Goal: Task Accomplishment & Management: Manage account settings

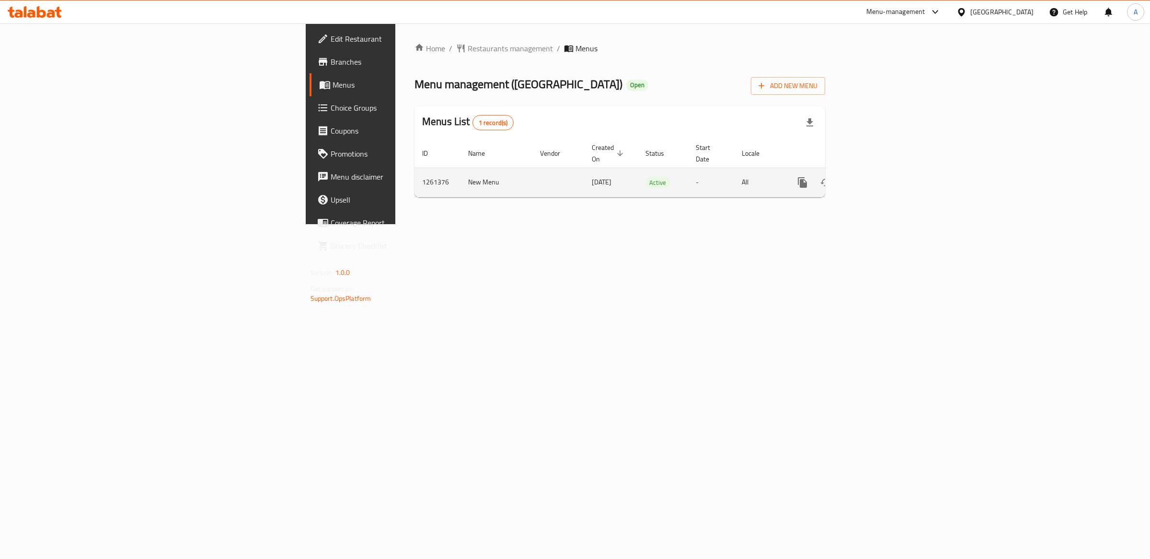
click at [877, 177] on icon "enhanced table" at bounding box center [871, 182] width 11 height 11
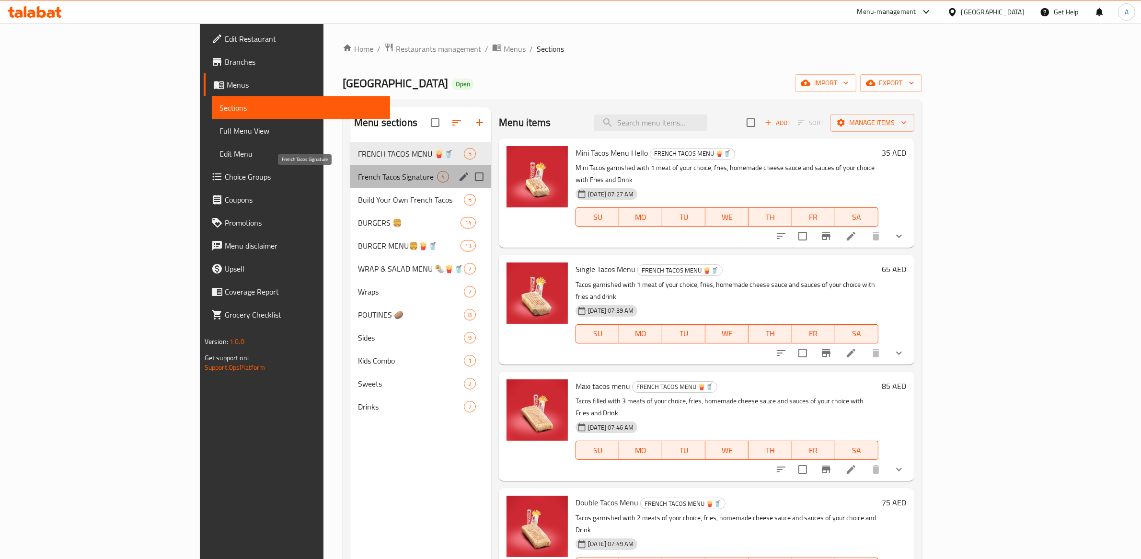
click at [358, 180] on span "French Tacos Signature" at bounding box center [397, 176] width 79 height 11
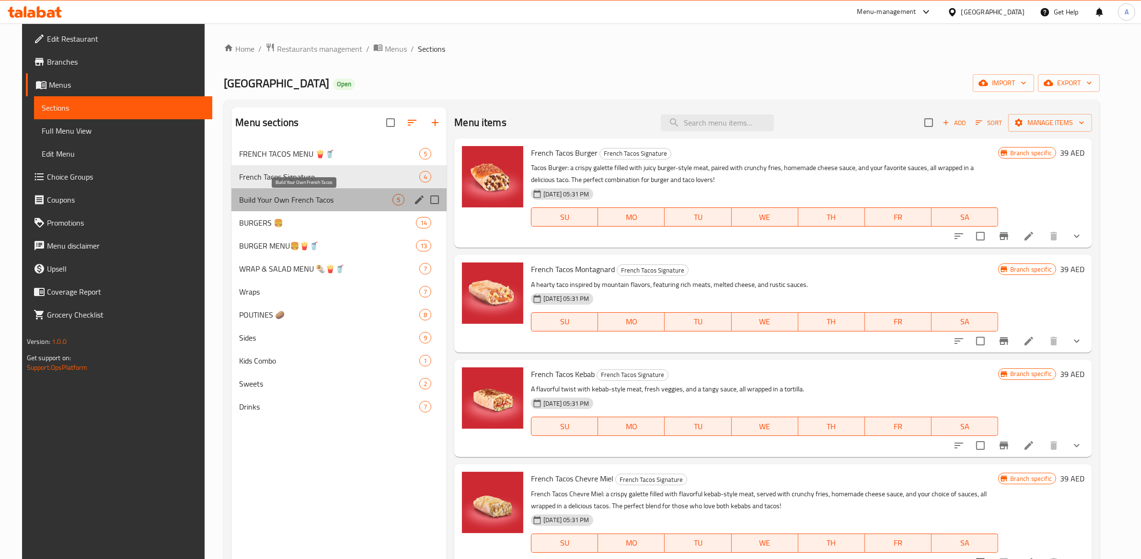
click at [269, 203] on span "Build Your Own French Tacos" at bounding box center [315, 199] width 153 height 11
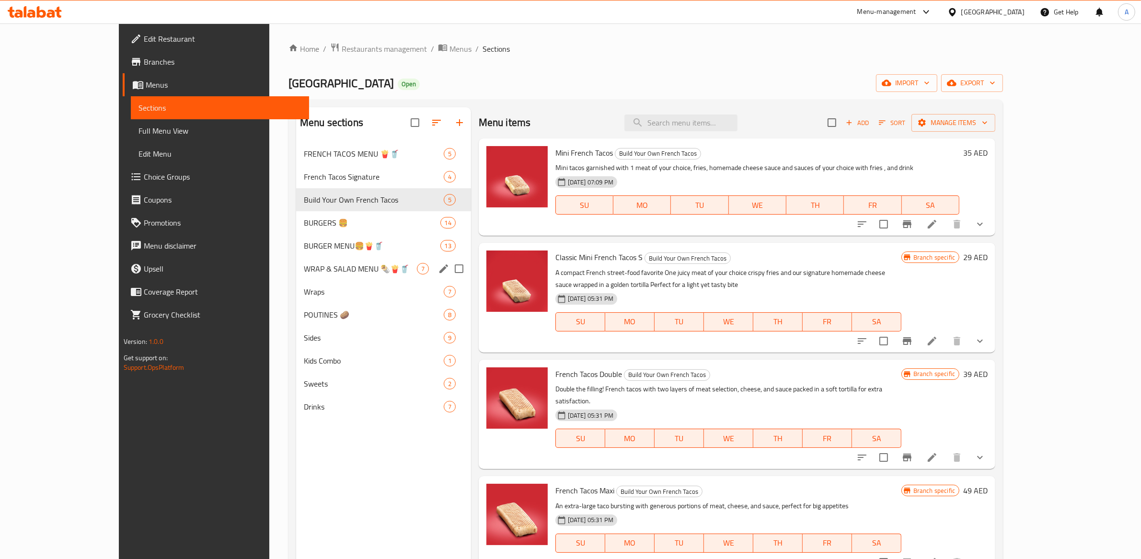
click at [296, 276] on div "WRAP & SALAD MENU 🌯🍟🥤 7" at bounding box center [383, 268] width 175 height 23
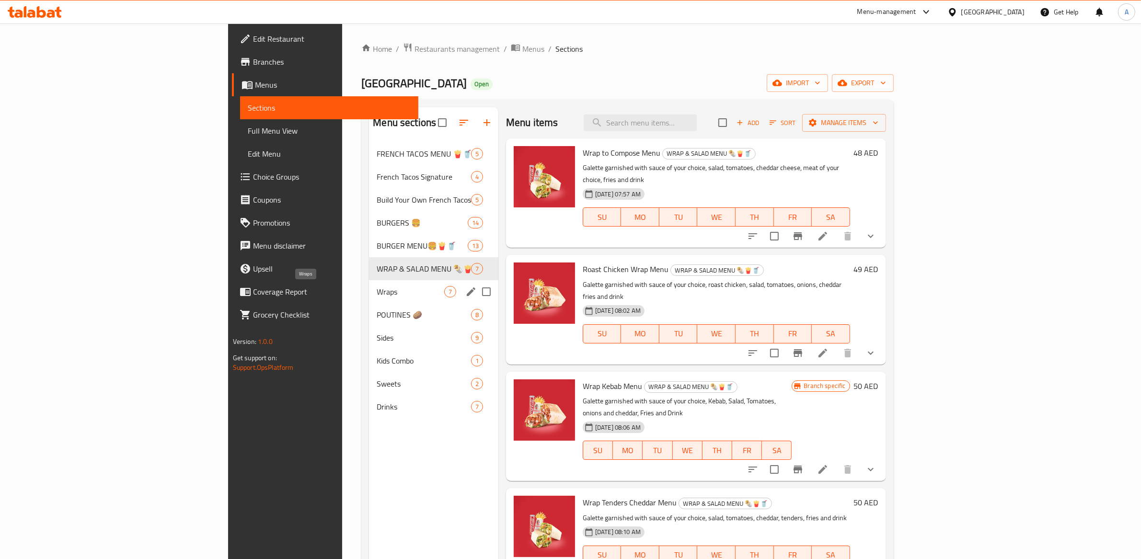
click at [369, 307] on div "POUTINES 🥔 8" at bounding box center [433, 314] width 129 height 23
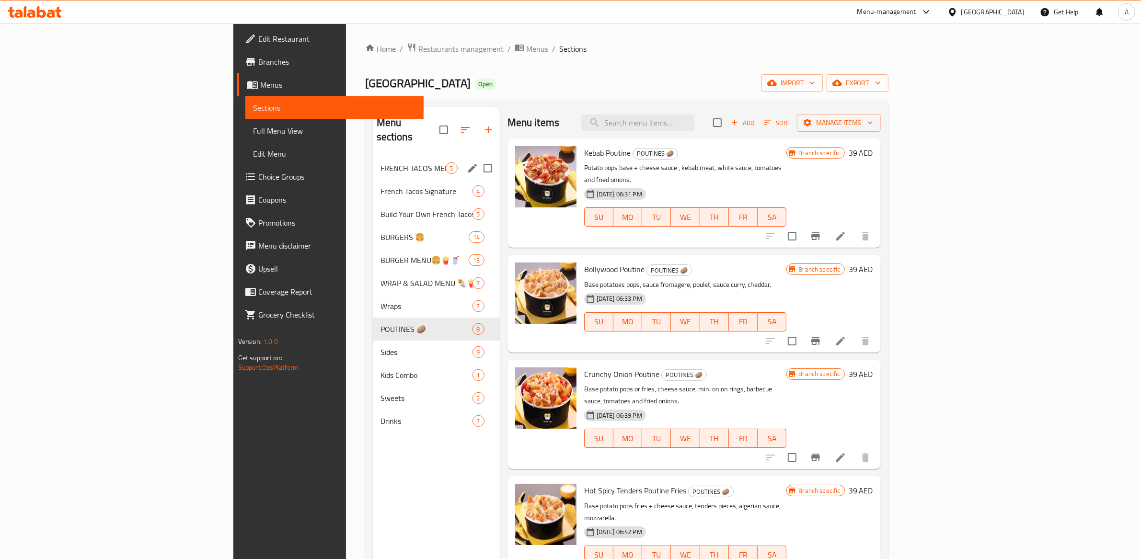
click at [373, 161] on div "FRENCH TACOS MENU 🍟🥤 5" at bounding box center [436, 168] width 127 height 23
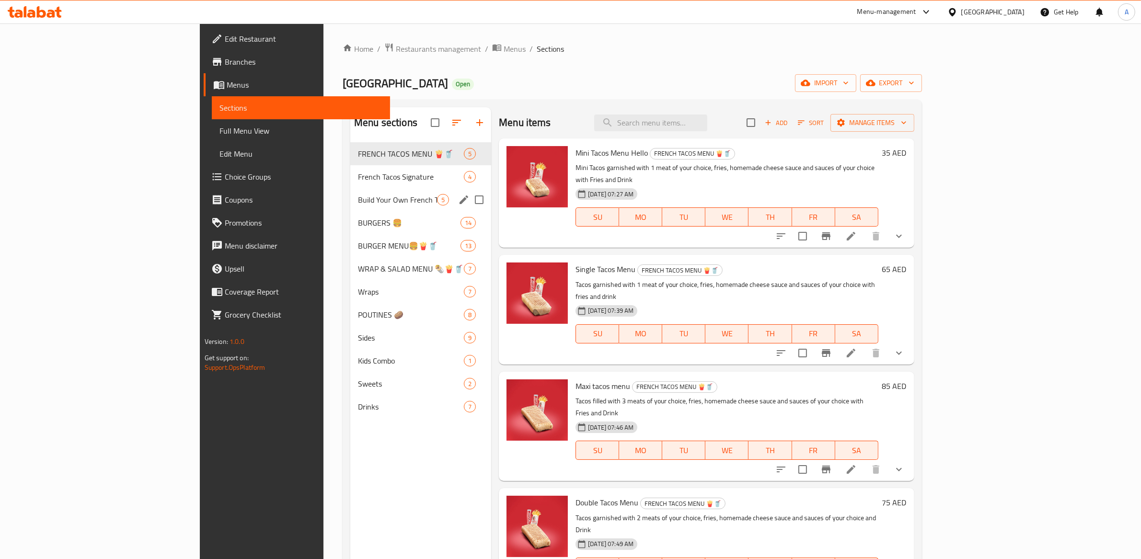
click at [358, 195] on span "Build Your Own French Tacos" at bounding box center [397, 199] width 79 height 11
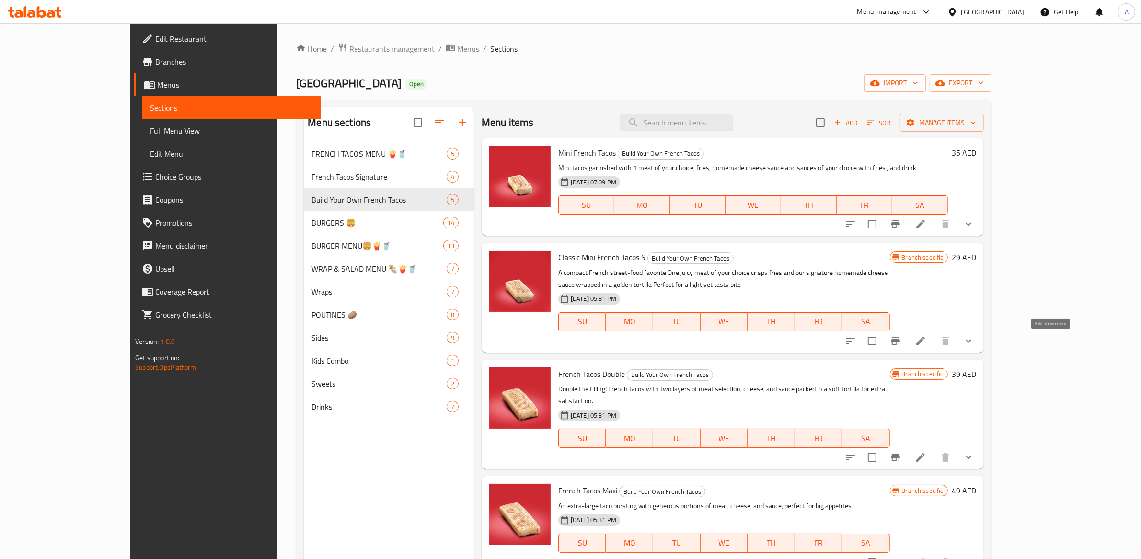
click at [926, 339] on icon at bounding box center [920, 340] width 11 height 11
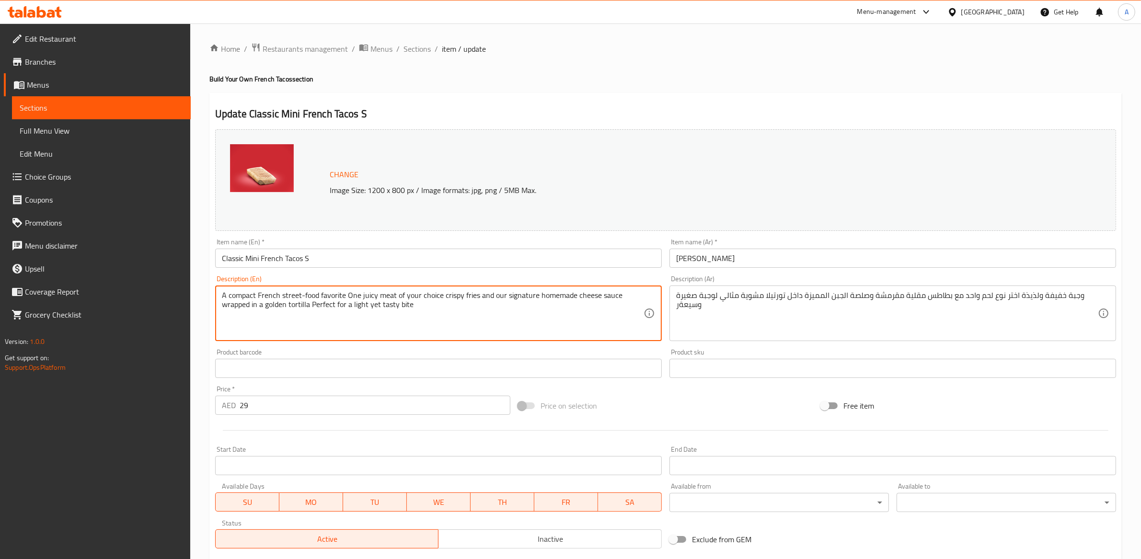
drag, startPoint x: 456, startPoint y: 316, endPoint x: 183, endPoint y: 260, distance: 279.1
paste textarea "! One juicy meat of your choice, crispy fries, and our signature homemade chees…"
type textarea "A compact French street-food favorite! One juicy meat of your choice, crispy fr…"
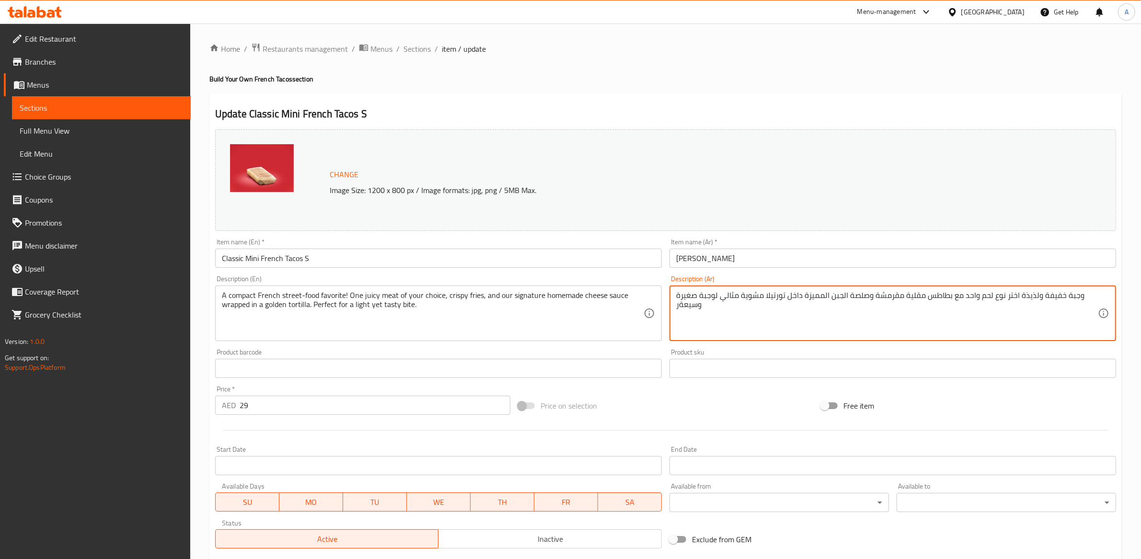
drag, startPoint x: 703, startPoint y: 321, endPoint x: 633, endPoint y: 269, distance: 86.6
paste textarea "وجبة خفيفة ولذيذة! اختر نوع لحم واحد، مع بطاطس مقلية مقرمشة وصلصة الجبن المميزة…"
click at [745, 323] on textarea "وجبة خفيفة ولذيذة اختر نوع لحم واحد مع بطاطس مقلية مقرمشة وصلصة الجبن المميزة د…" at bounding box center [887, 314] width 422 height 46
drag, startPoint x: 730, startPoint y: 321, endPoint x: 664, endPoint y: 264, distance: 86.6
click at [664, 264] on div "Change Image Size: 1200 x 800 px / Image formats: jpg, png / 5MB Max. Item name…" at bounding box center [665, 339] width 908 height 427
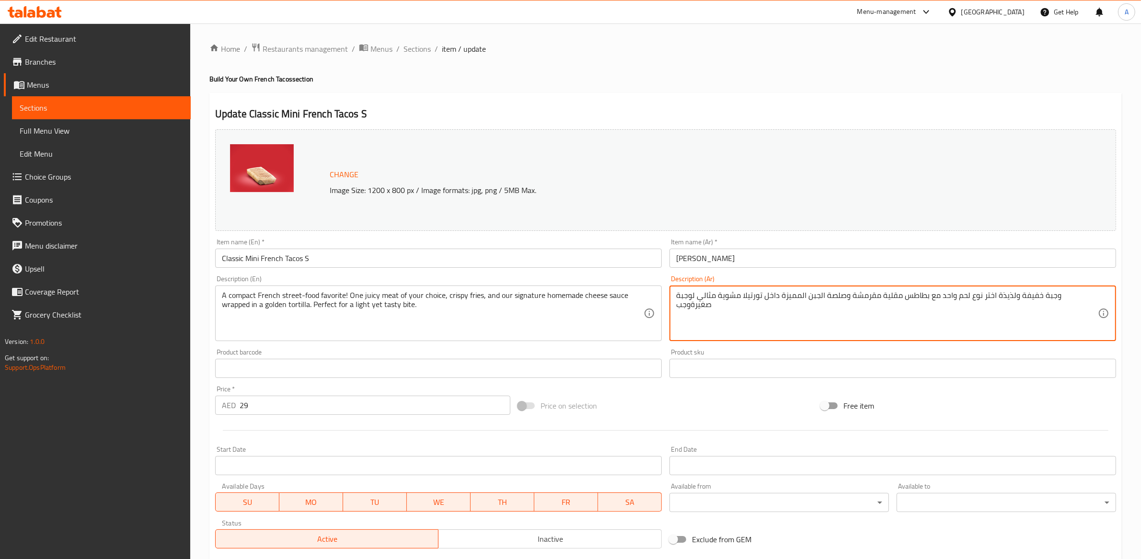
type textarea "وجبة خفيفة ولذيذة اختر نوع لحم واحد مع بطاطس مقلية مقرمشة وصلصة الجبن المميزة د…"
paste textarea "وجبة خفيفة ولذيذة! اختر نوع لحم واحد، مع بطاطس مقلية مقرمشة وصلصة الجبن المميزة…"
type textarea "وجبة خفيفة ولذيذة! اختر نوع لحم واحد، مع بطاطس مقلية مقرمشة وصلصة الجبن المميزة…"
click at [657, 352] on div "Product barcode Product barcode" at bounding box center [438, 363] width 447 height 29
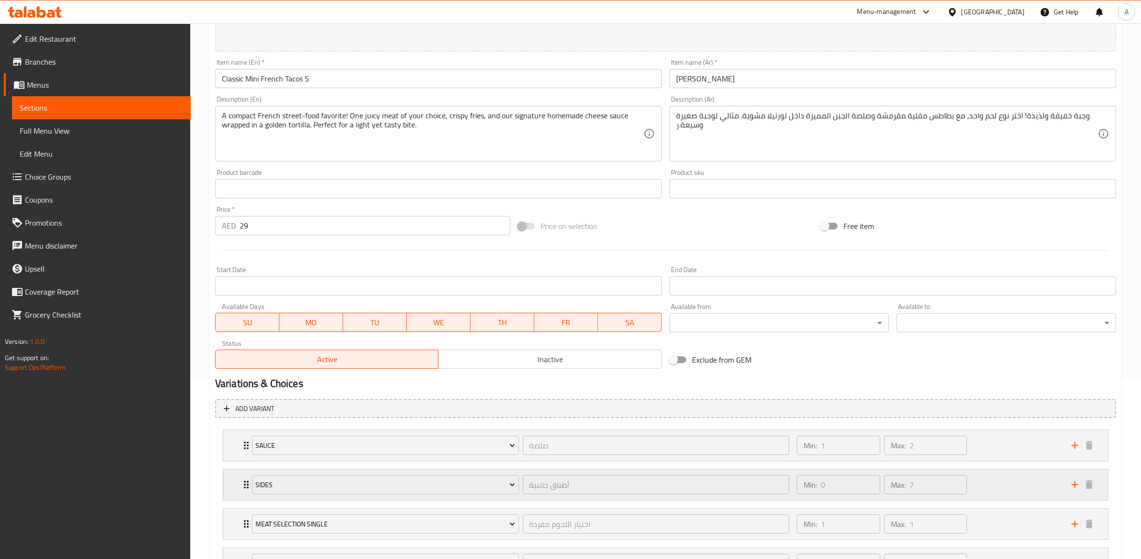
scroll to position [306, 0]
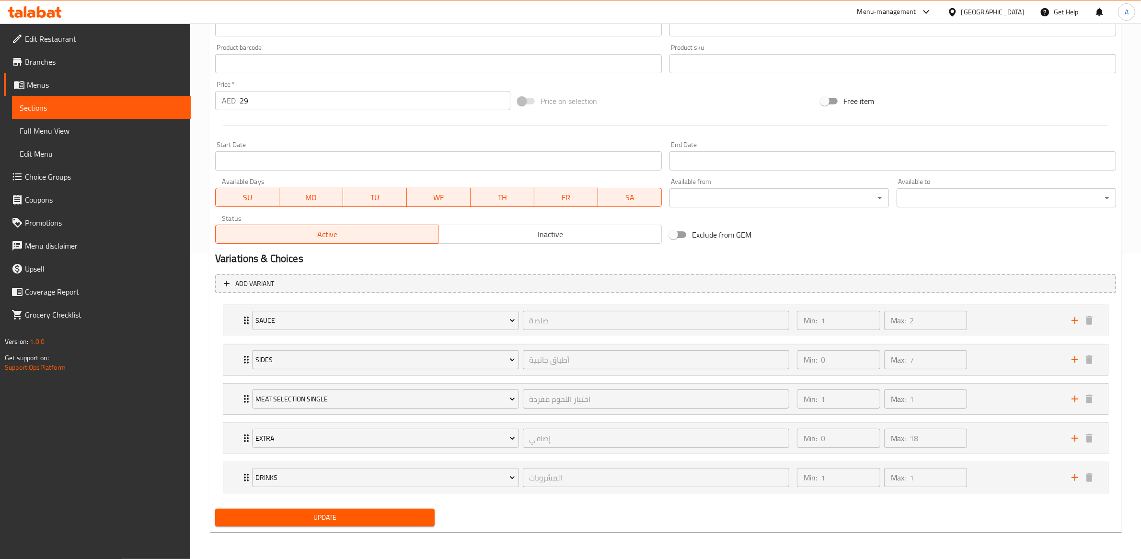
click at [393, 521] on span "Update" at bounding box center [325, 518] width 204 height 12
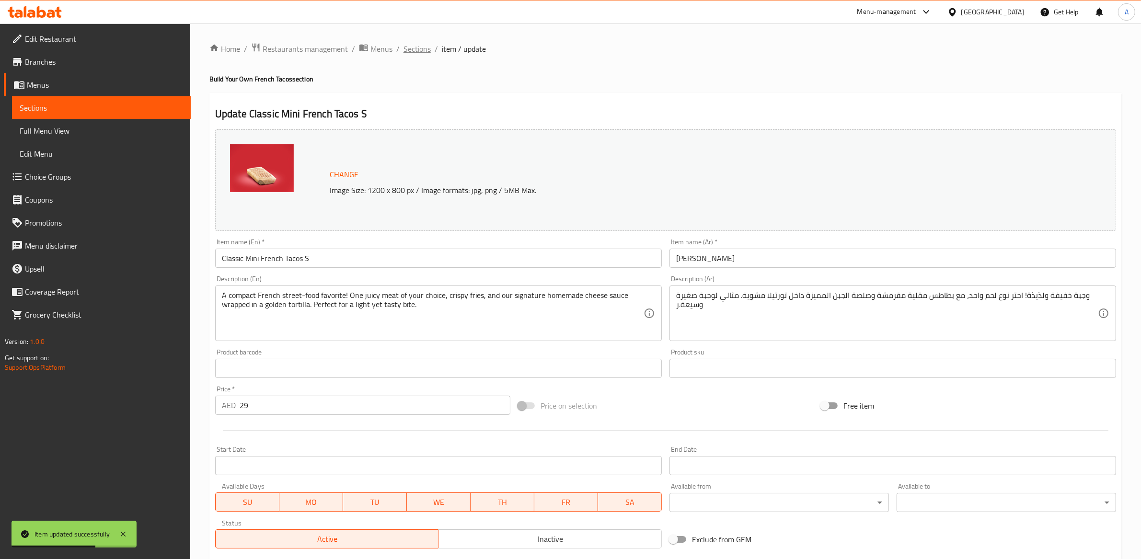
click at [415, 51] on span "Sections" at bounding box center [416, 48] width 27 height 11
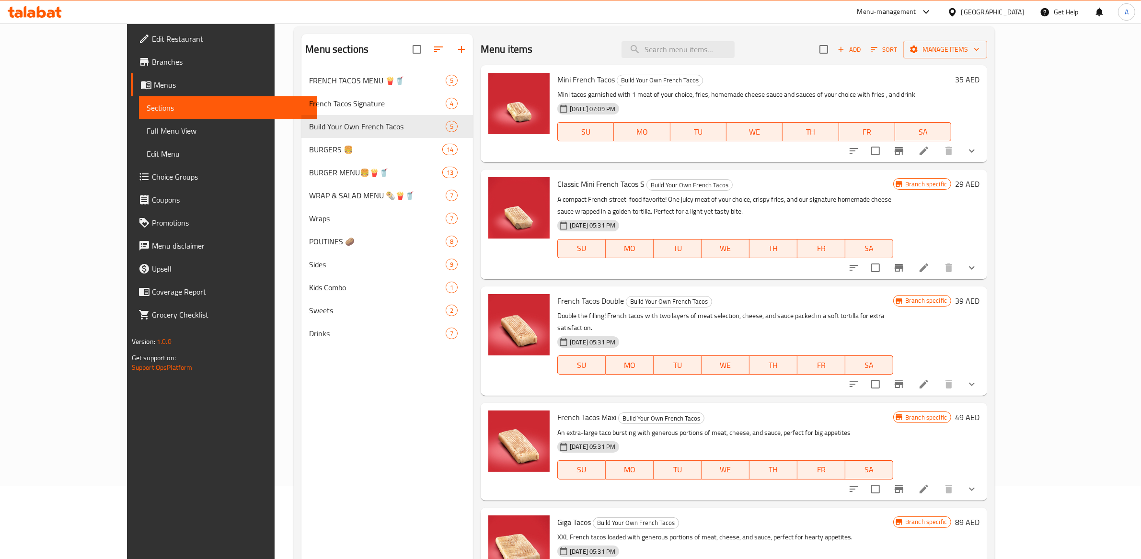
scroll to position [135, 0]
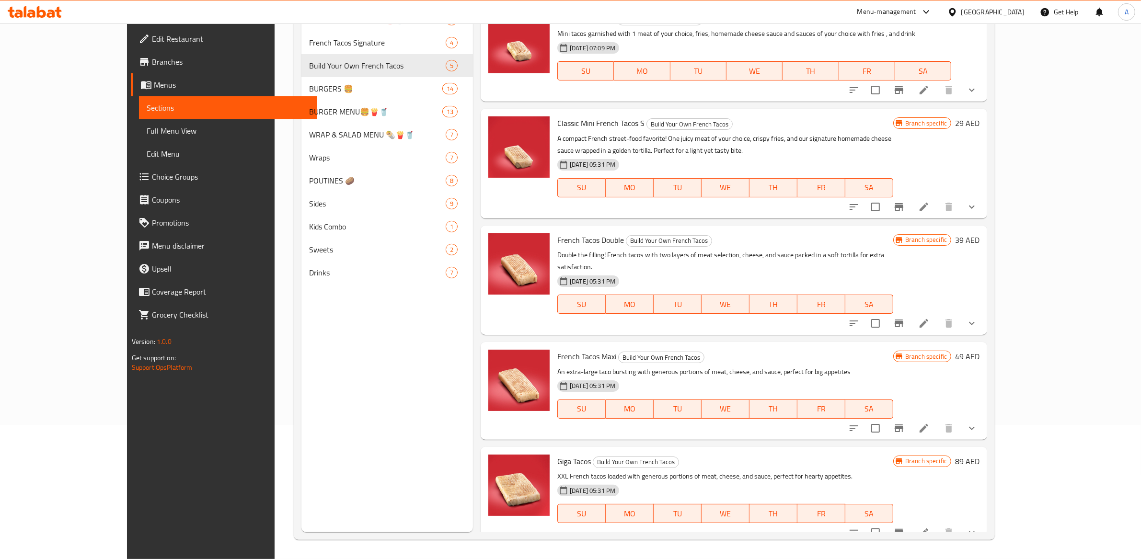
click at [854, 243] on h6 "French Tacos Double Build Your Own French Tacos" at bounding box center [725, 239] width 336 height 13
click at [929, 318] on icon at bounding box center [923, 323] width 11 height 11
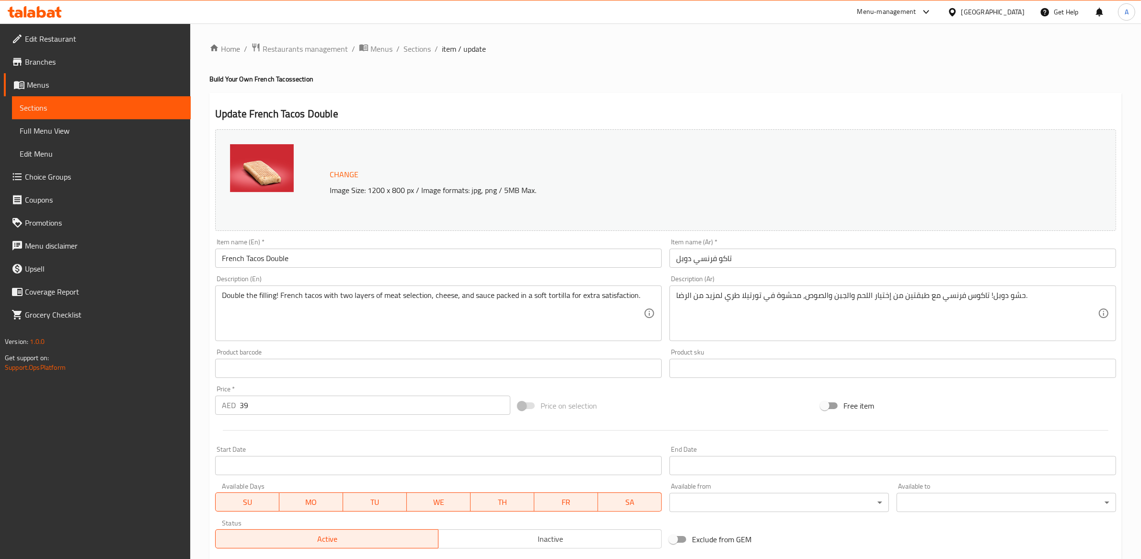
click at [335, 263] on input "French Tacos Double" at bounding box center [438, 258] width 447 height 19
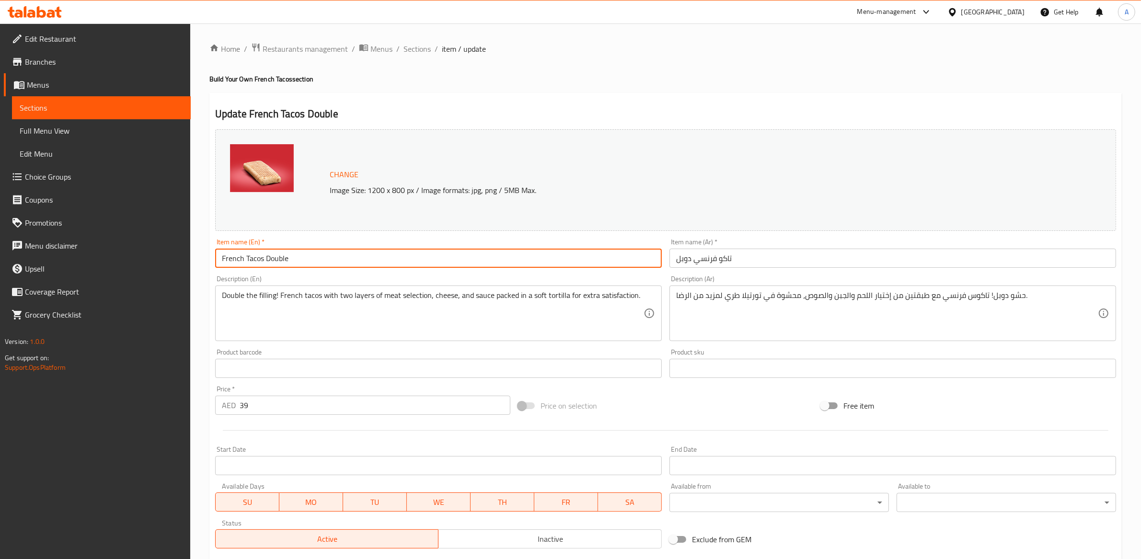
click at [335, 263] on input "French Tacos Double" at bounding box center [438, 258] width 447 height 19
paste input "Classic Double French Tacos L"
type input "Classic Double French Tacos L"
click at [708, 257] on input "تاكو فرنسي دوبل" at bounding box center [892, 258] width 447 height 19
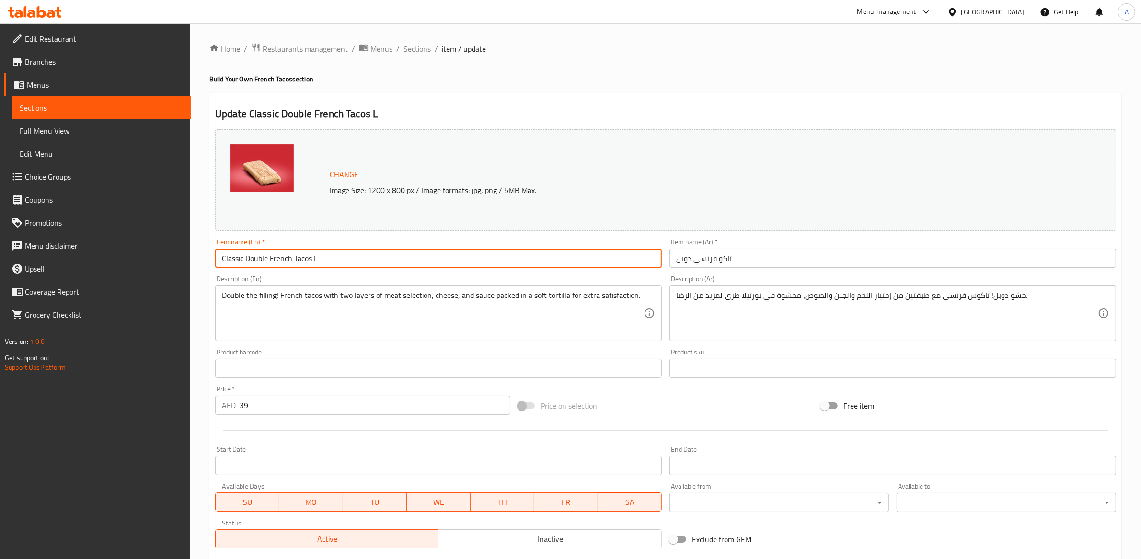
click at [708, 257] on input "تاكو فرنسي دوبل" at bounding box center [892, 258] width 447 height 19
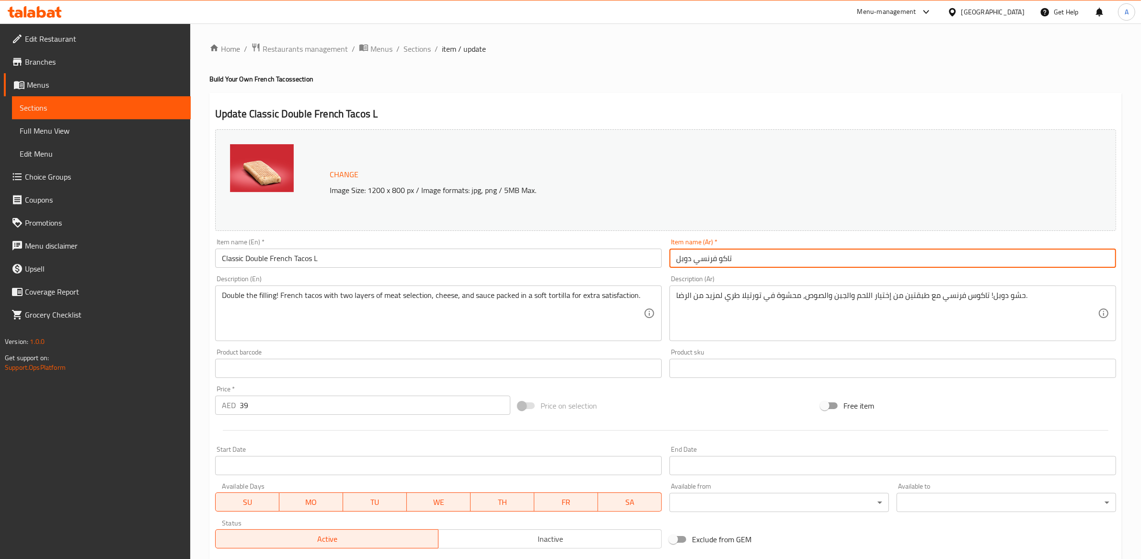
drag, startPoint x: 750, startPoint y: 258, endPoint x: 639, endPoint y: 255, distance: 111.2
click at [639, 254] on div "Change Image Size: 1200 x 800 px / Image formats: jpg, png / 5MB Max. Item name…" at bounding box center [665, 339] width 908 height 427
paste input "د"
type input "تاكو دبل"
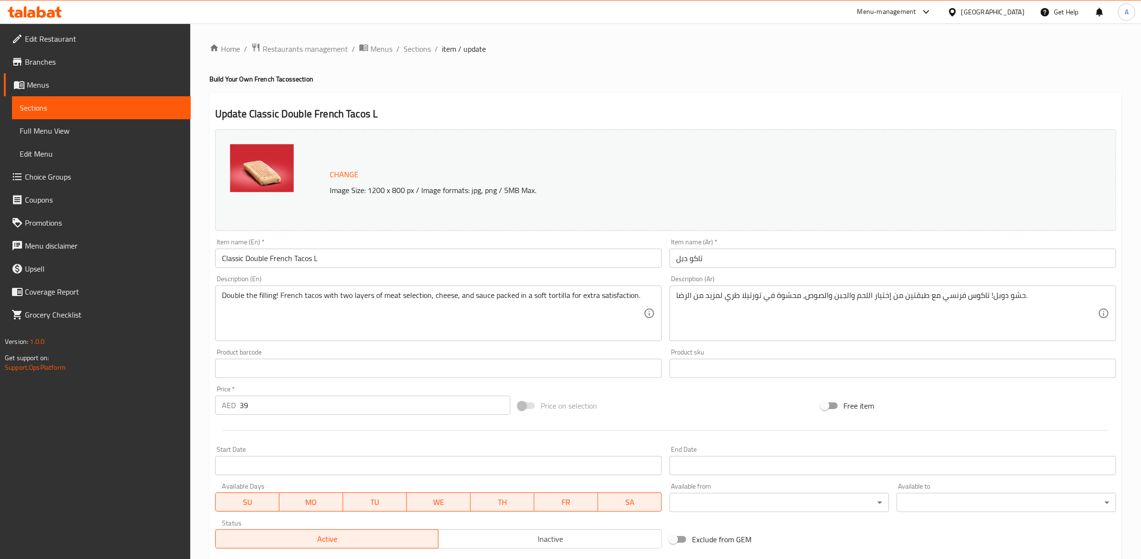
click at [653, 273] on div "Description (En) Double the filling! French tacos with two layers of meat selec…" at bounding box center [438, 308] width 454 height 73
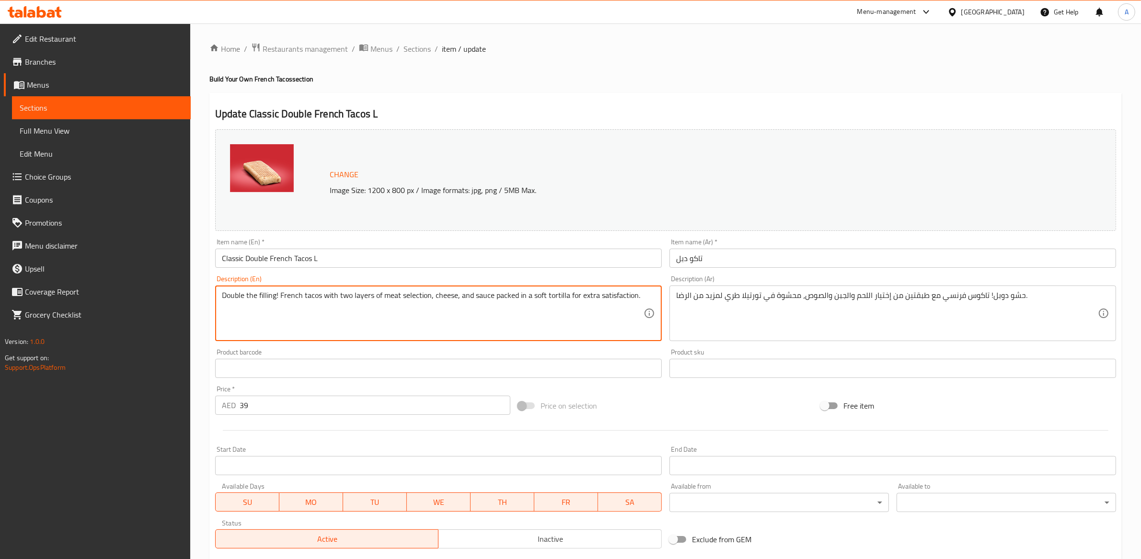
click at [254, 321] on textarea "Double the filling! French tacos with two layers of meat selection, cheese, and…" at bounding box center [433, 314] width 422 height 46
paste textarea "lavor, double the fun! Pick two delicious meats, wrapped with crispy fries and …"
type textarea "Double the flavor, double the fun! Pick two delicious meats, wrapped with crisp…"
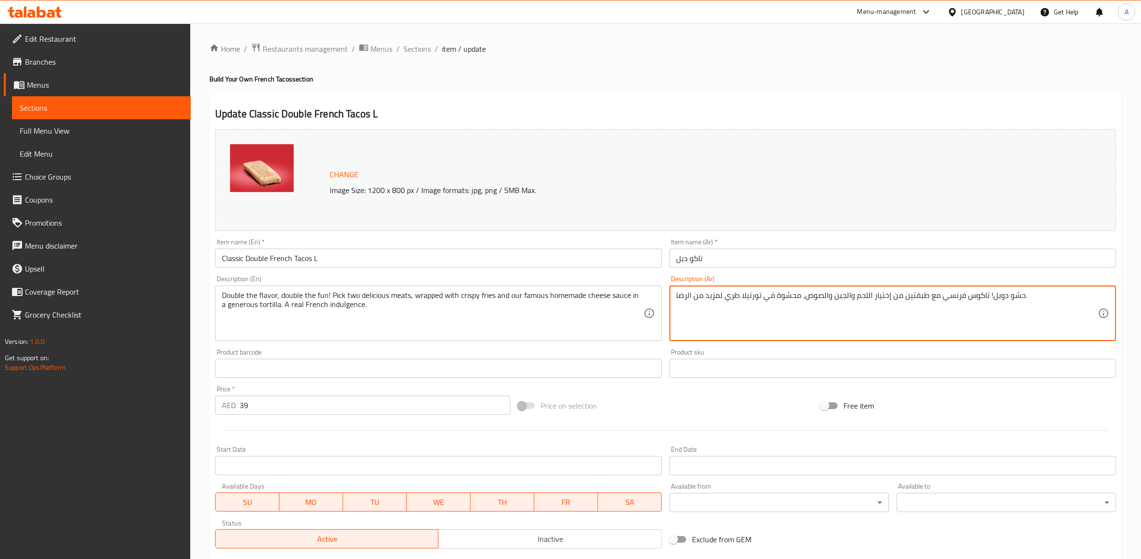
drag, startPoint x: 1026, startPoint y: 297, endPoint x: 718, endPoint y: 290, distance: 308.1
paste textarea "عف النكهة! اختر نوعين من اللحوم اللذيذة، مع البطاطس المقلية وصلصة الجبن الشهيرة…"
type textarea "ضعف النكهة! اختر نوعين من اللحوم اللذيذة، مع البطاطس المقلية وصلصة الجبن الشهير…"
click at [637, 349] on div "Product barcode Product barcode" at bounding box center [438, 363] width 447 height 29
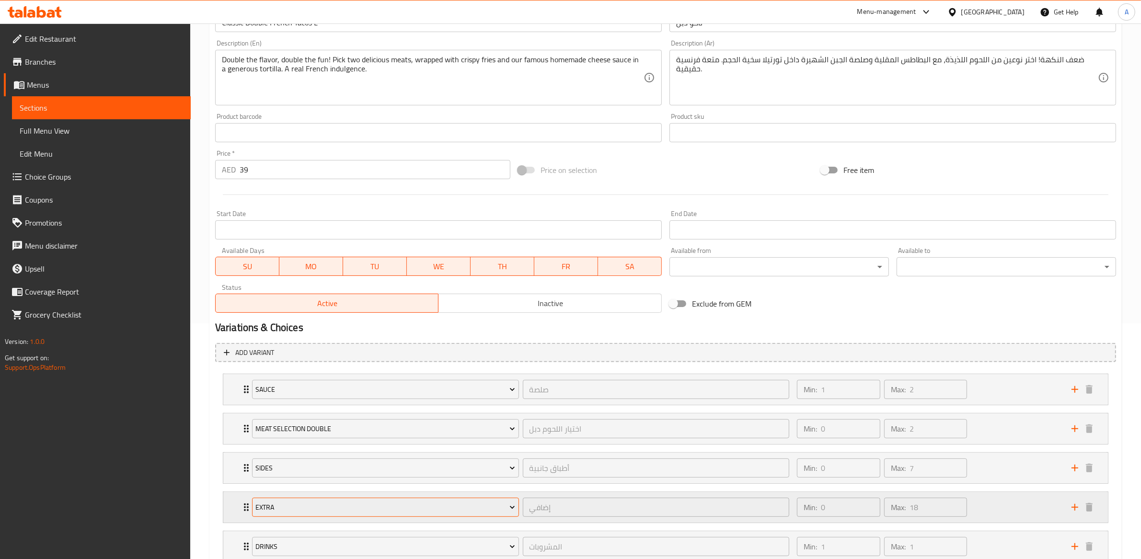
scroll to position [306, 0]
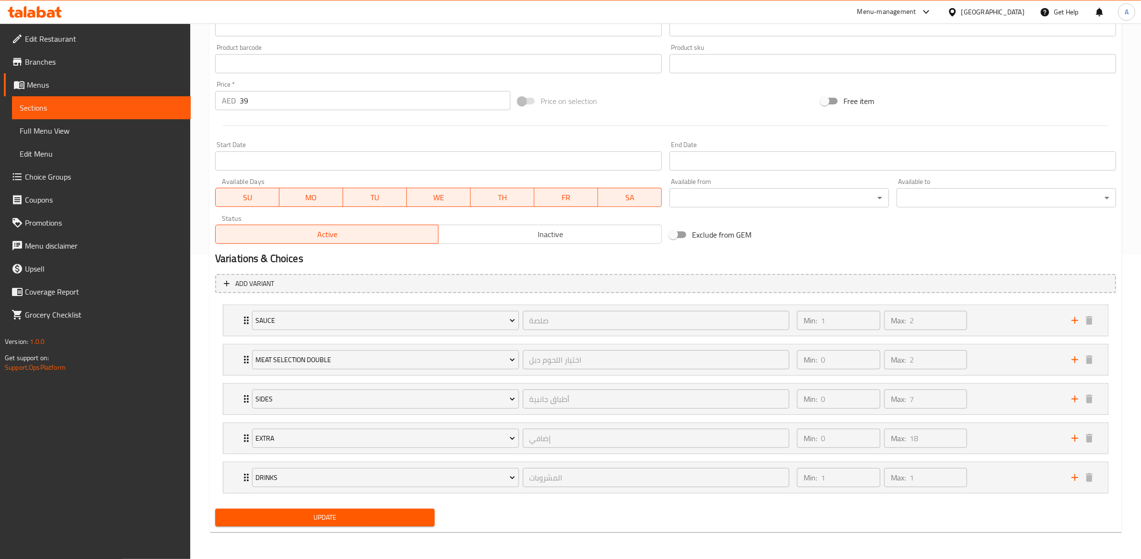
click at [318, 519] on span "Update" at bounding box center [325, 518] width 204 height 12
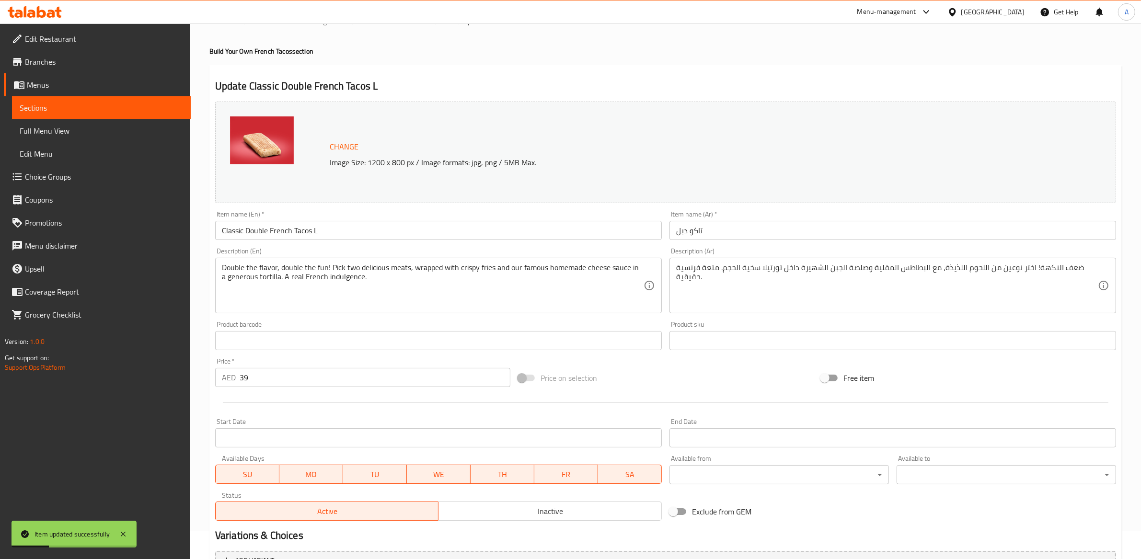
scroll to position [0, 0]
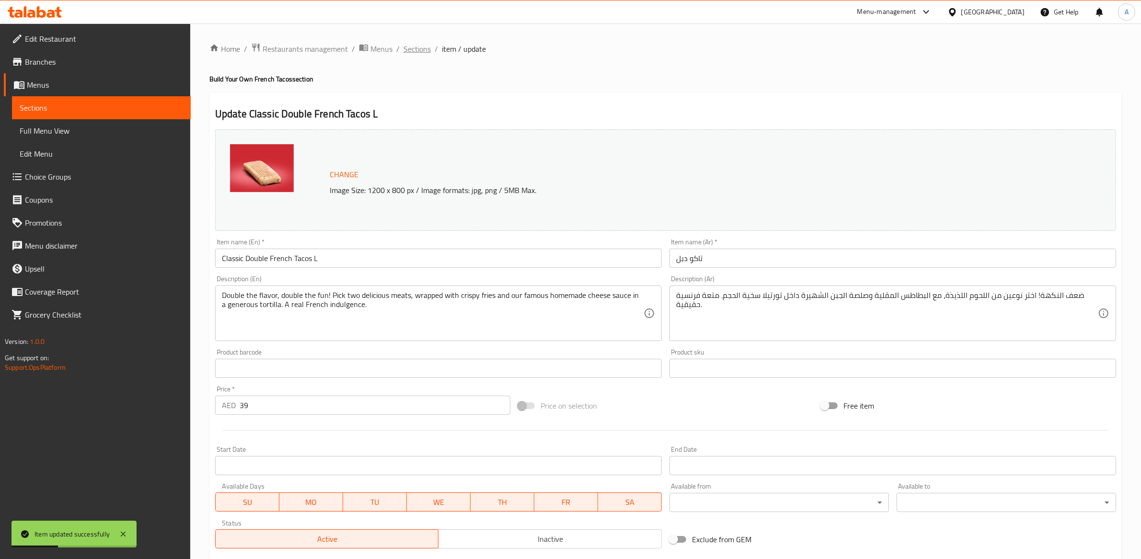
click at [419, 48] on span "Sections" at bounding box center [416, 48] width 27 height 11
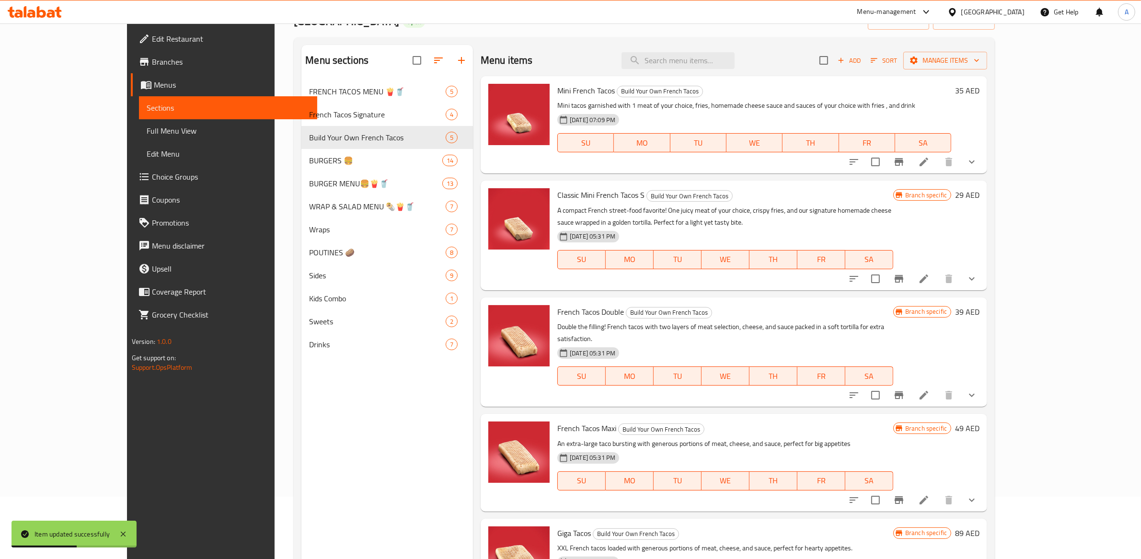
scroll to position [135, 0]
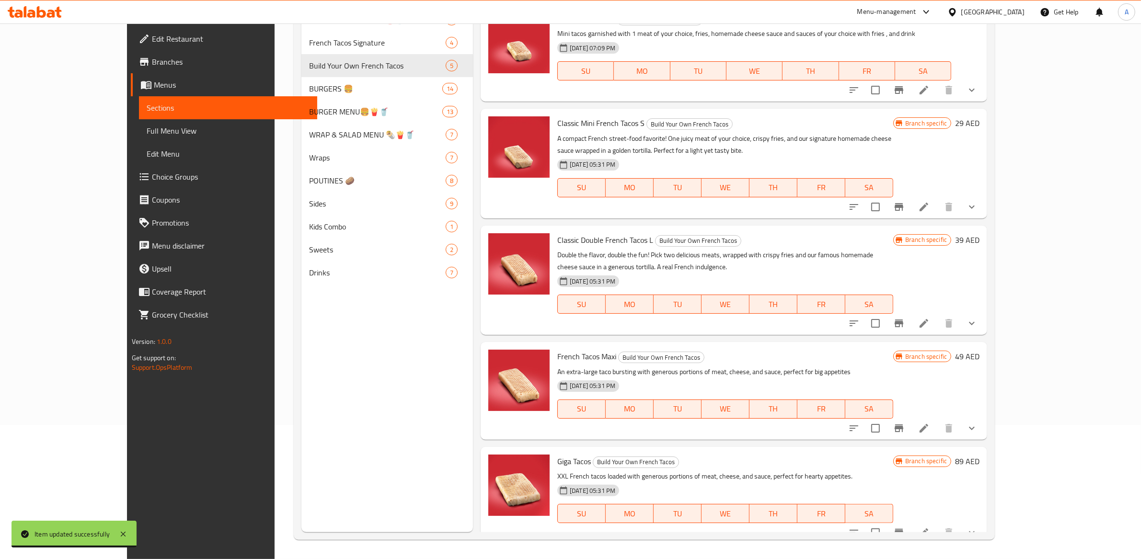
click at [929, 427] on icon at bounding box center [923, 428] width 11 height 11
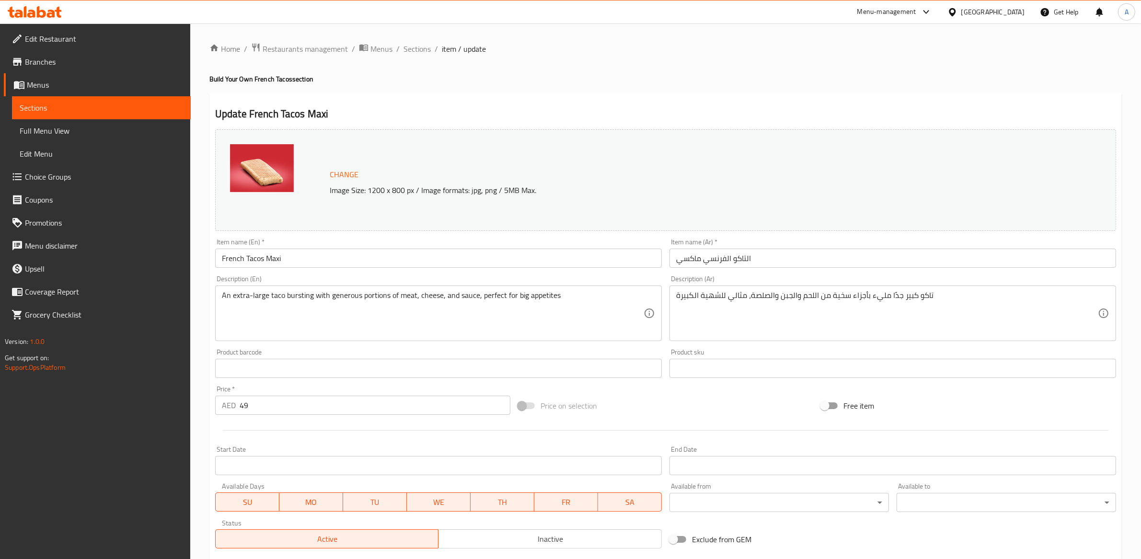
click at [325, 256] on input "French Tacos Maxi" at bounding box center [438, 258] width 447 height 19
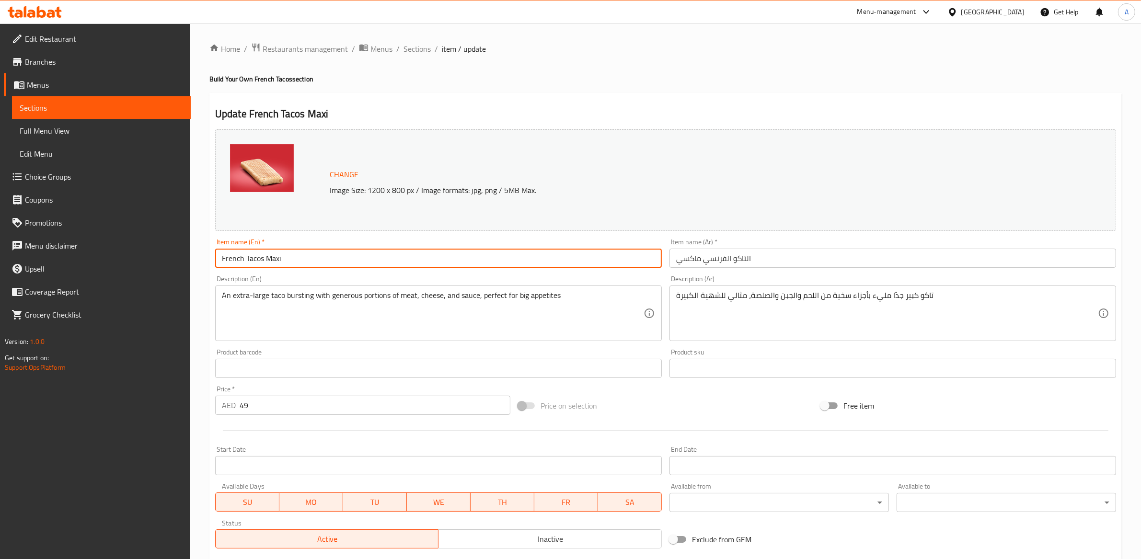
click at [325, 256] on input "French Tacos Maxi" at bounding box center [438, 258] width 447 height 19
paste input "Classic Maxi Tacos XL"
type input "Classic Maxi Tacos XL"
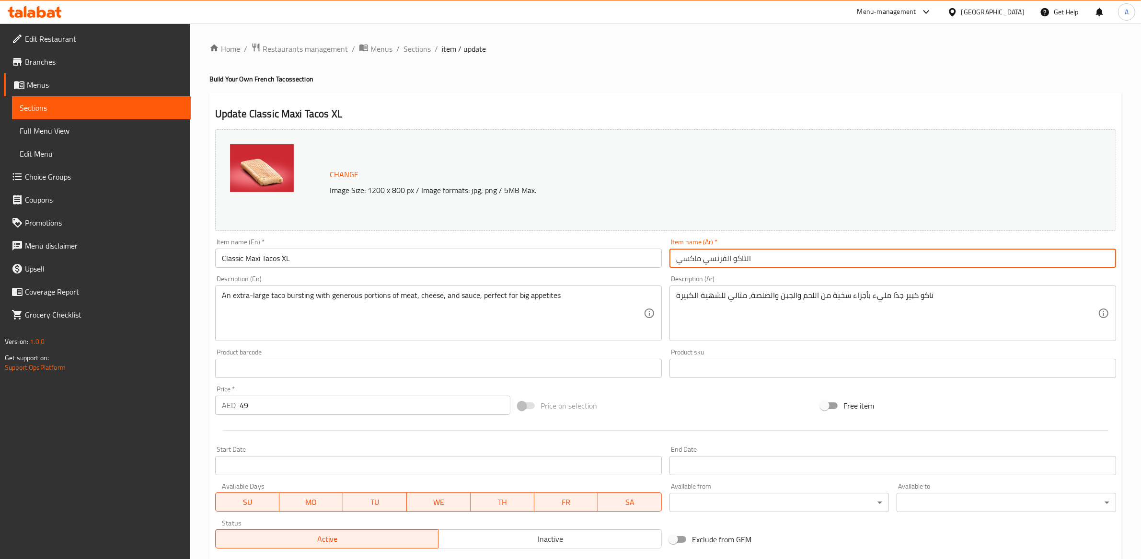
drag, startPoint x: 760, startPoint y: 257, endPoint x: 620, endPoint y: 260, distance: 139.4
click at [620, 260] on div "Change Image Size: 1200 x 800 px / Image formats: jpg, png / 5MB Max. Item name…" at bounding box center [665, 339] width 908 height 427
paste input "اكو"
type input "[PERSON_NAME]"
click at [653, 276] on div "Description (En) An extra-large taco bursting with generous portions of meat, c…" at bounding box center [438, 308] width 447 height 66
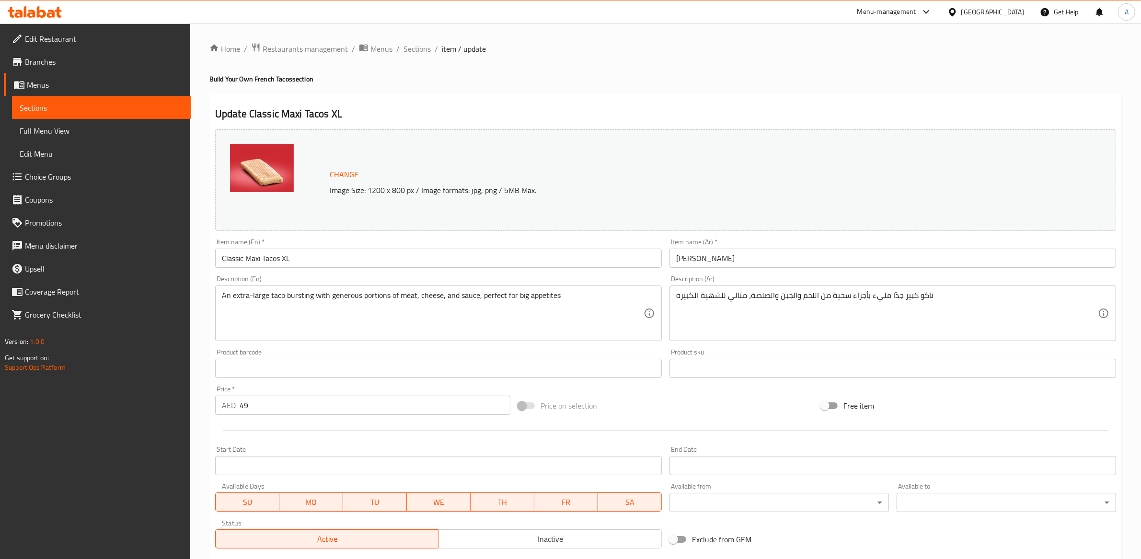
click at [378, 291] on textarea "An extra-large taco bursting with generous portions of meat, cheese, and sauce,…" at bounding box center [433, 314] width 422 height 46
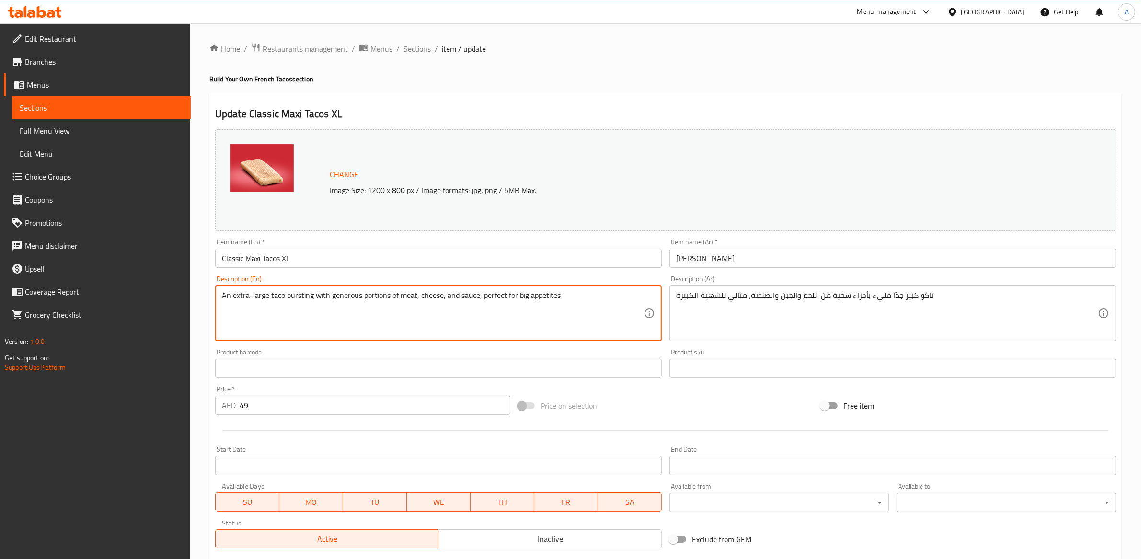
click at [378, 291] on textarea "An extra-large taco bursting with generous portions of meat, cheese, and sauce,…" at bounding box center [433, 314] width 422 height 46
paste textarea "The ultimate French Tacos experience! Three meats of your choice, fries, and ou…"
type textarea "The ultimate French Tacos experience! Three meats of your choice, fries, and ou…"
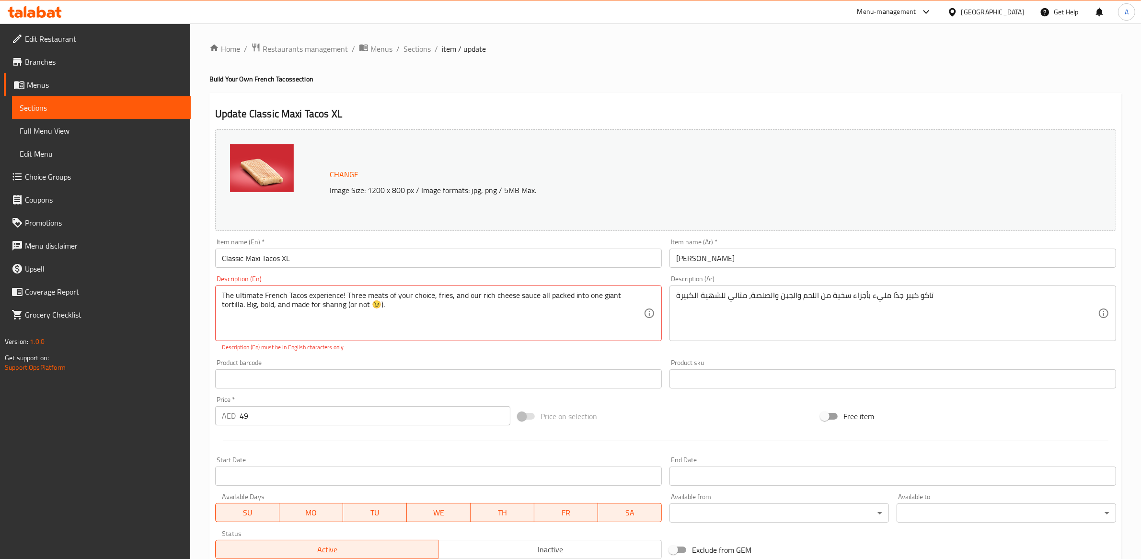
click at [424, 280] on div "Description (En) The ultimate French Tacos experience! Three meats of your choi…" at bounding box center [438, 313] width 447 height 76
click at [879, 310] on textarea "تاكو كبير جدًا مليء بأجزاء سخية من اللحم والجبن والصلصة، مثالي للشهية الكبيرة" at bounding box center [887, 314] width 422 height 46
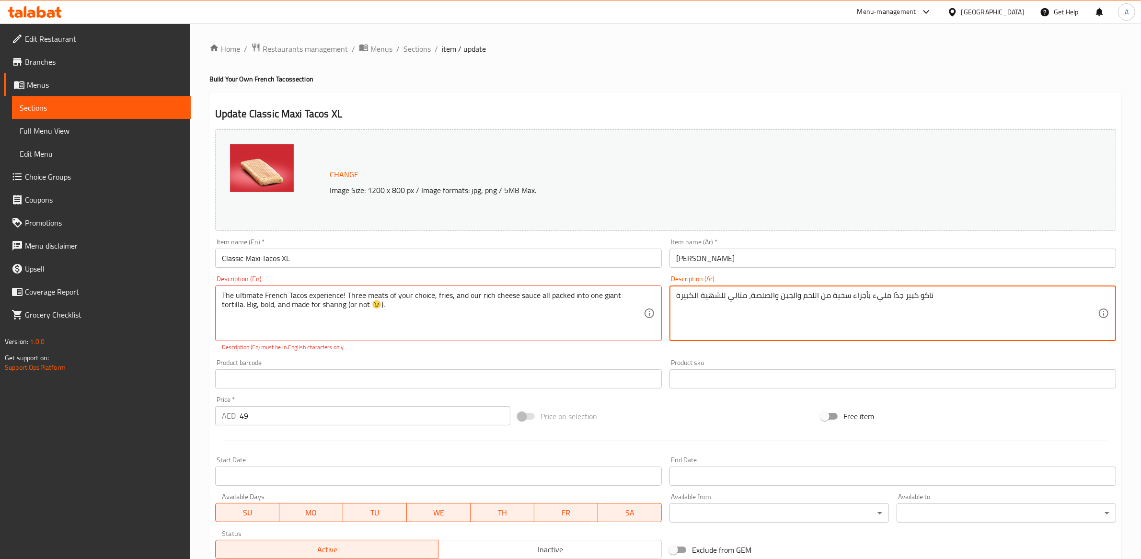
drag, startPoint x: 964, startPoint y: 292, endPoint x: 947, endPoint y: 299, distance: 18.7
click at [947, 299] on textarea "تاكو كبير جدًا مليء بأجزاء سخية من اللحم والجبن والصلصة، مثالي للشهية الكبيرة" at bounding box center [887, 314] width 422 height 46
click at [944, 298] on textarea "تاكو كبير جدًا مليء بأجزاء سخية من اللحم والجبن والصلصة، مثالي للشهية الكبيرة" at bounding box center [887, 314] width 422 height 46
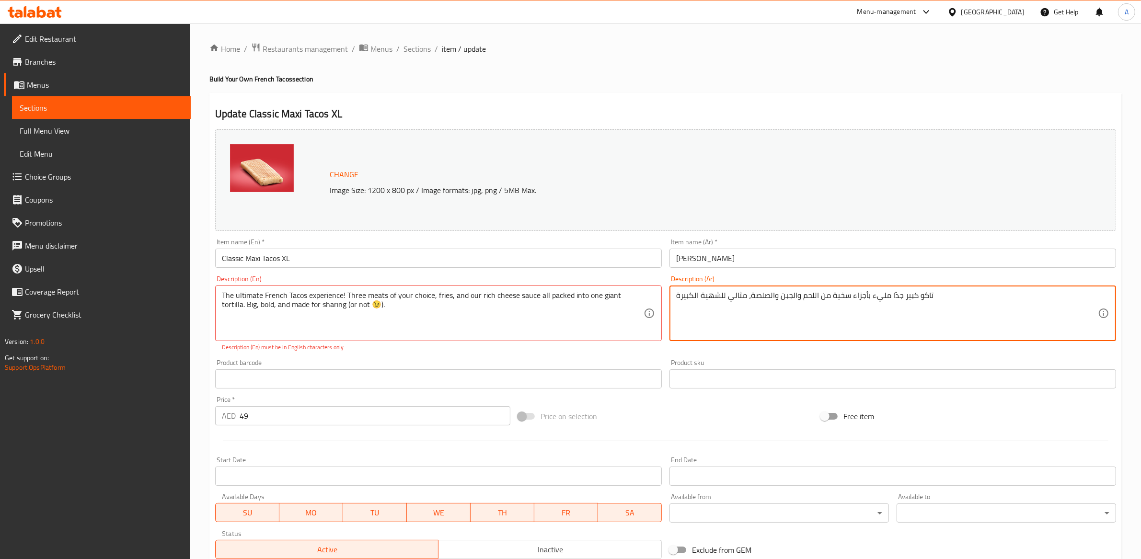
paste textarea "لتجربة القصوى للتاكوس الفرنسي! ثلاثة أنواع من اللحوم التي تختارها، مع البطاطس ا…"
type textarea "التجربة القصوى للتاكوس الفرنسي! ثلاثة أنواع من اللحوم التي تختارها، مع البطاطس …"
click at [798, 242] on div "Item name (Ar)   * [PERSON_NAME] Item name (Ar) *" at bounding box center [892, 253] width 447 height 29
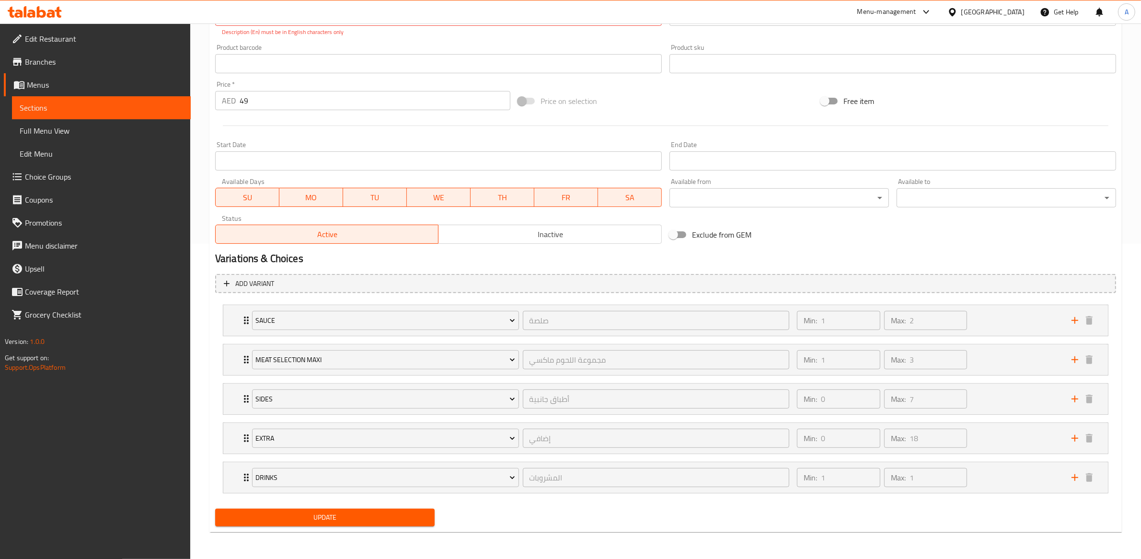
click at [366, 513] on span "Update" at bounding box center [325, 518] width 204 height 12
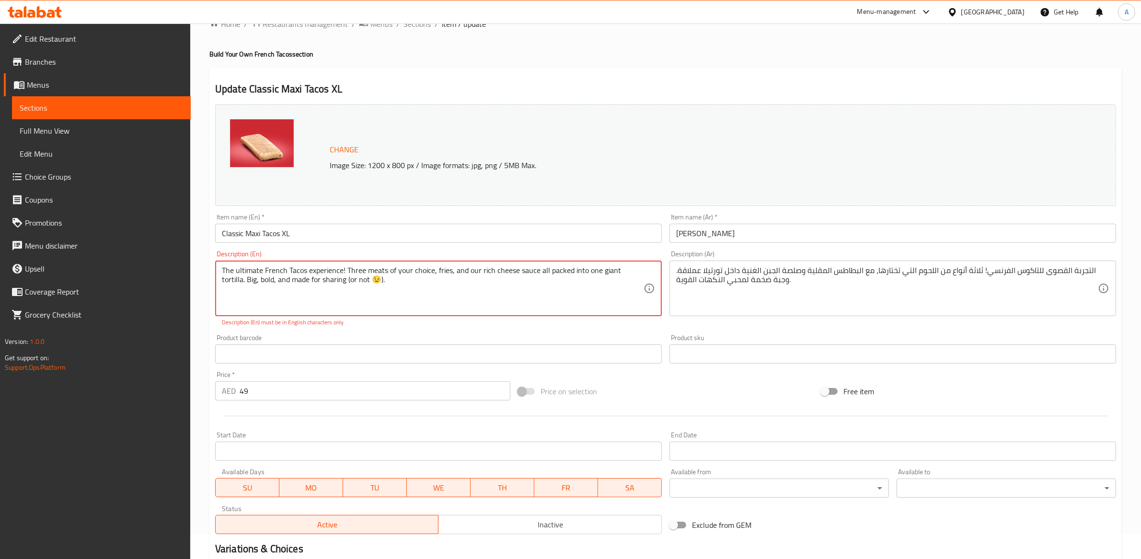
click at [353, 282] on textarea "The ultimate French Tacos experience! Three meats of your choice, fries, and ou…" at bounding box center [433, 289] width 422 height 46
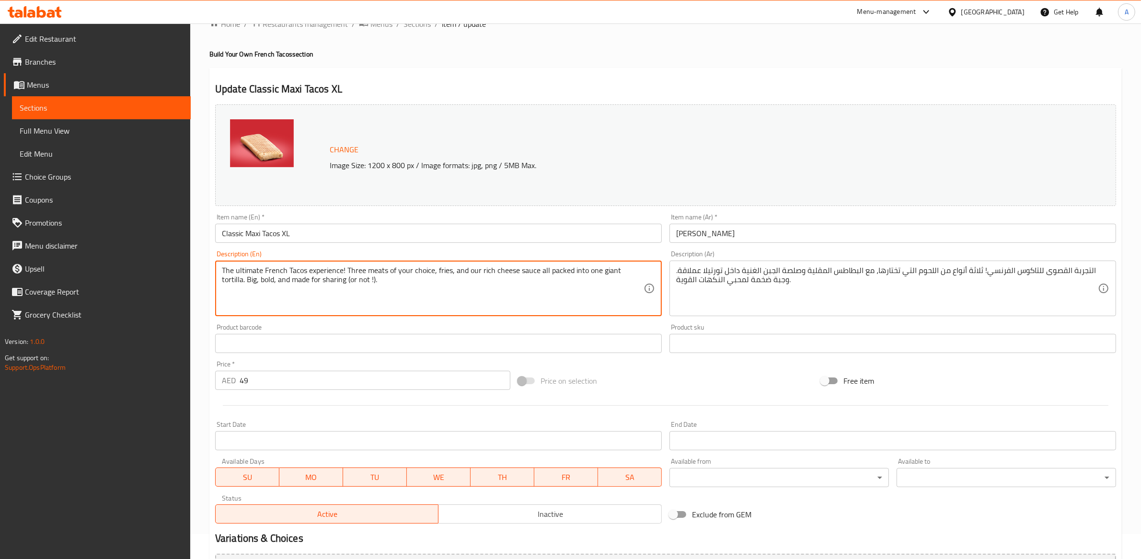
type textarea "The ultimate French Tacos experience! Three meats of your choice, fries, and ou…"
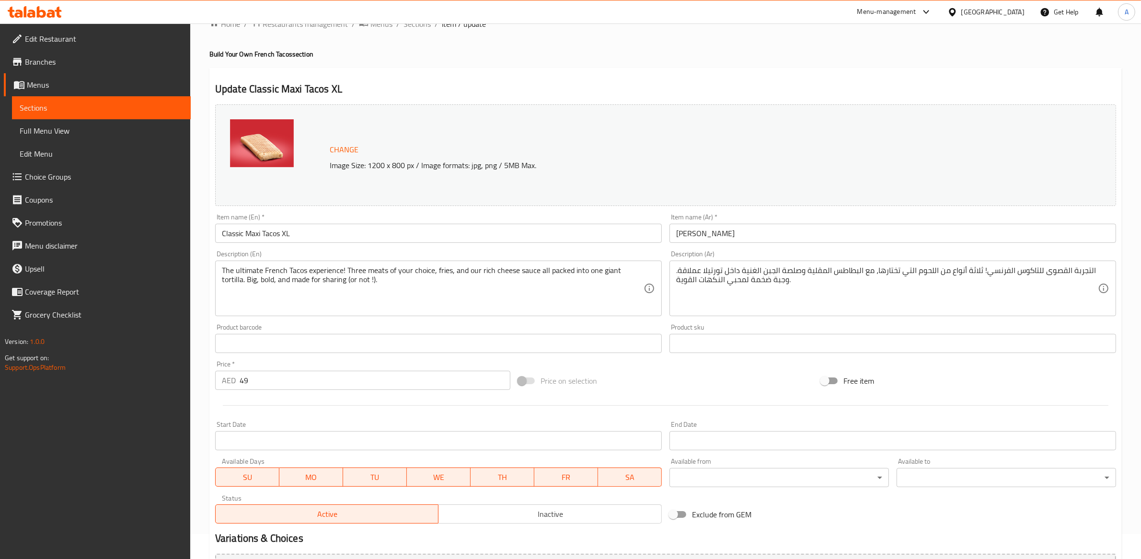
click at [422, 323] on div "Product barcode Product barcode" at bounding box center [438, 338] width 454 height 37
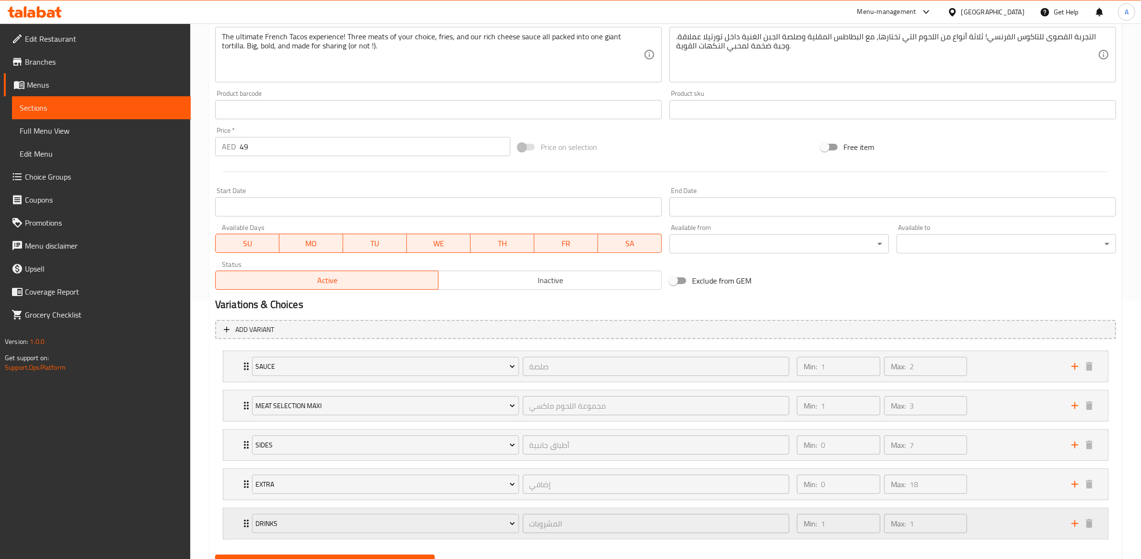
scroll to position [306, 0]
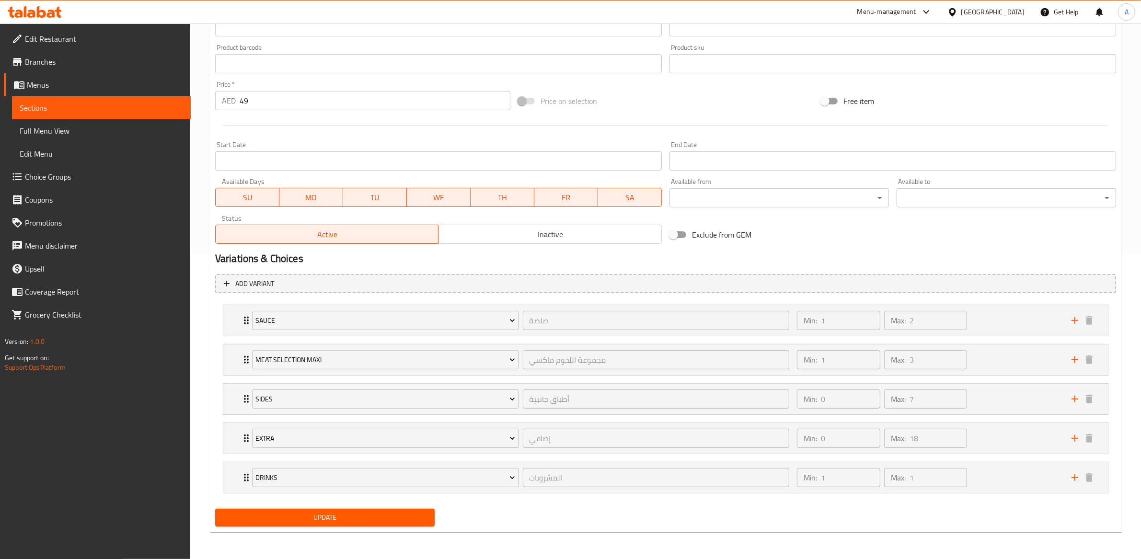
click at [322, 513] on span "Update" at bounding box center [325, 518] width 204 height 12
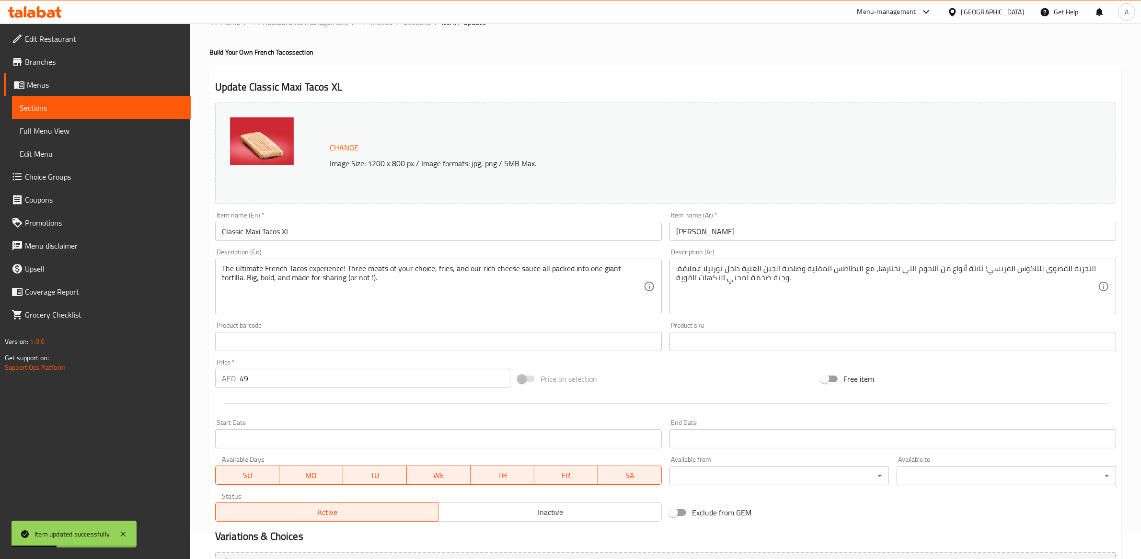
scroll to position [0, 0]
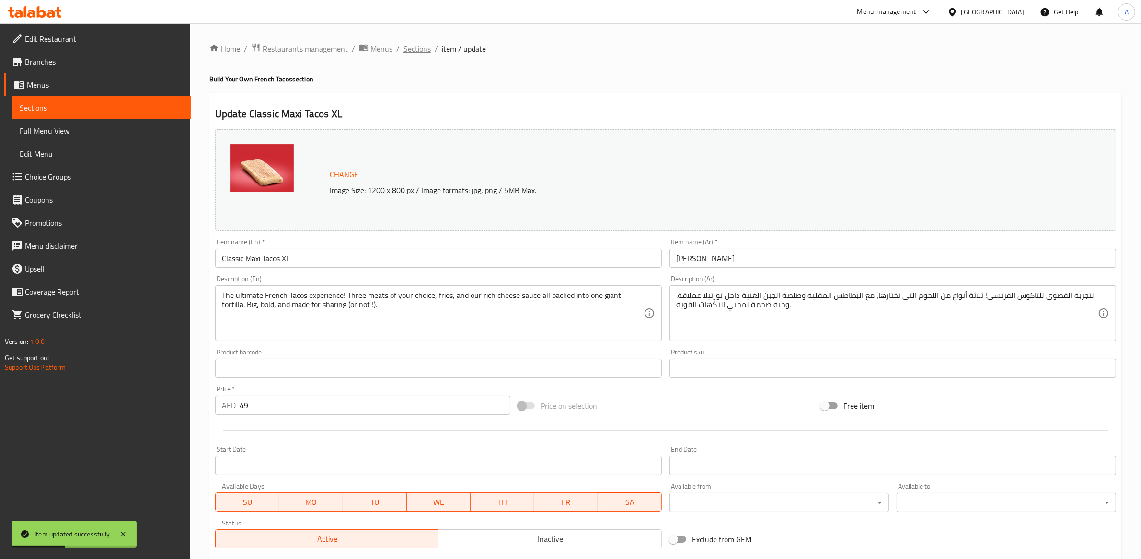
click at [417, 45] on span "Sections" at bounding box center [416, 48] width 27 height 11
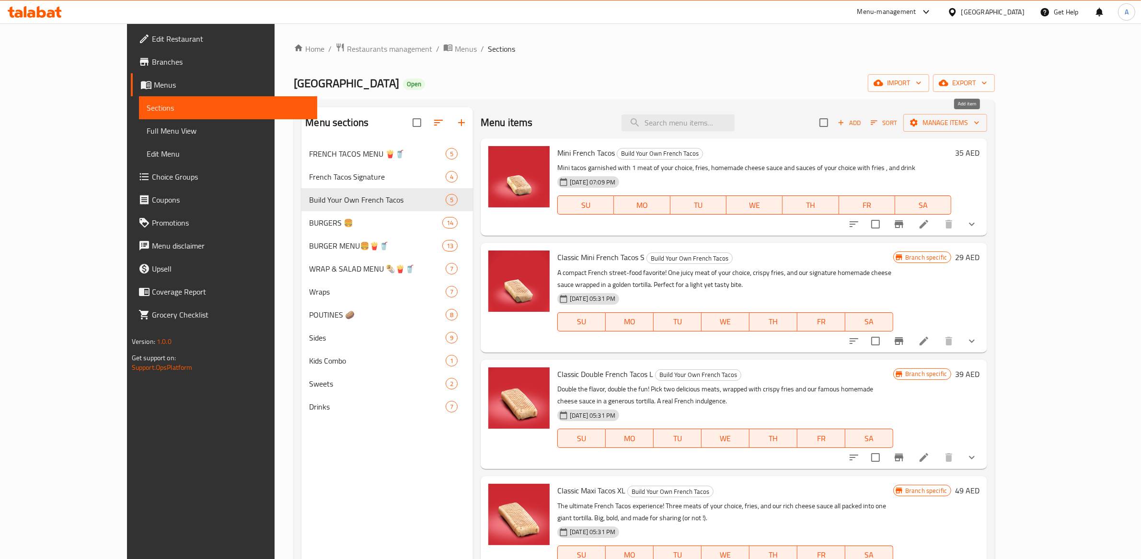
click at [845, 124] on icon "button" at bounding box center [840, 122] width 9 height 9
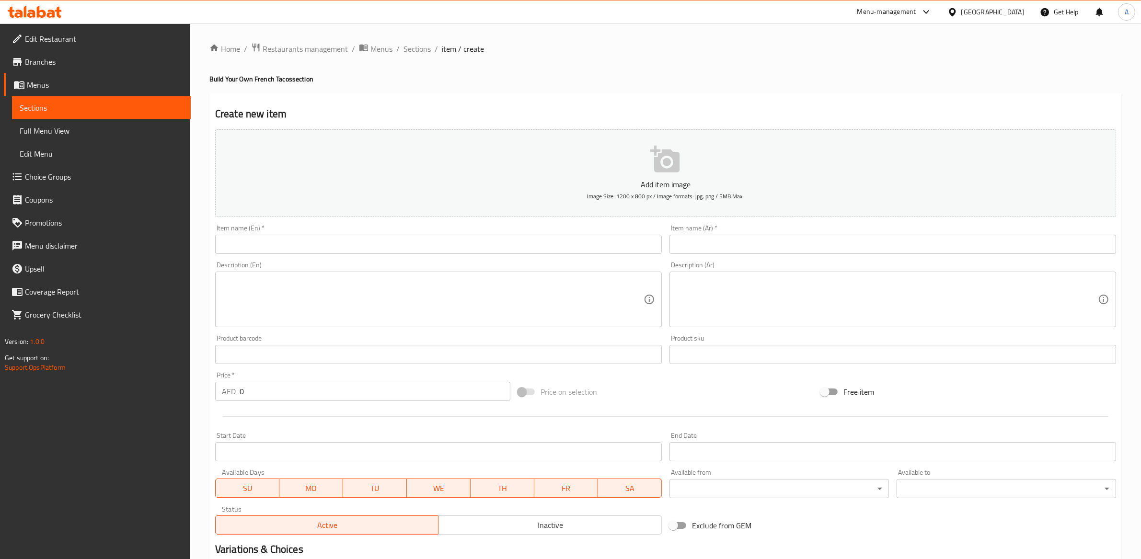
click at [269, 243] on input "text" at bounding box center [438, 244] width 447 height 19
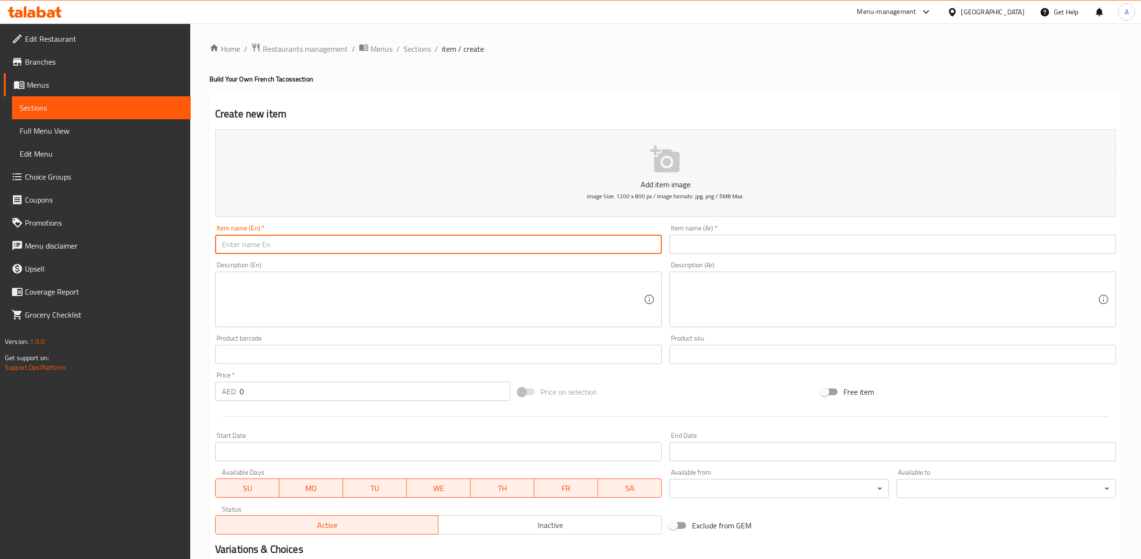
click at [269, 243] on input "text" at bounding box center [438, 244] width 447 height 19
paste input "التجربة القصوى للتاكوس الفرنسي! ثلاثة أنواع من اللحوم التي تختارها، مع البطاطس …"
type input "التجربة القصوى للتاكوس الفرنسي! ثلاثة أنواع من اللحوم التي تختارها، مع البطاطس …"
click at [480, 241] on input "التجربة القصوى للتاكوس الفرنسي! ثلاثة أنواع من اللحوم التي تختارها، مع البطاطس …" at bounding box center [438, 244] width 447 height 19
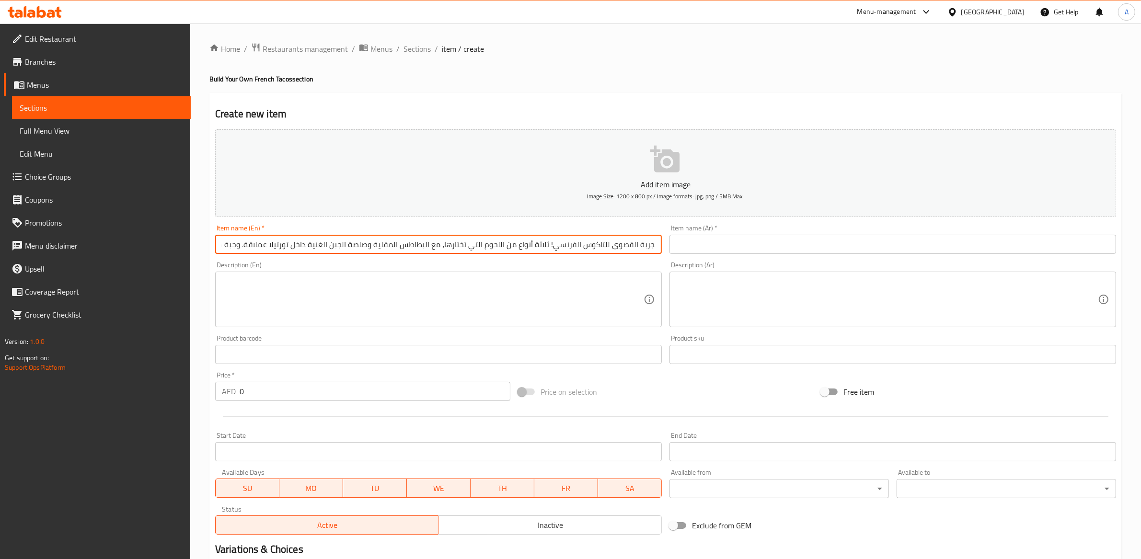
click at [480, 241] on input "التجربة القصوى للتاكوس الفرنسي! ثلاثة أنواع من اللحوم التي تختارها، مع البطاطس …" at bounding box center [438, 244] width 447 height 19
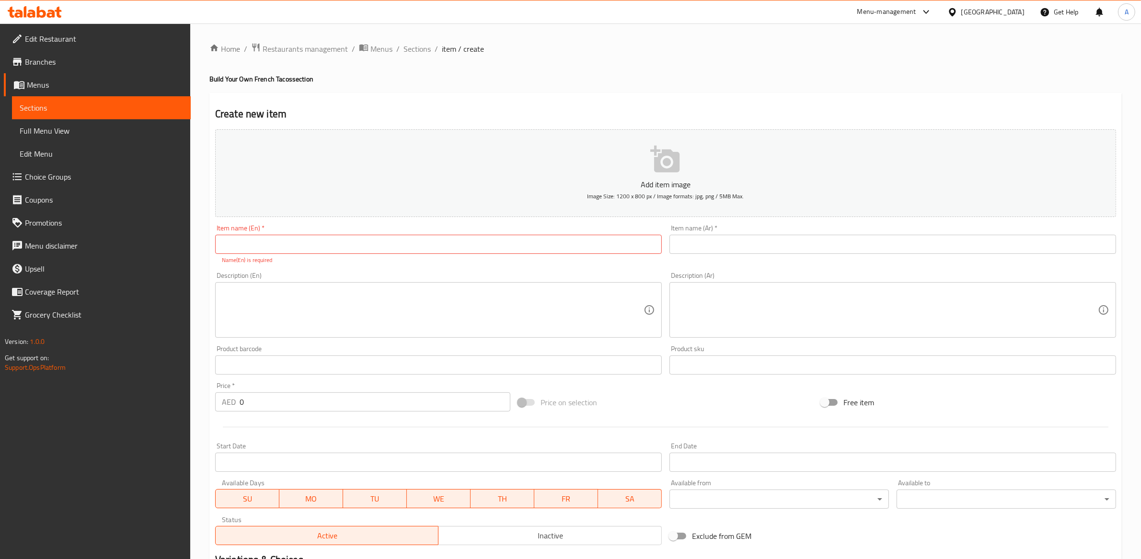
click at [322, 254] on div "Item name (En)   * Item name (En) * Name(En) is required" at bounding box center [438, 245] width 447 height 40
click at [326, 252] on input "text" at bounding box center [438, 244] width 447 height 19
paste input "Classic French Tacos M"
type input "Classic French Tacos M"
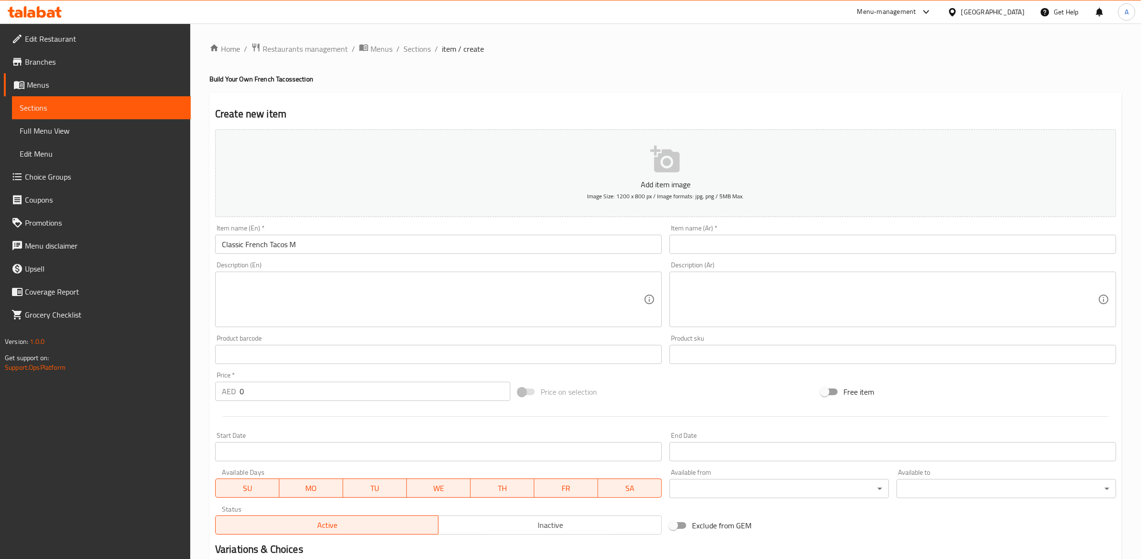
click at [698, 241] on input "text" at bounding box center [892, 244] width 447 height 19
paste input "[PERSON_NAME]"
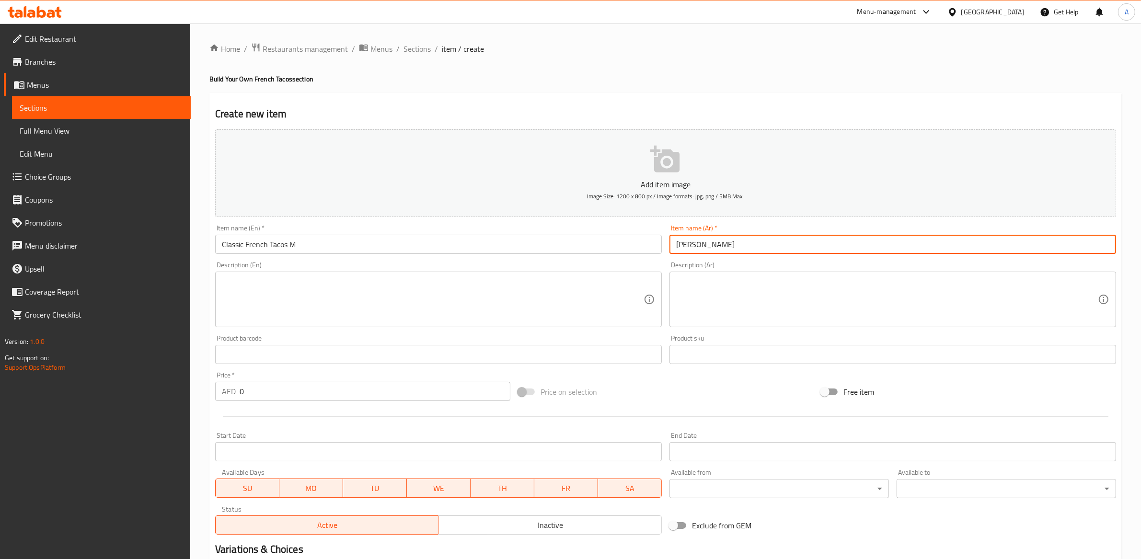
type input "[PERSON_NAME]"
click at [653, 270] on div "Description (En) Description (En)" at bounding box center [438, 295] width 447 height 66
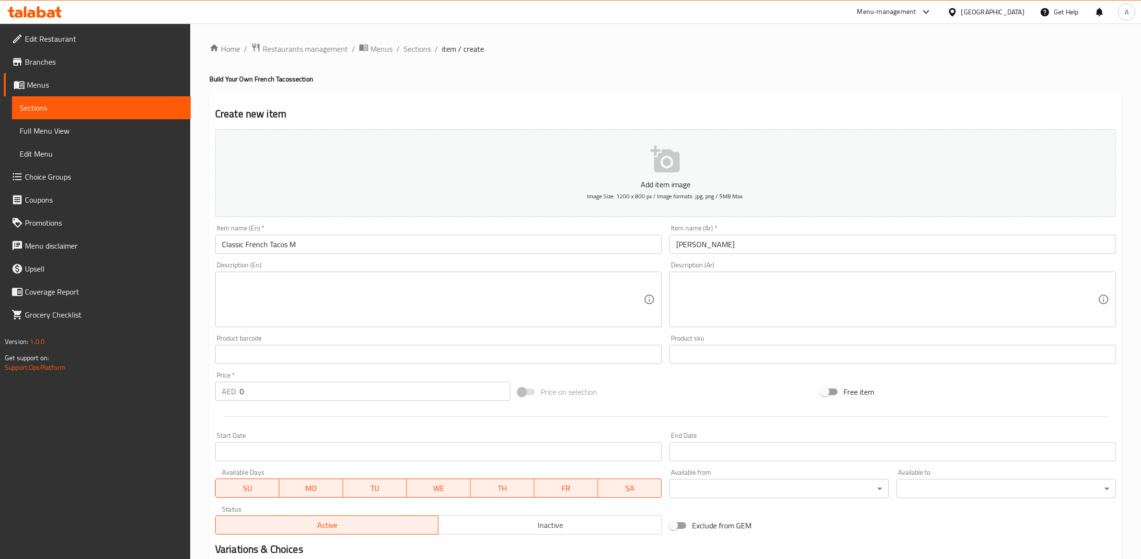
click at [341, 296] on textarea at bounding box center [433, 300] width 422 height 46
click at [341, 295] on textarea at bounding box center [433, 300] width 422 height 46
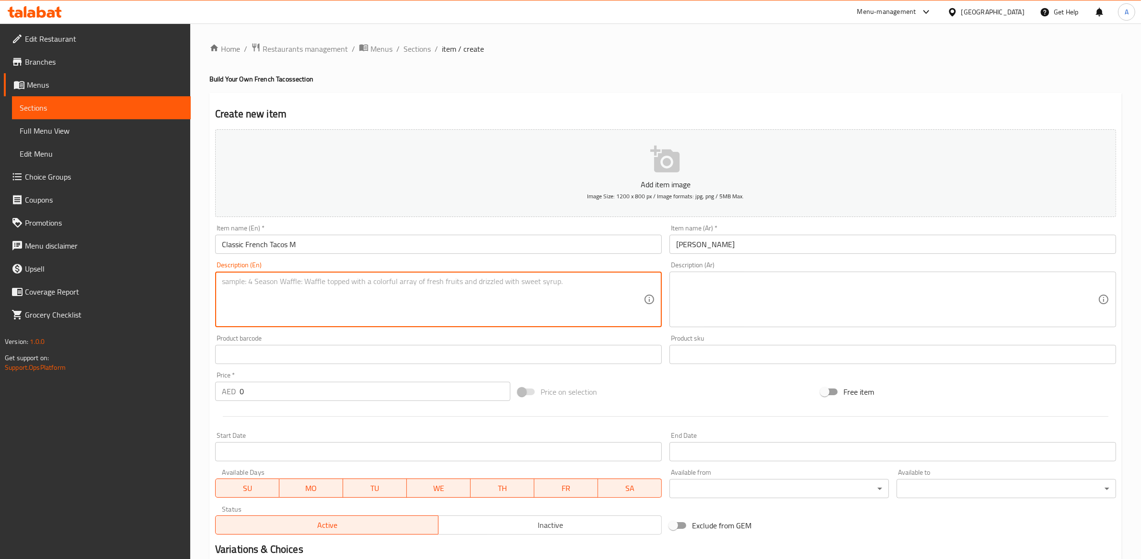
paste textarea "The classic size! Choose your favorite meat, we add golden fries and our creamy…"
type textarea "The classic size! Choose your favorite meat, we add golden fries and our creamy…"
click at [756, 307] on textarea at bounding box center [887, 300] width 422 height 46
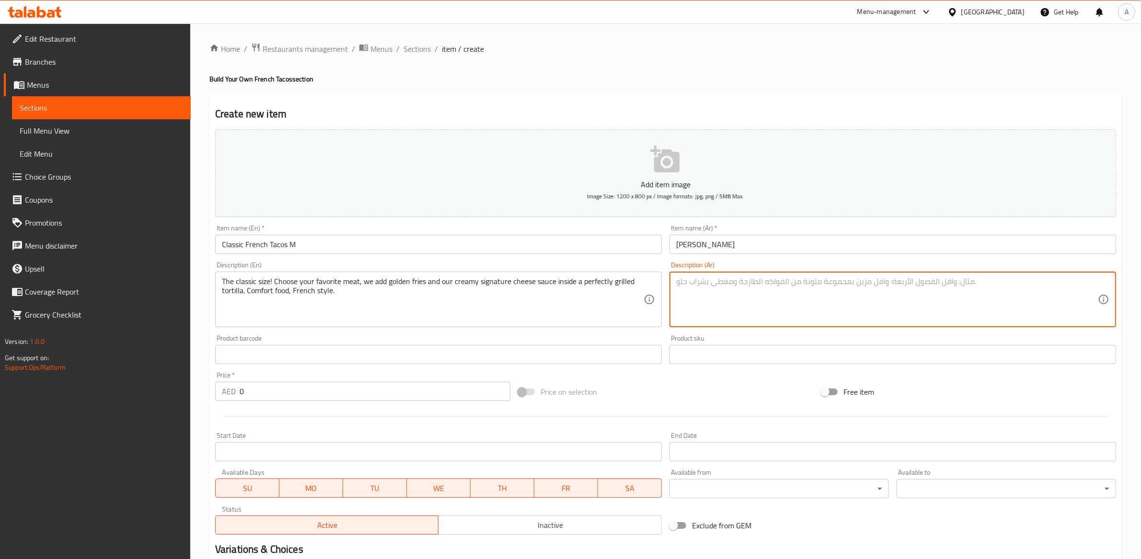
paste textarea "الحجم الكلاسيكي! اختر لحمك المفضل، نضيف البطاطس المقرمشة وصلصة الجبن الكريمية د…"
type textarea "الحجم الكلاسيكي! اختر لحمك المفضل، نضيف البطاطس المقرمشة وصلصة الجبن الكريمية د…"
click at [660, 334] on div "Product barcode Product barcode" at bounding box center [438, 349] width 454 height 37
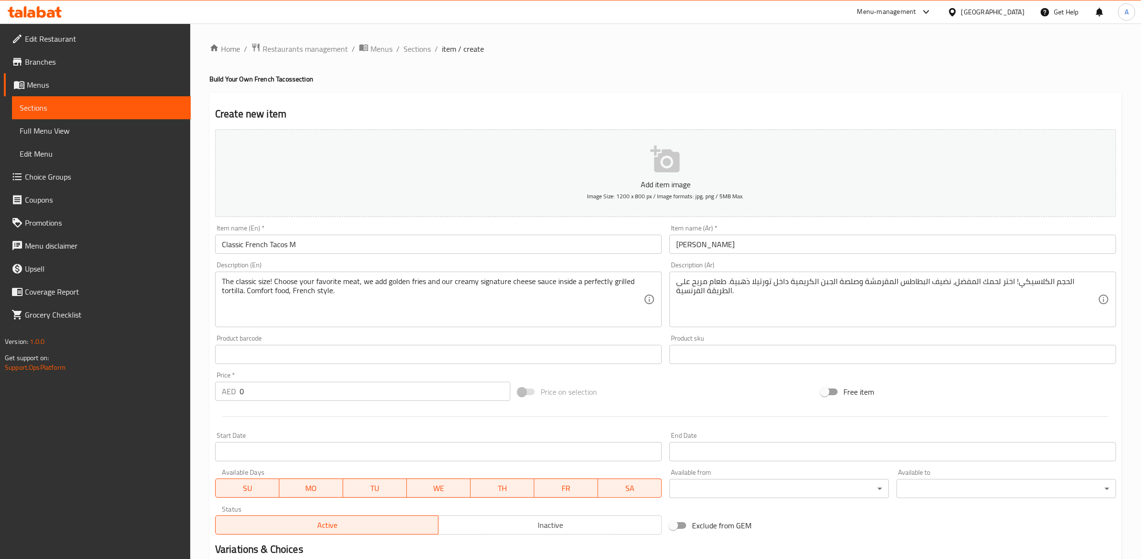
click at [281, 393] on input "0" at bounding box center [375, 391] width 271 height 19
type input "45"
click at [368, 366] on div "Product barcode Product barcode" at bounding box center [438, 349] width 454 height 37
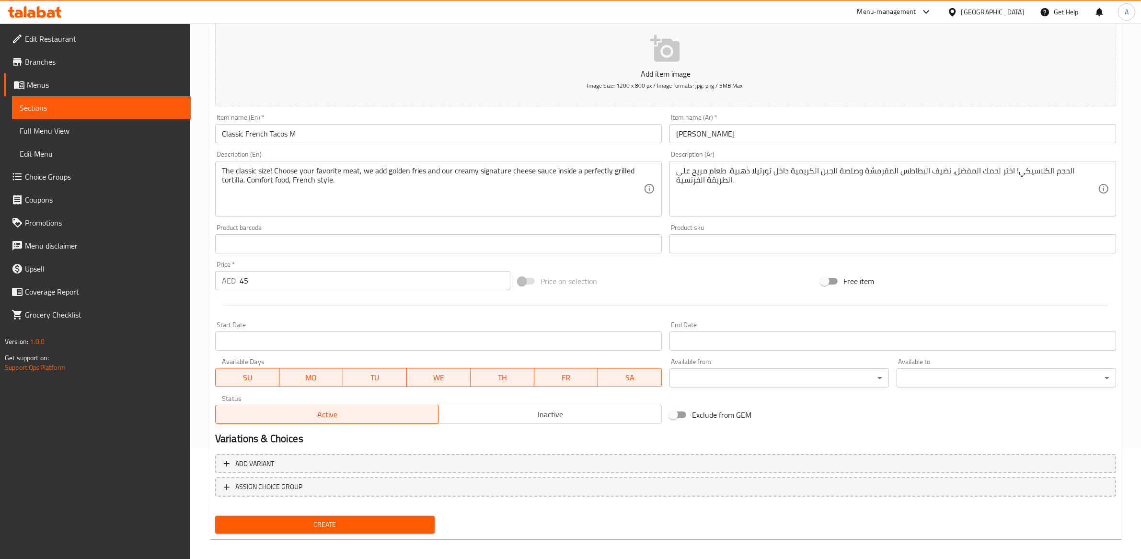
scroll to position [116, 0]
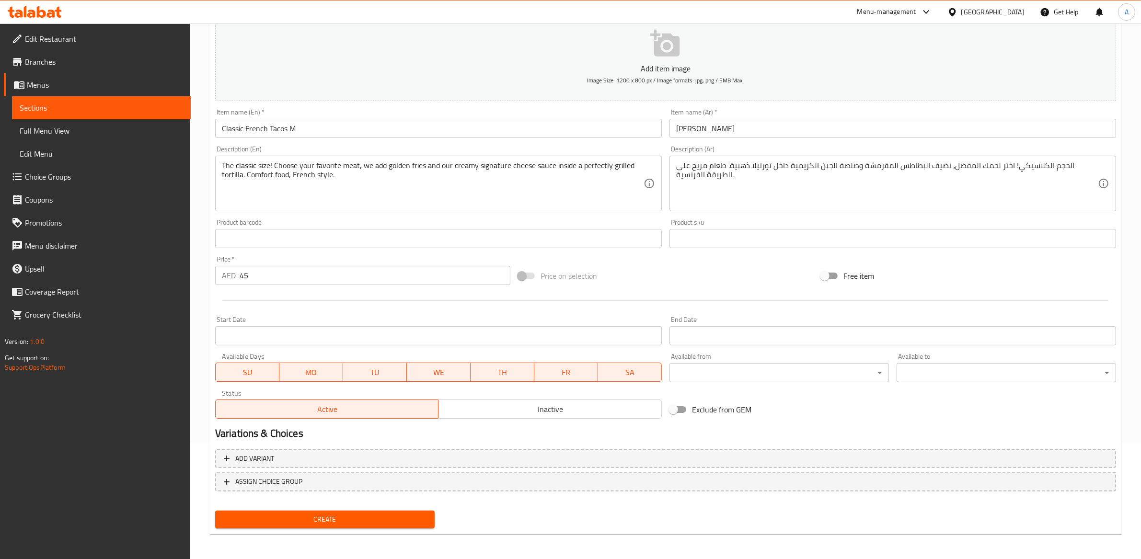
click at [324, 520] on span "Create" at bounding box center [325, 520] width 204 height 12
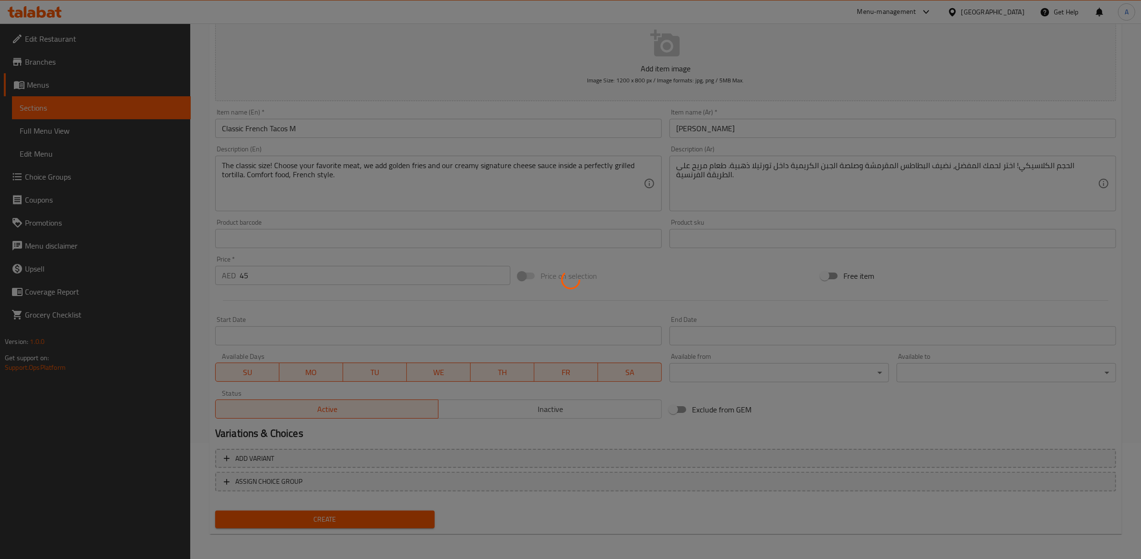
type input "0"
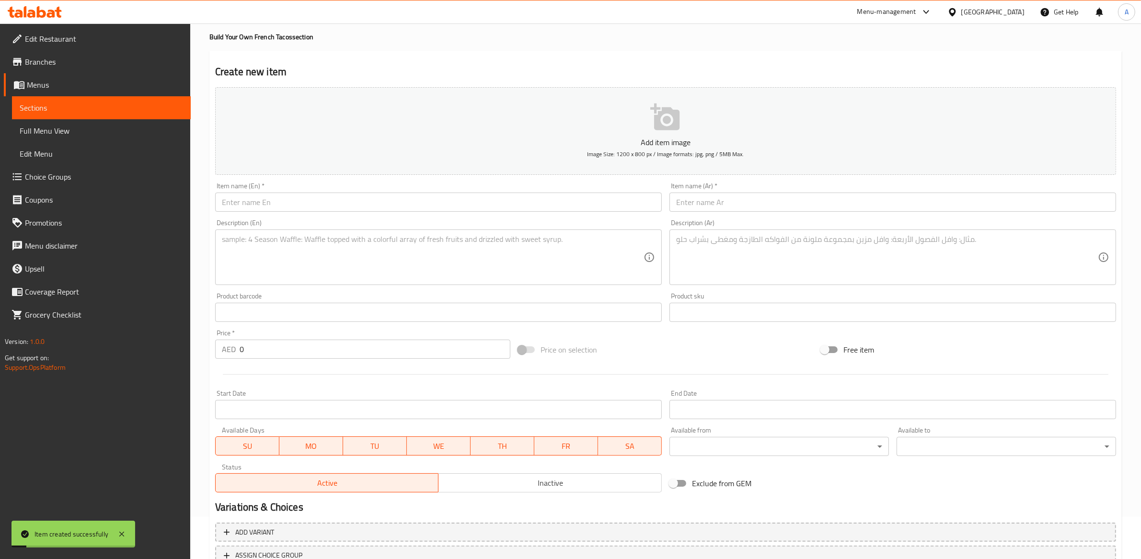
scroll to position [0, 0]
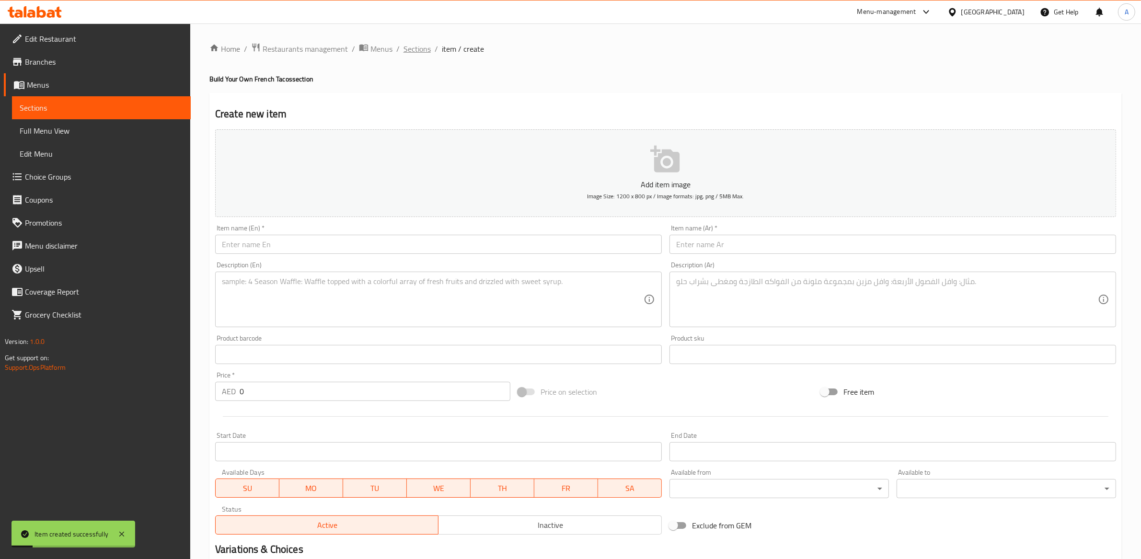
click at [421, 43] on span "Sections" at bounding box center [416, 48] width 27 height 11
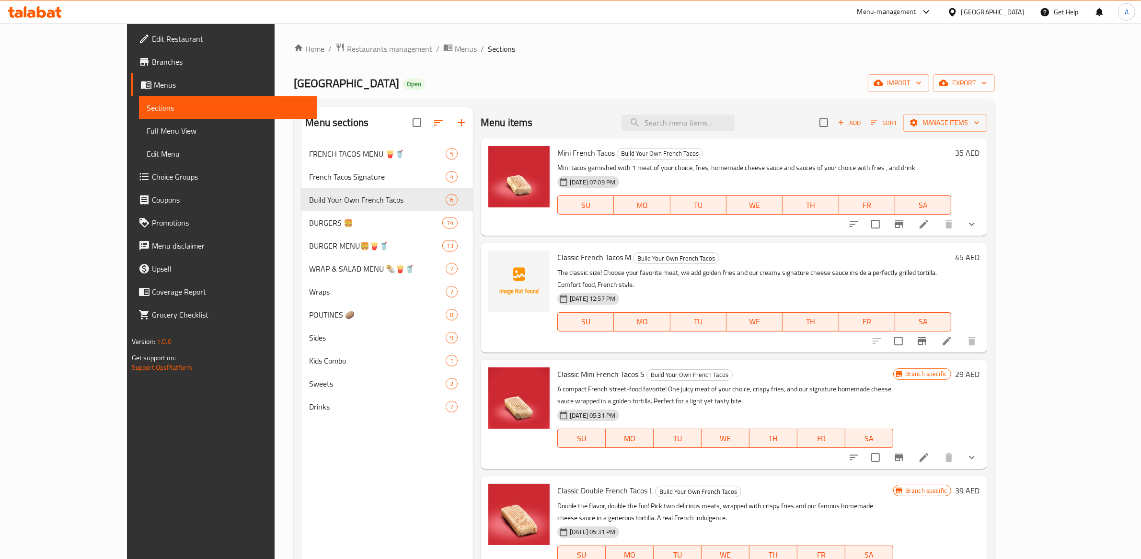
click at [744, 241] on div "Menu items Add Sort Manage items Mini French Tacos Build Your Own French Tacos …" at bounding box center [730, 386] width 514 height 559
click at [929, 452] on icon at bounding box center [923, 457] width 11 height 11
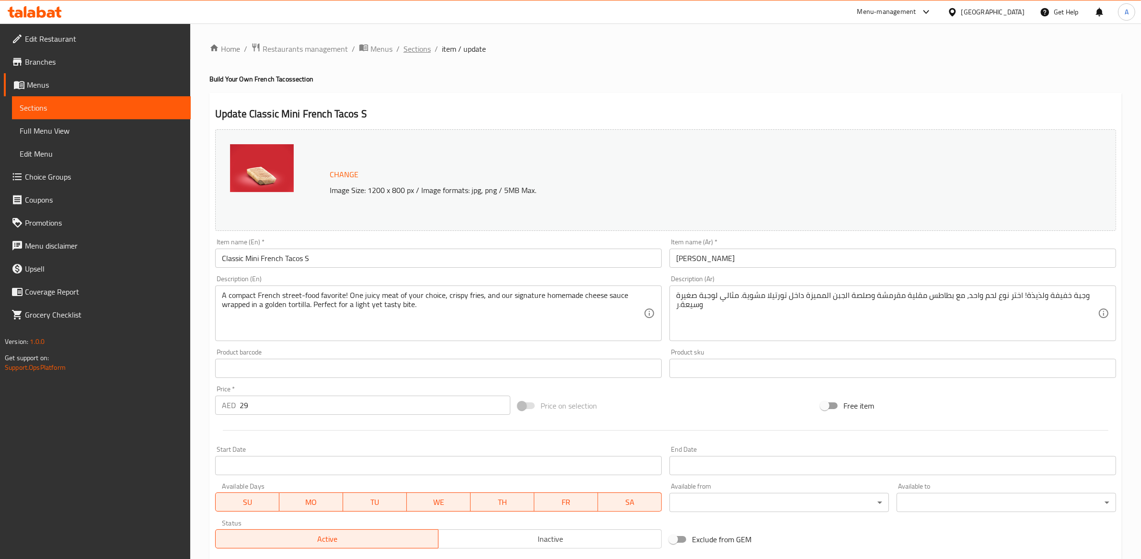
click at [420, 51] on span "Sections" at bounding box center [416, 48] width 27 height 11
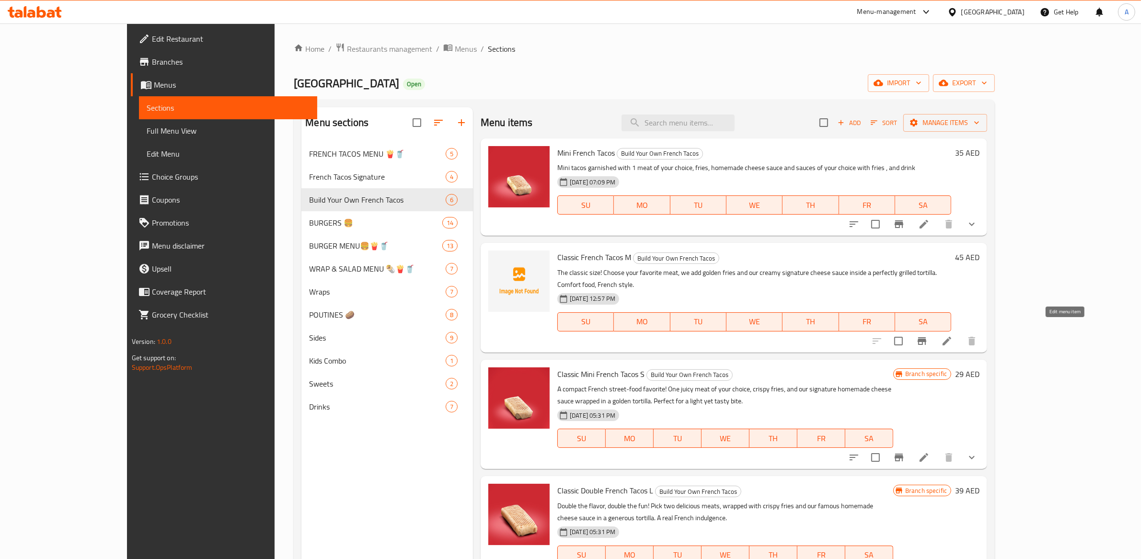
click at [951, 337] on icon at bounding box center [946, 341] width 9 height 9
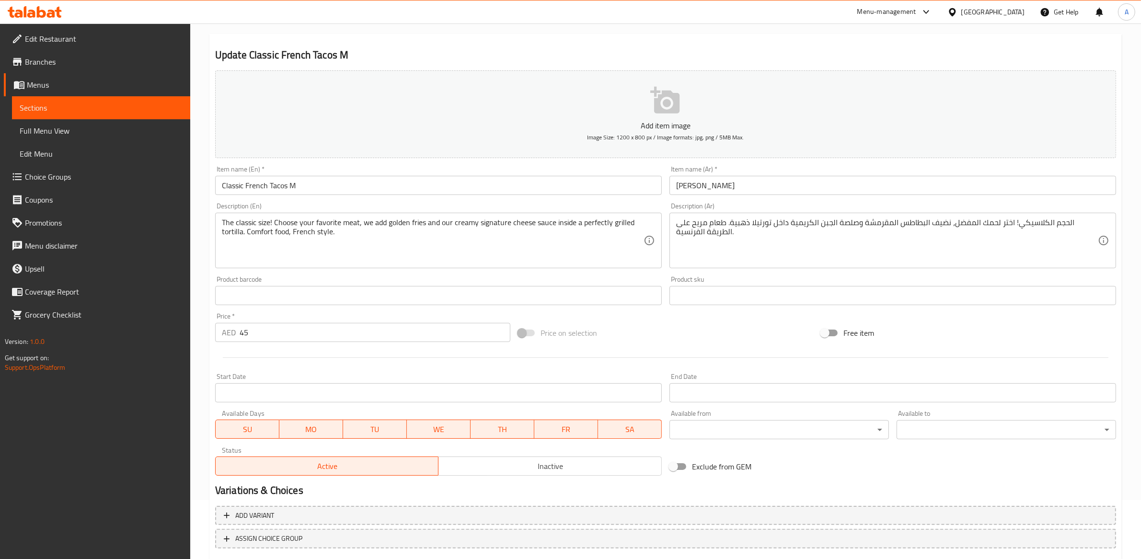
scroll to position [116, 0]
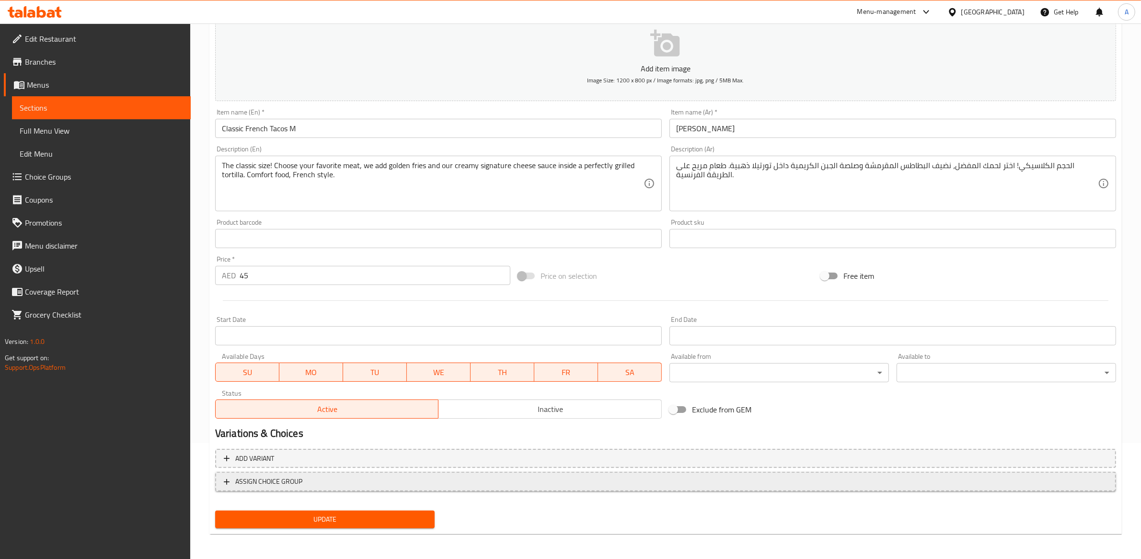
click at [265, 479] on span "ASSIGN CHOICE GROUP" at bounding box center [268, 482] width 67 height 12
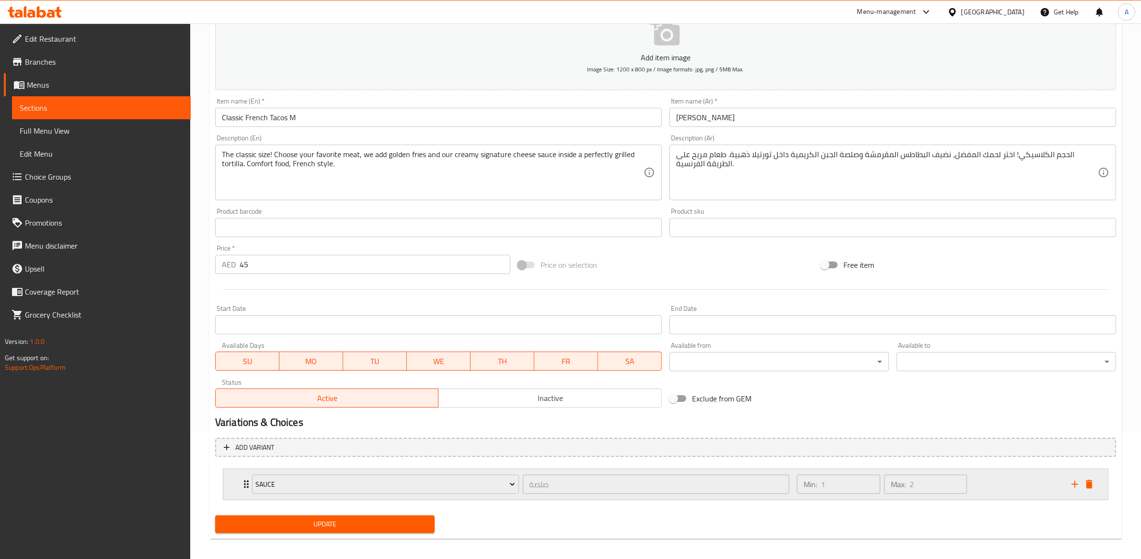
scroll to position [133, 0]
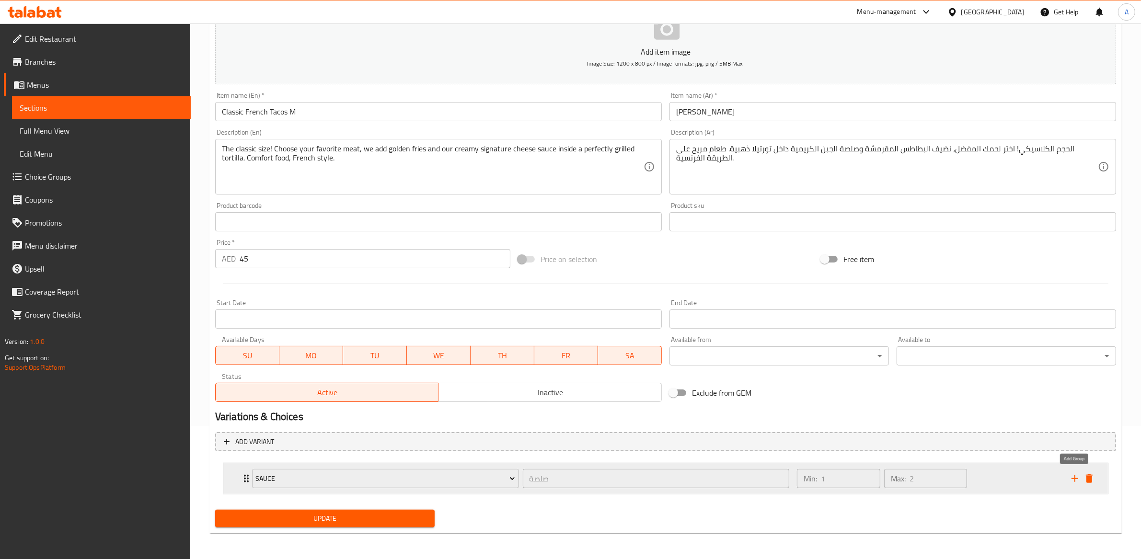
click at [1075, 478] on icon "add" at bounding box center [1074, 478] width 7 height 7
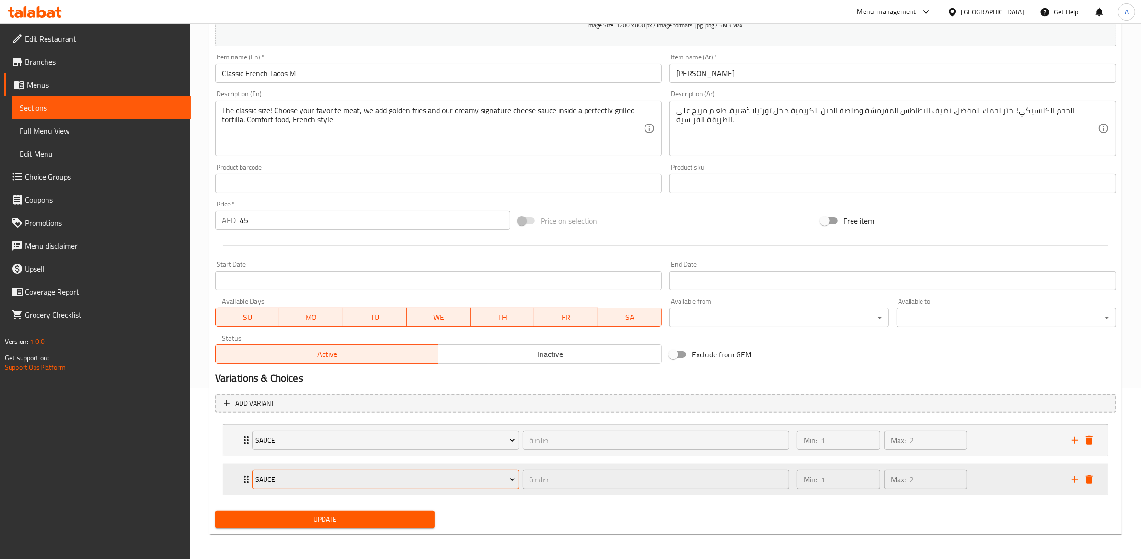
scroll to position [173, 0]
click at [370, 478] on span "Sauce" at bounding box center [385, 478] width 260 height 12
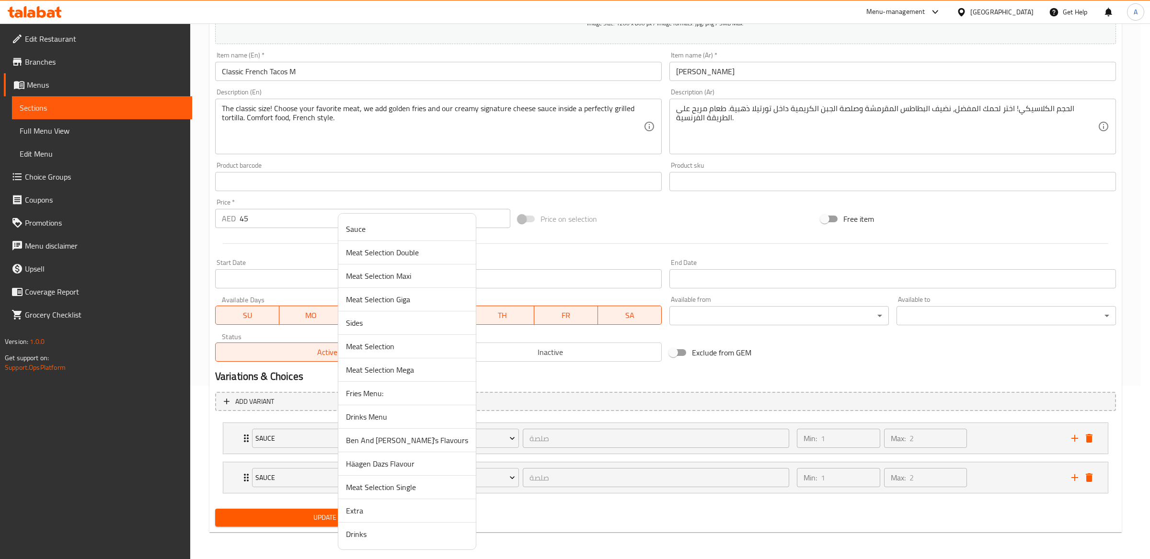
click at [367, 321] on span "Sides" at bounding box center [407, 322] width 122 height 11
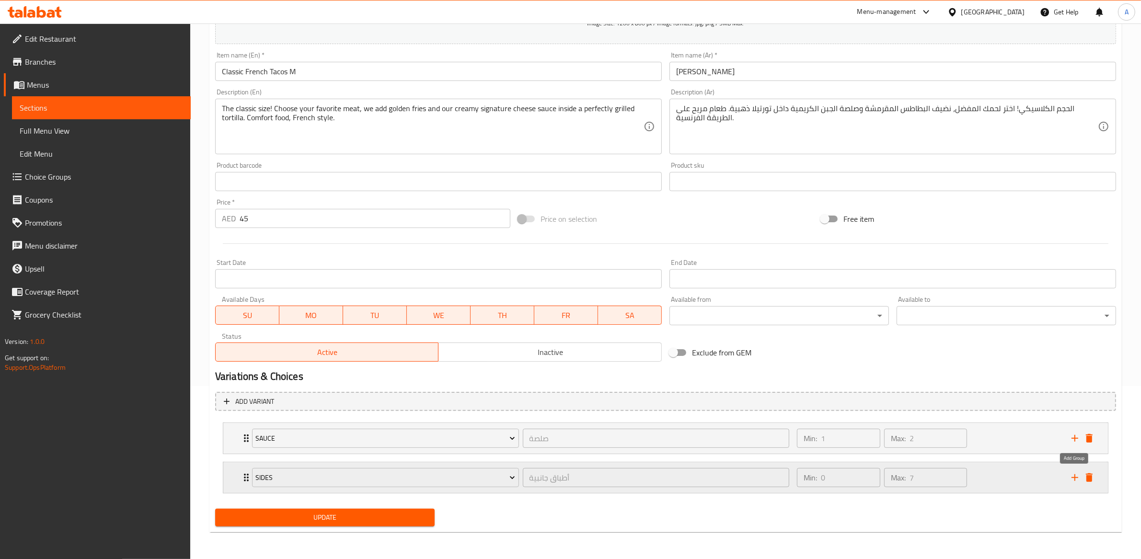
click at [1073, 481] on icon "add" at bounding box center [1074, 477] width 11 height 11
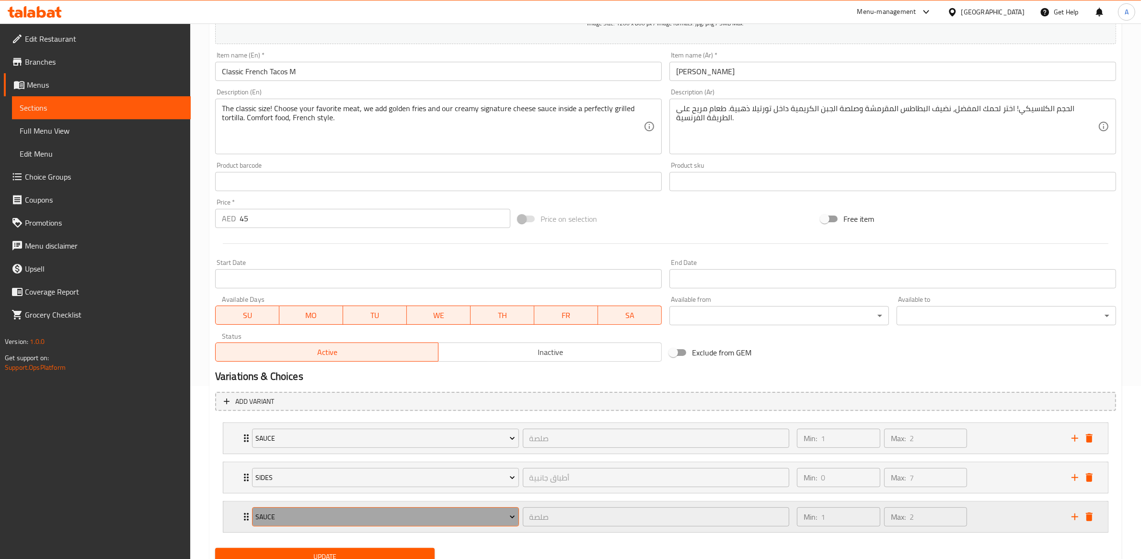
click at [452, 517] on span "Sauce" at bounding box center [385, 517] width 260 height 12
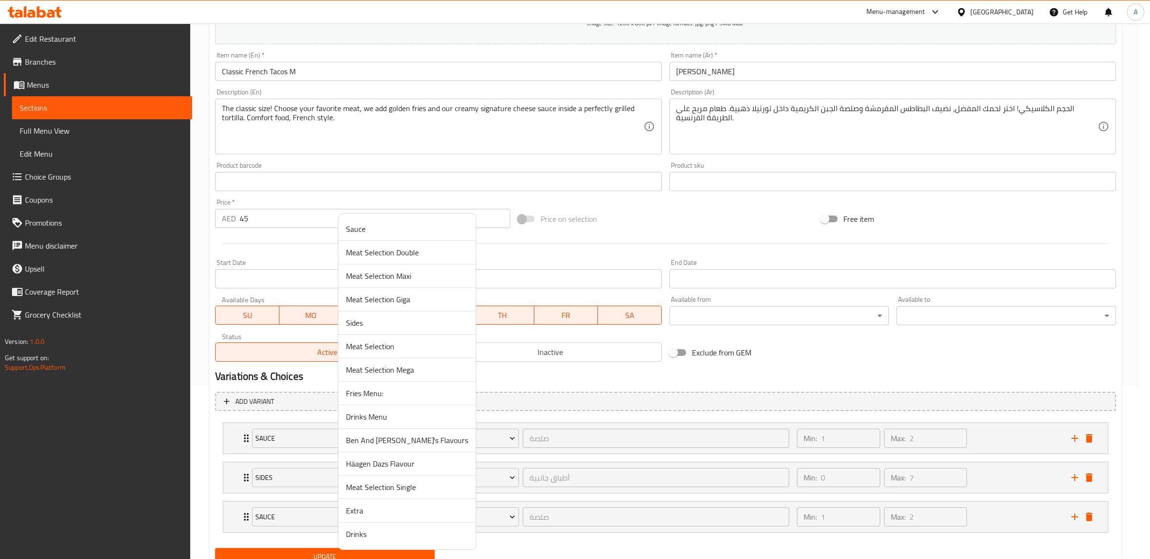
click at [374, 351] on span "Meat Selection" at bounding box center [407, 346] width 122 height 11
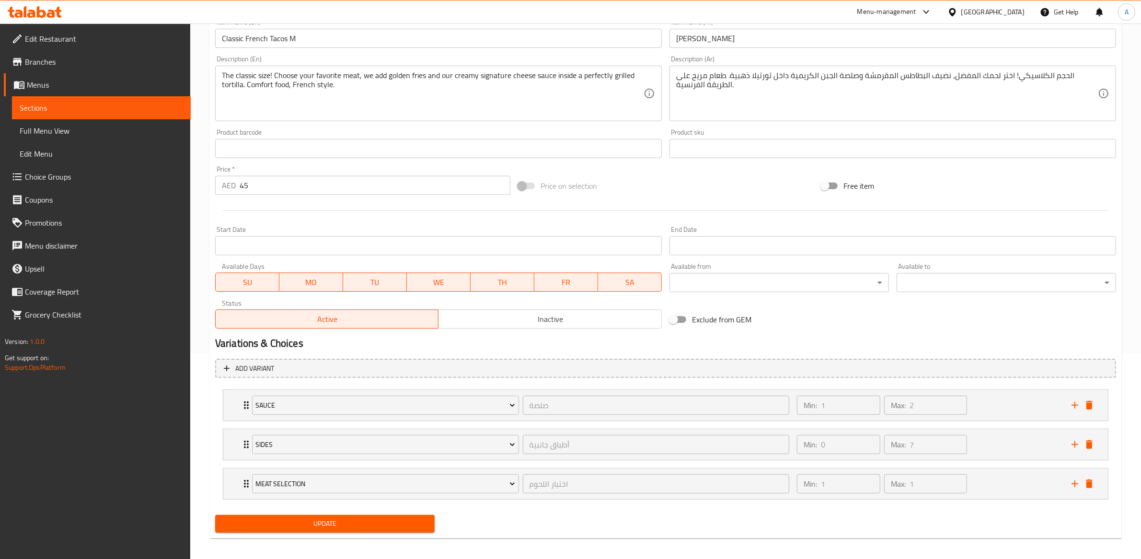
scroll to position [212, 0]
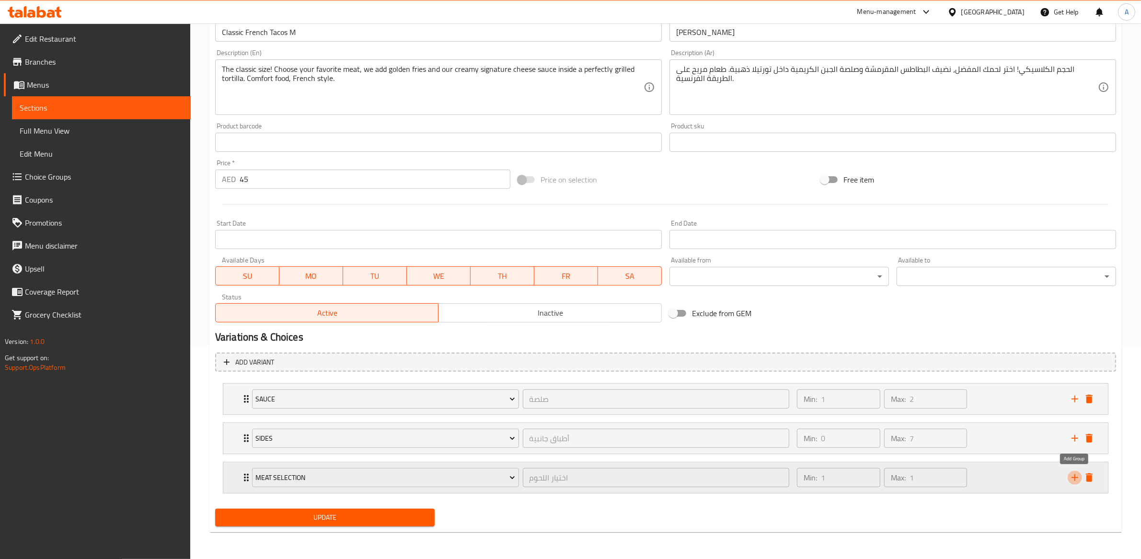
click at [1076, 480] on icon "add" at bounding box center [1074, 477] width 11 height 11
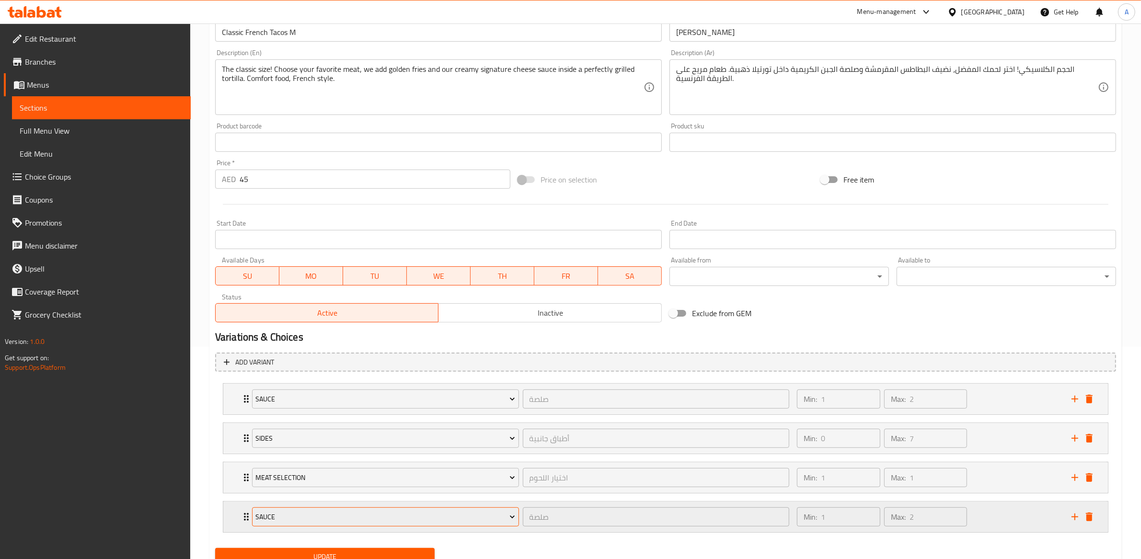
click at [364, 514] on span "Sauce" at bounding box center [385, 517] width 260 height 12
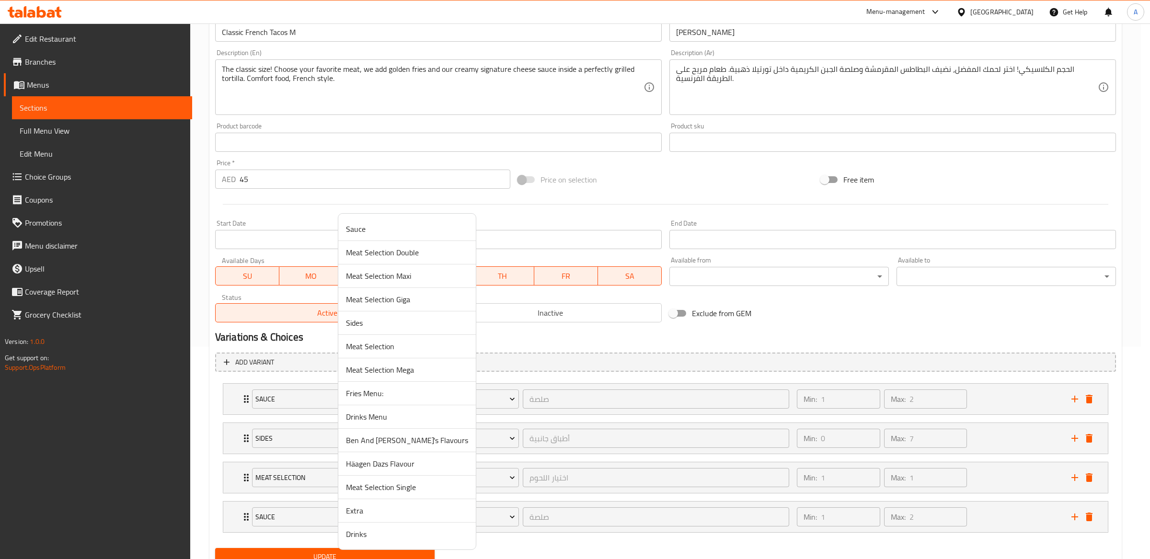
click at [369, 516] on span "Extra" at bounding box center [407, 510] width 122 height 11
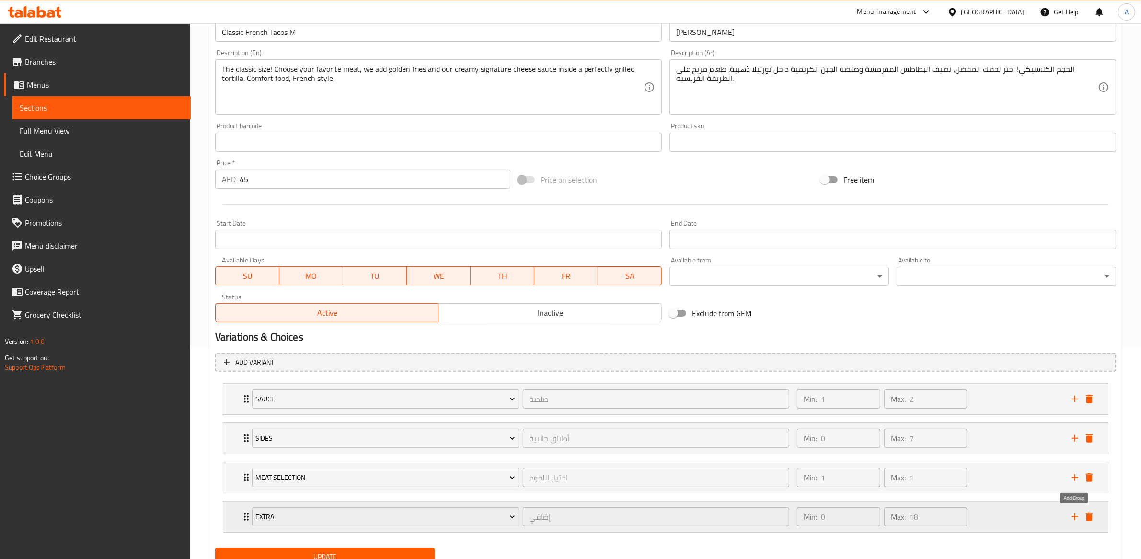
click at [1070, 514] on icon "add" at bounding box center [1074, 516] width 11 height 11
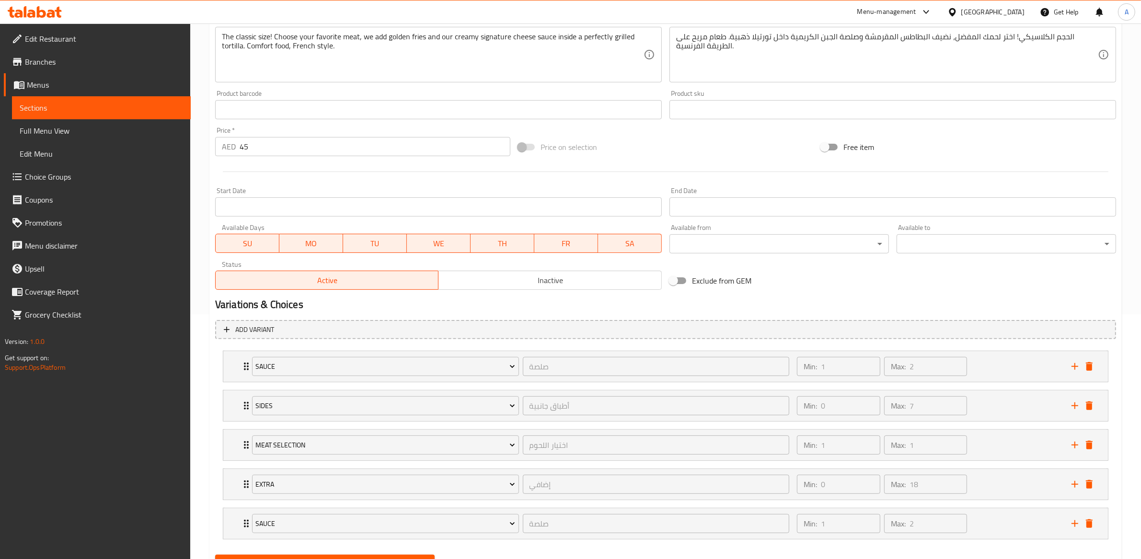
scroll to position [291, 0]
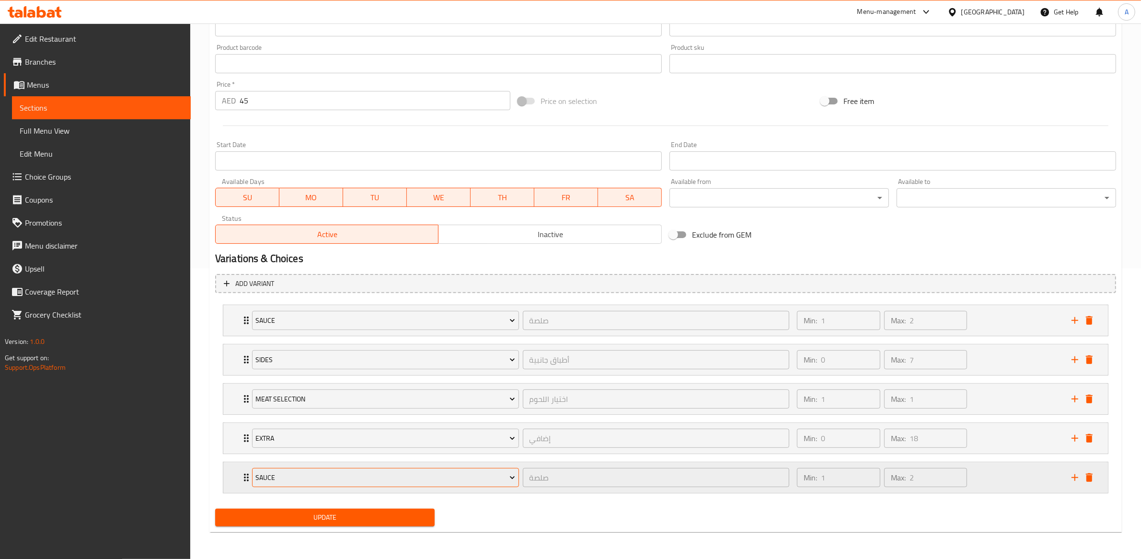
click at [381, 476] on span "Sauce" at bounding box center [385, 478] width 260 height 12
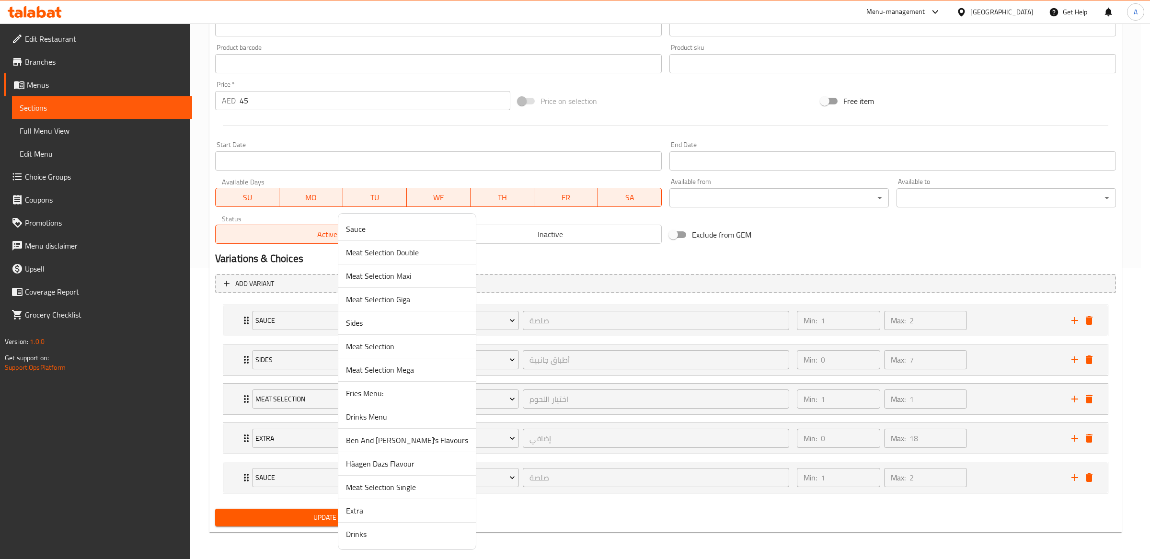
click at [355, 533] on span "Drinks" at bounding box center [407, 533] width 122 height 11
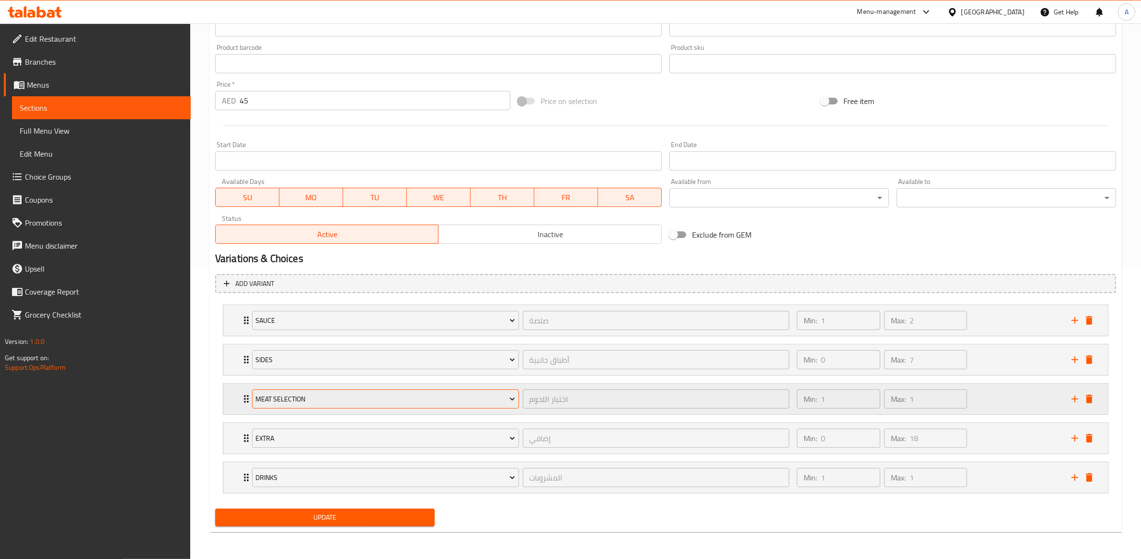
click at [350, 400] on span "Meat Selection" at bounding box center [385, 399] width 260 height 12
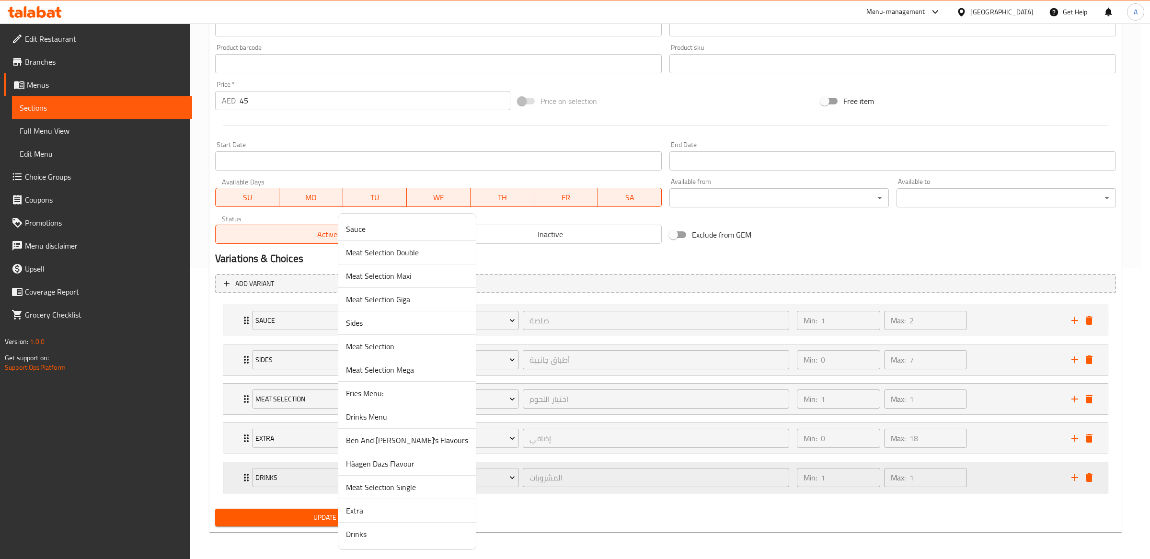
click at [388, 492] on span "Meat Selection Single" at bounding box center [407, 486] width 122 height 11
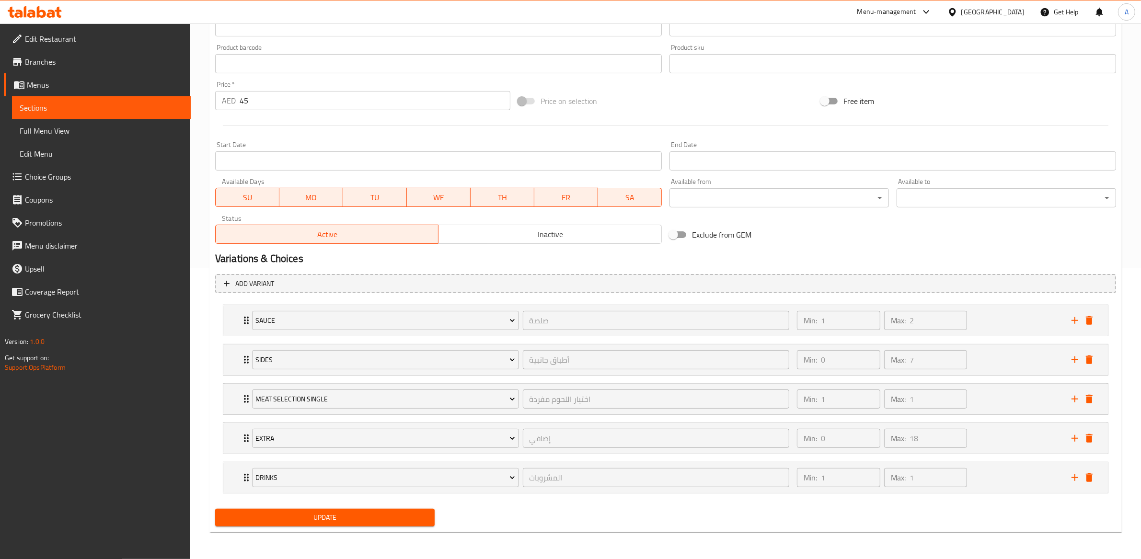
click at [312, 517] on span "Update" at bounding box center [325, 518] width 204 height 12
click at [329, 516] on span "Update" at bounding box center [325, 518] width 204 height 12
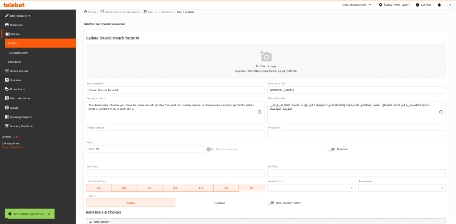
scroll to position [0, 0]
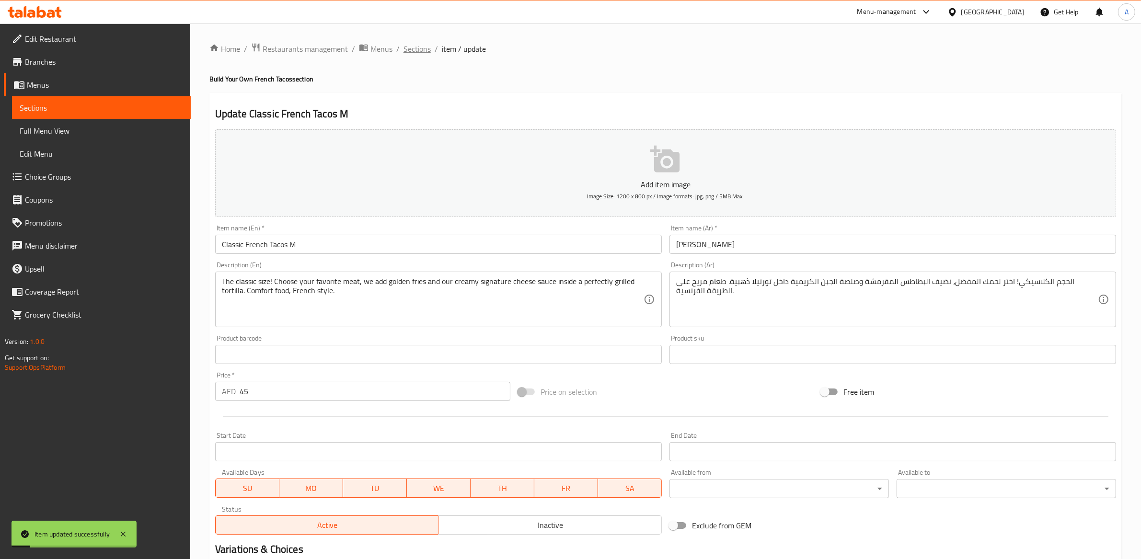
click at [414, 46] on span "Sections" at bounding box center [416, 48] width 27 height 11
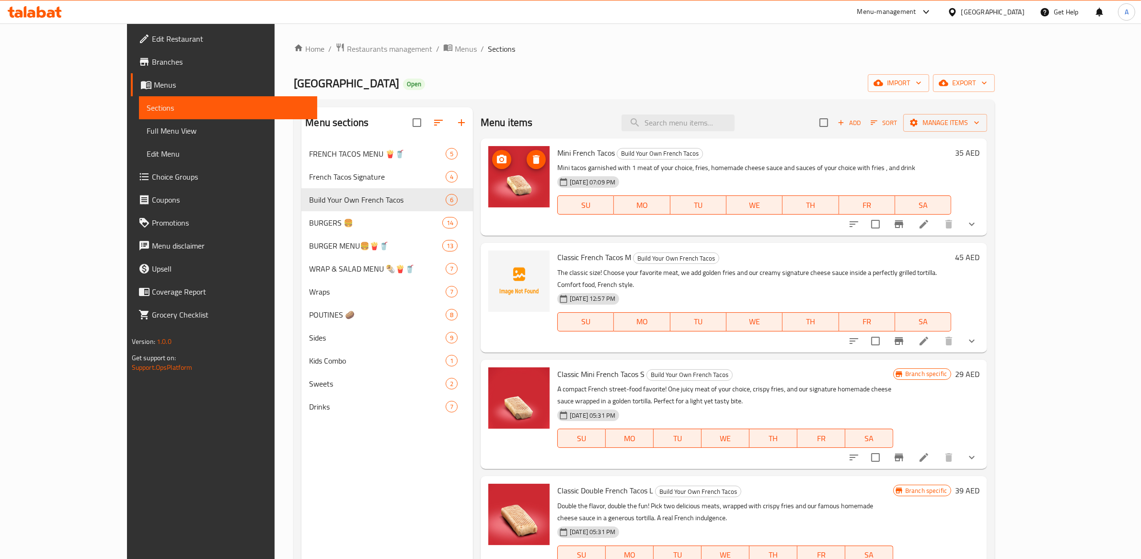
click at [489, 183] on img at bounding box center [518, 176] width 61 height 61
click at [491, 182] on img at bounding box center [518, 176] width 61 height 61
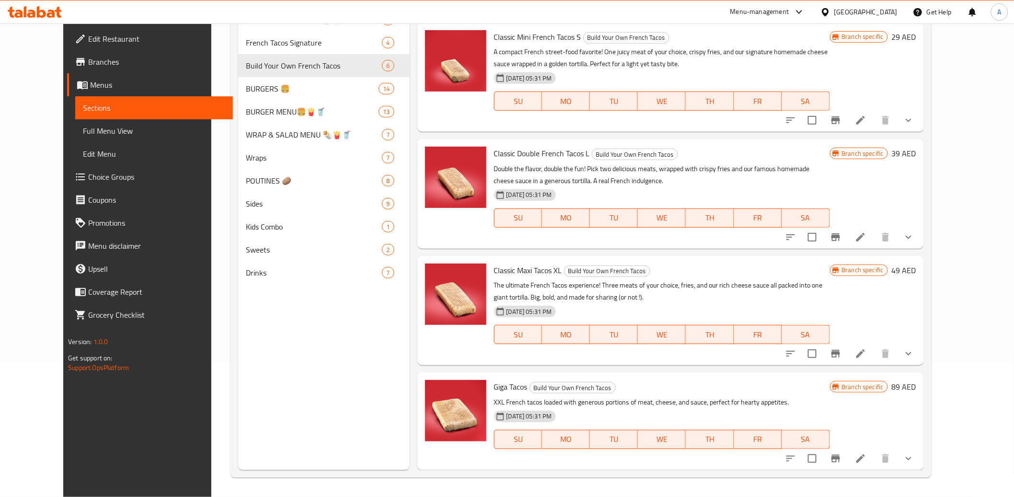
scroll to position [190, 0]
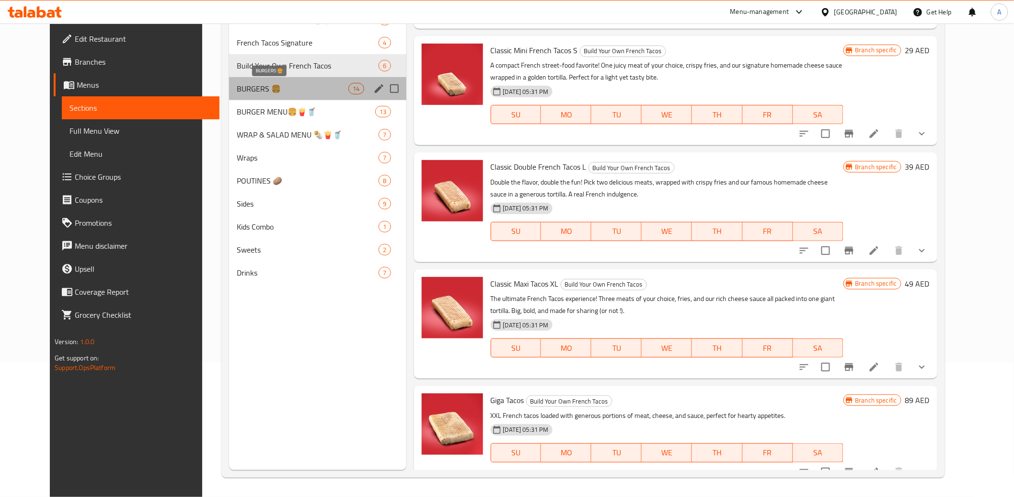
click at [313, 91] on span "BURGERS 🍔" at bounding box center [293, 88] width 112 height 11
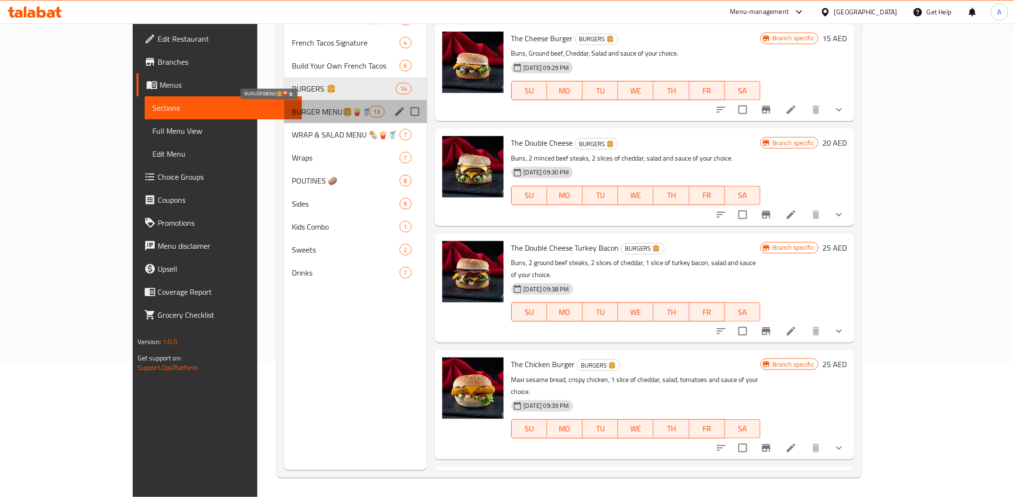
click at [314, 106] on span "BURGER MENU🍔🍟🥤" at bounding box center [330, 111] width 77 height 11
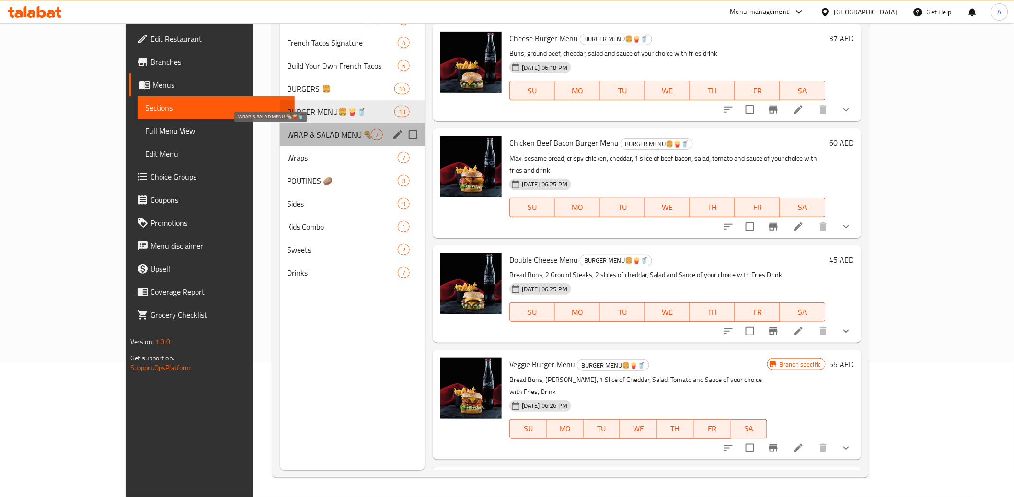
click at [307, 129] on span "WRAP & SALAD MENU 🌯🍟🥤" at bounding box center [328, 134] width 83 height 11
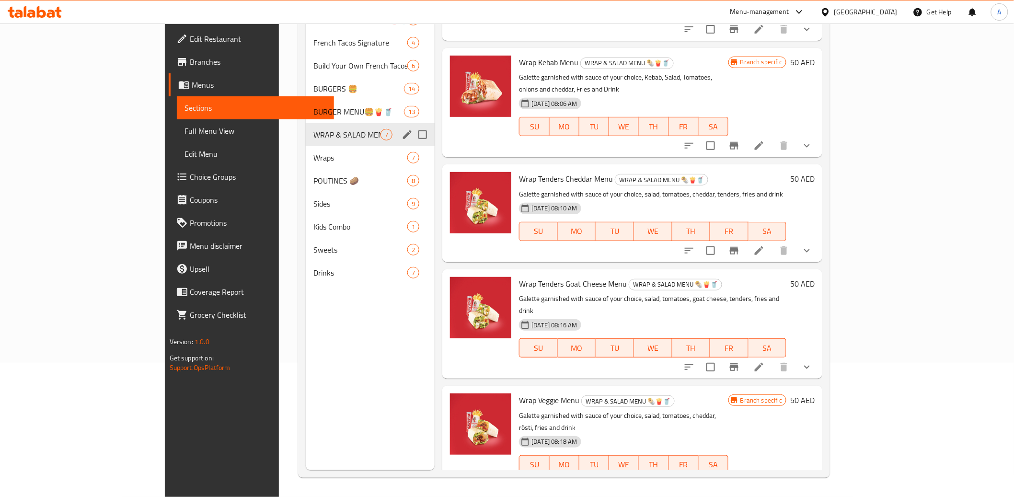
click at [306, 147] on div "Wraps 7" at bounding box center [370, 157] width 129 height 23
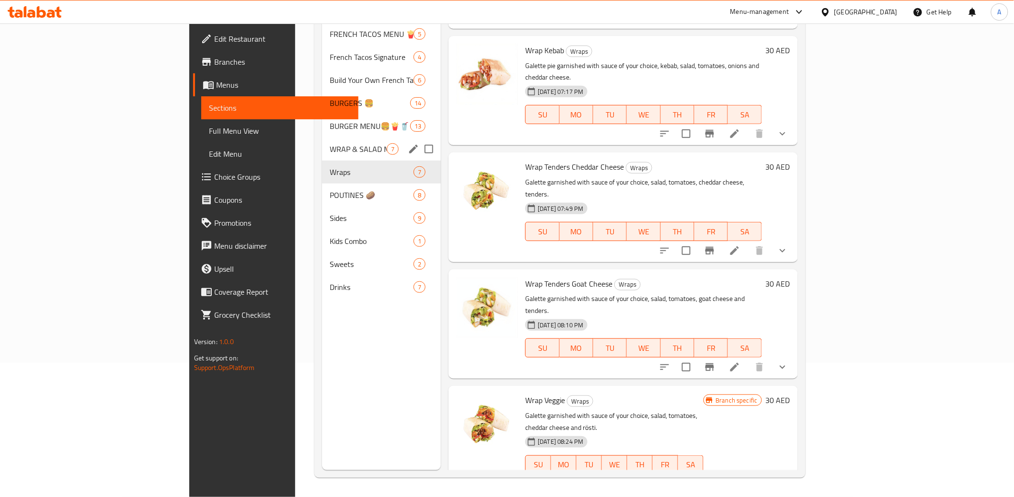
click at [322, 121] on div "BURGER MENU🍔🍟🥤 13" at bounding box center [381, 126] width 119 height 23
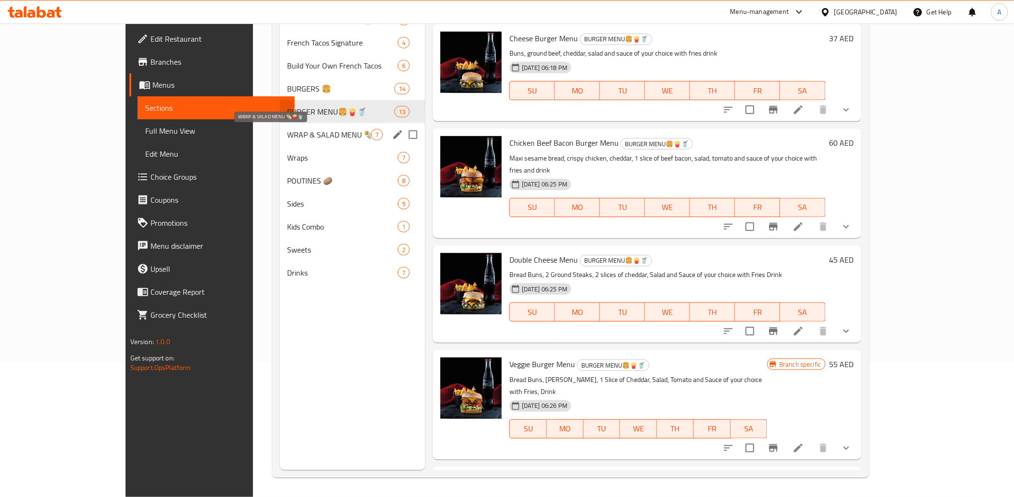
click at [299, 129] on span "WRAP & SALAD MENU 🌯🍟🥤" at bounding box center [328, 134] width 83 height 11
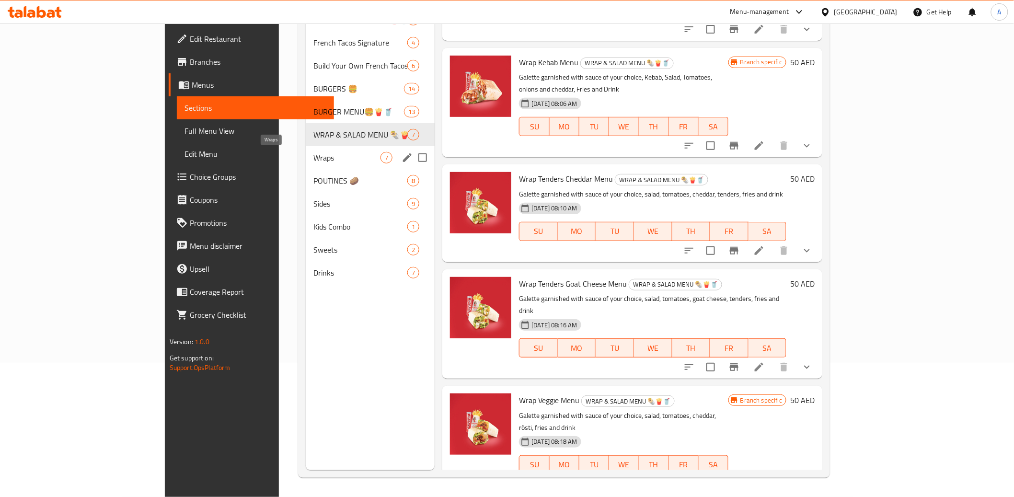
click at [313, 152] on span "Wraps" at bounding box center [346, 157] width 67 height 11
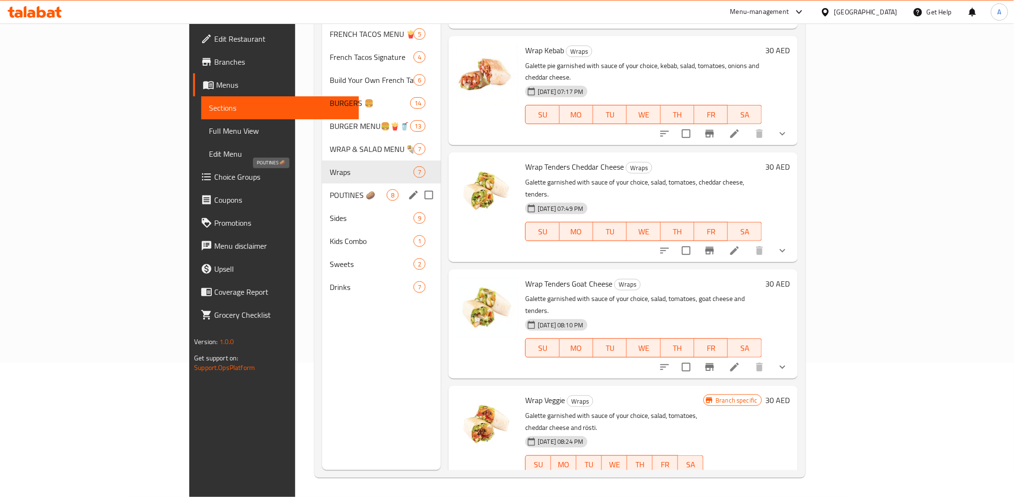
click at [330, 189] on span "POUTINES 🥔" at bounding box center [358, 194] width 57 height 11
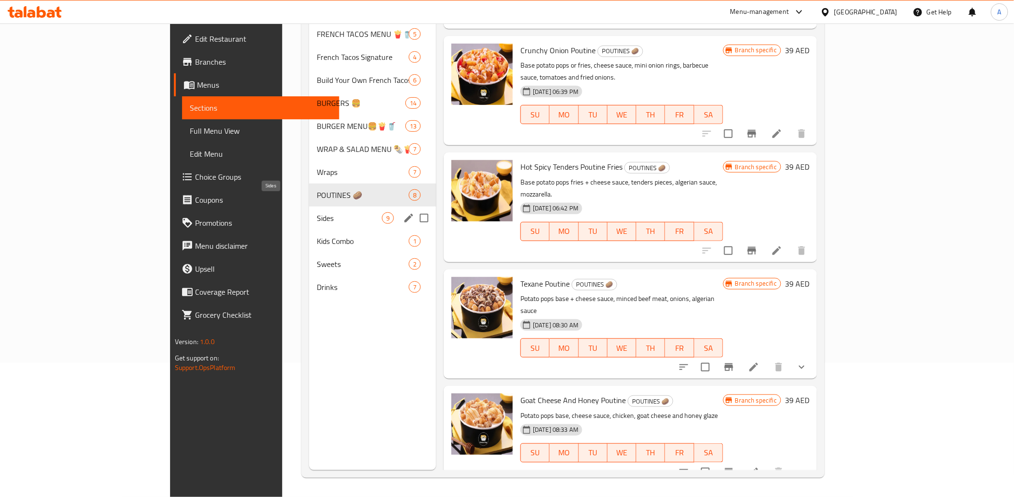
click at [317, 212] on span "Sides" at bounding box center [349, 217] width 65 height 11
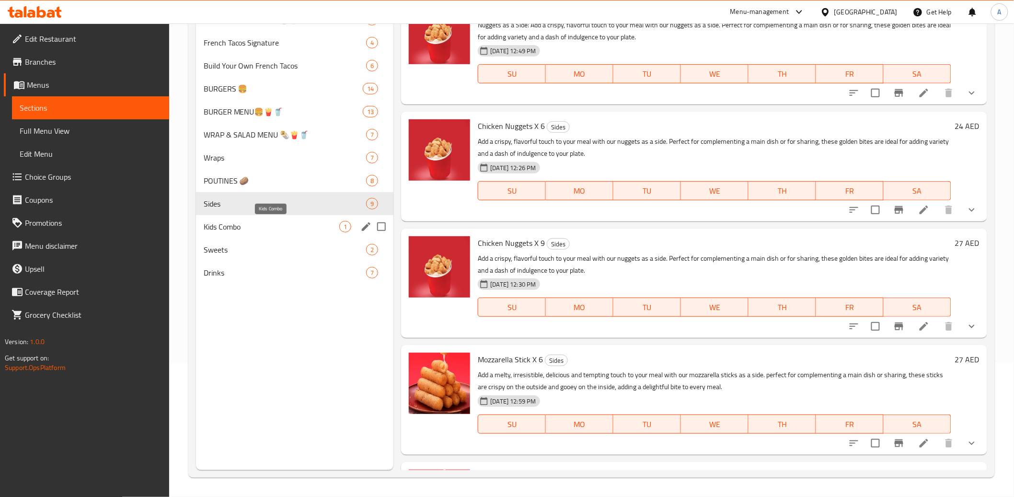
click at [263, 225] on span "Kids Combo" at bounding box center [272, 226] width 136 height 11
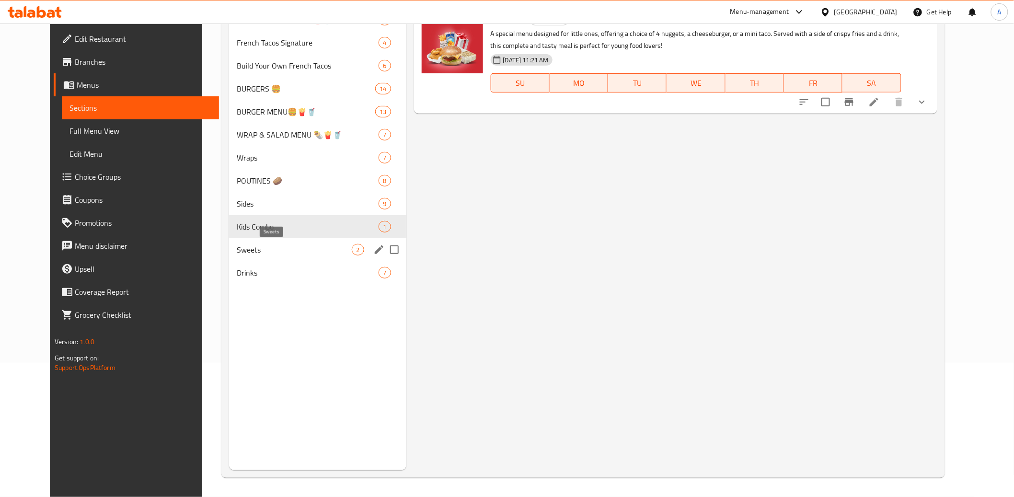
click at [263, 245] on span "Sweets" at bounding box center [294, 249] width 115 height 11
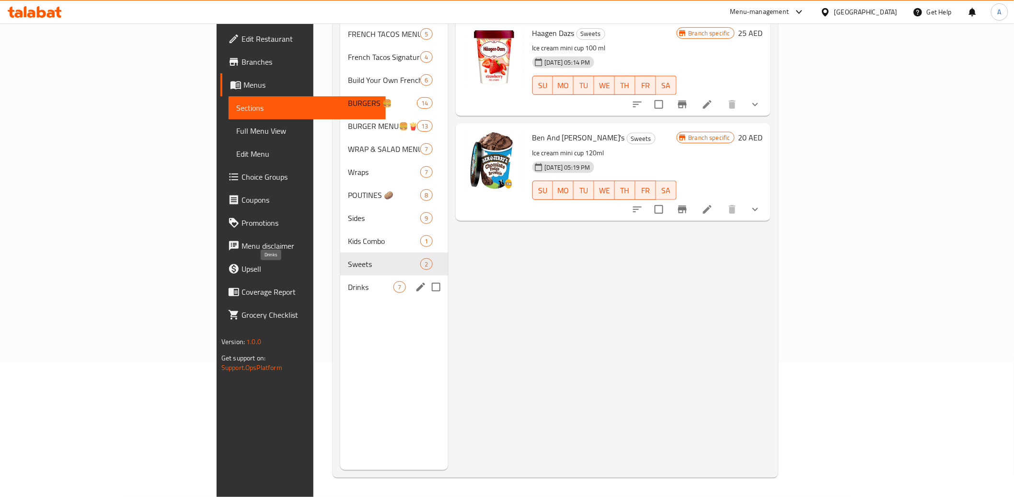
click at [348, 281] on span "Drinks" at bounding box center [371, 286] width 46 height 11
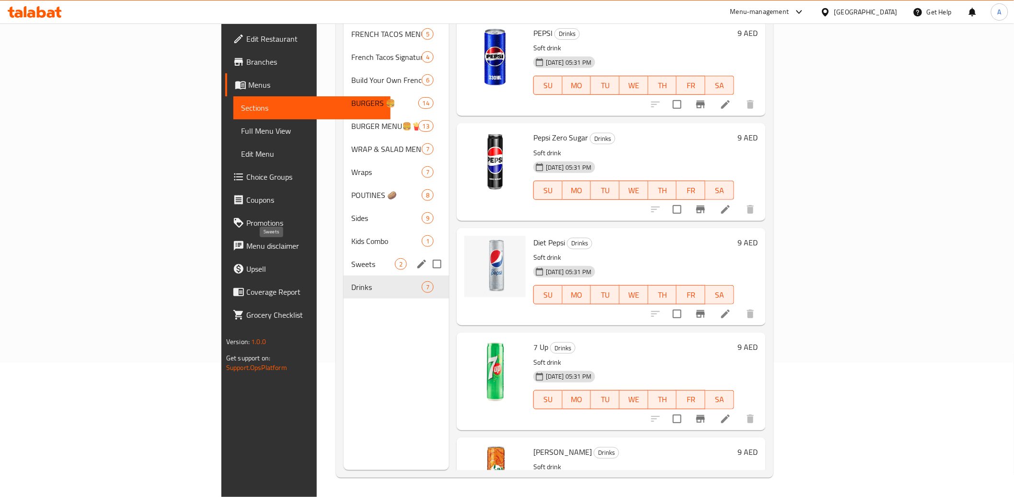
click at [351, 258] on span "Sweets" at bounding box center [373, 263] width 44 height 11
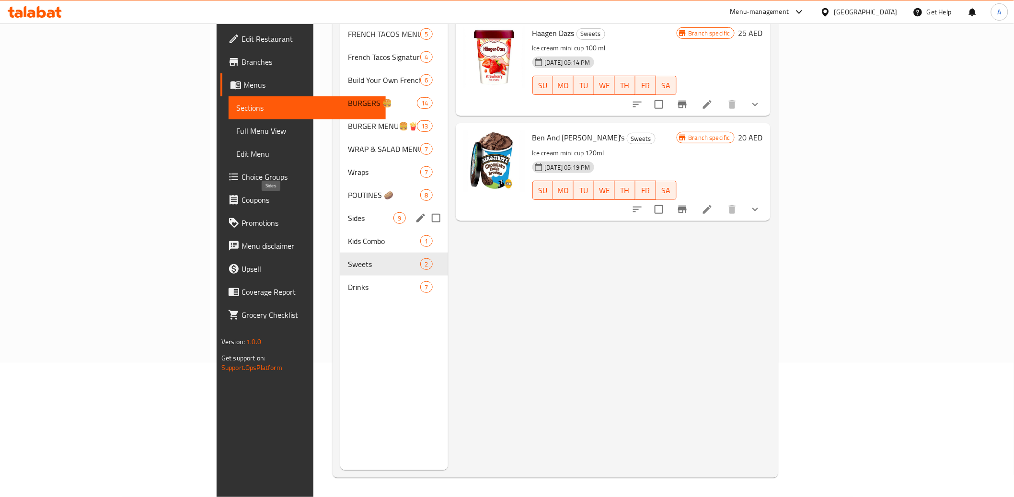
click at [348, 212] on span "Sides" at bounding box center [371, 217] width 46 height 11
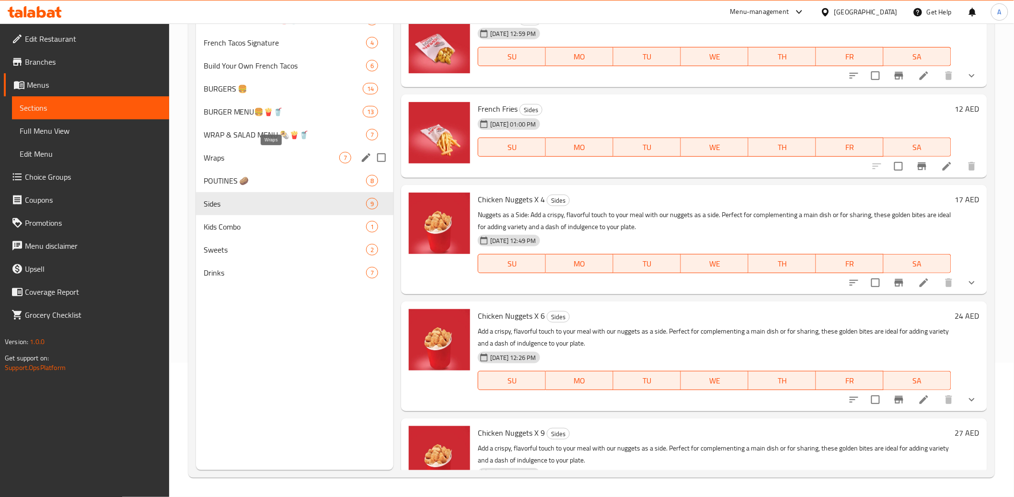
click at [267, 162] on span "Wraps" at bounding box center [272, 157] width 136 height 11
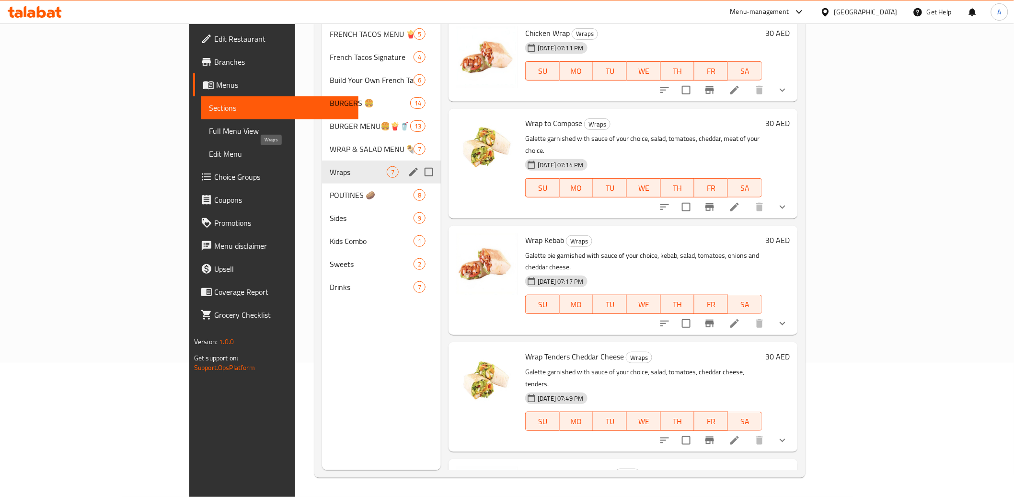
click at [322, 142] on div "WRAP & SALAD MENU 🌯🍟🥤 7" at bounding box center [381, 148] width 119 height 23
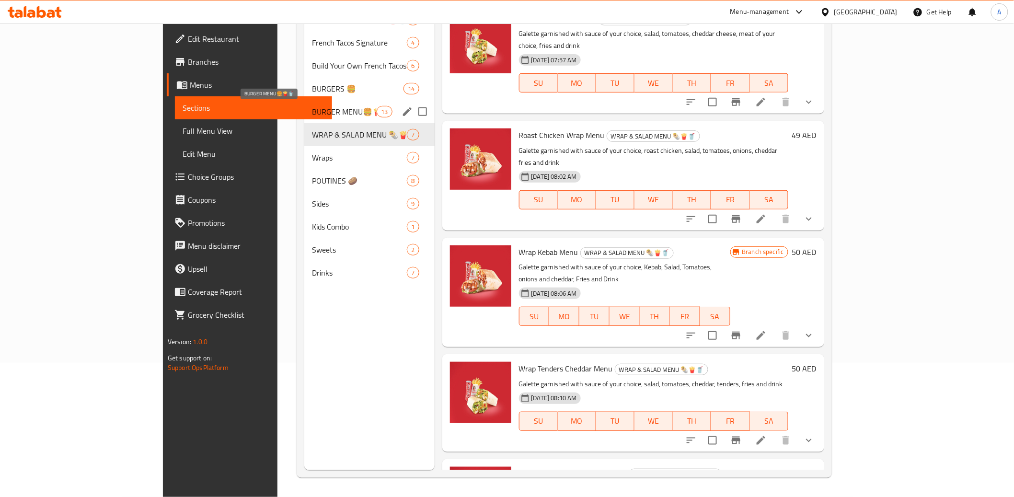
click at [312, 112] on span "BURGER MENU🍔🍟🥤" at bounding box center [344, 111] width 65 height 11
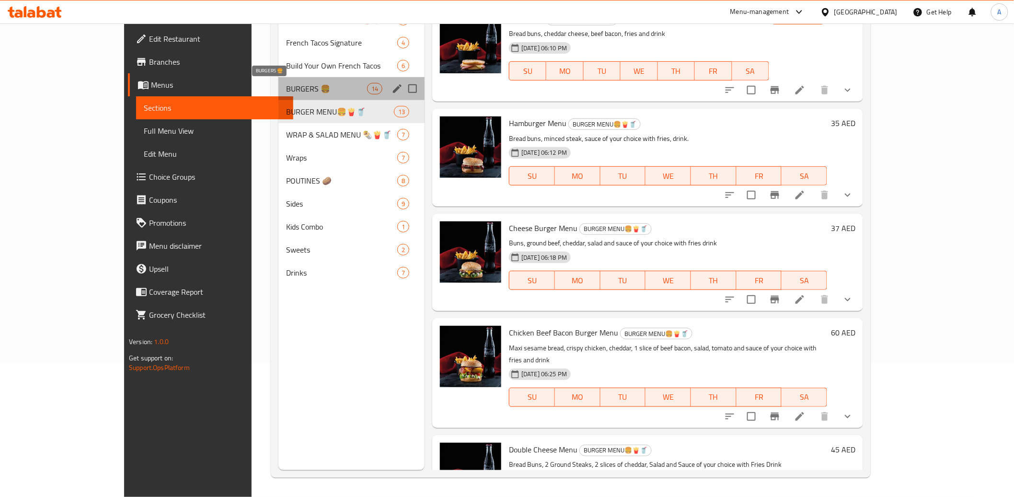
click at [286, 92] on span "BURGERS 🍔" at bounding box center [326, 88] width 81 height 11
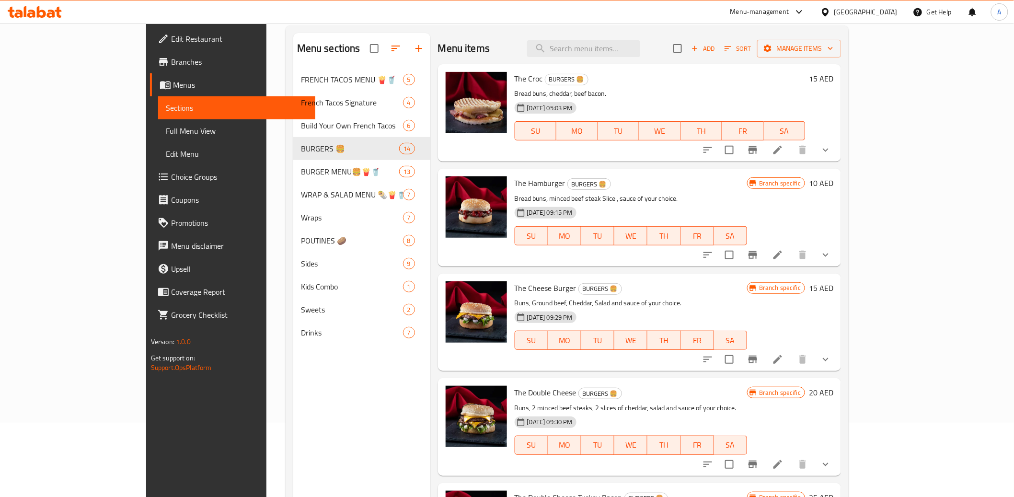
scroll to position [65, 0]
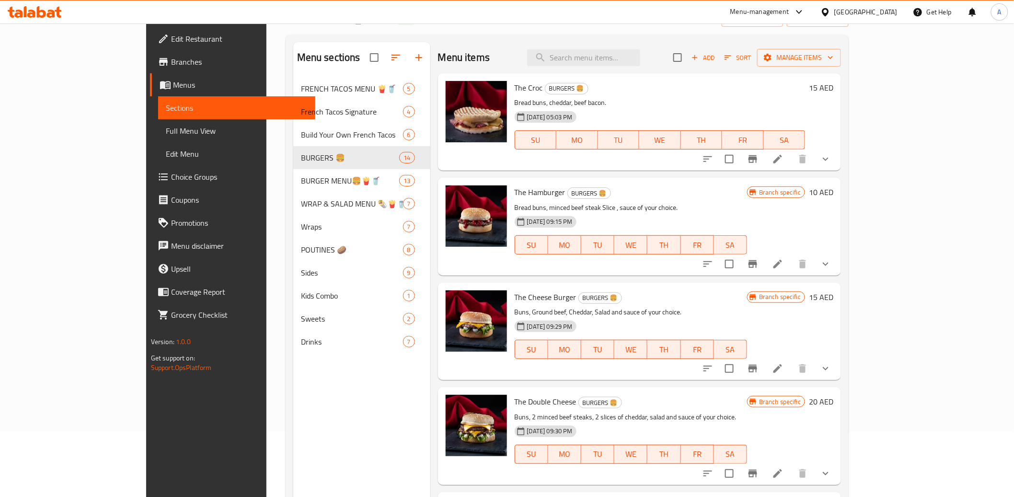
click at [301, 85] on span "FRENCH TACOS MENU 🍟🥤" at bounding box center [352, 88] width 102 height 11
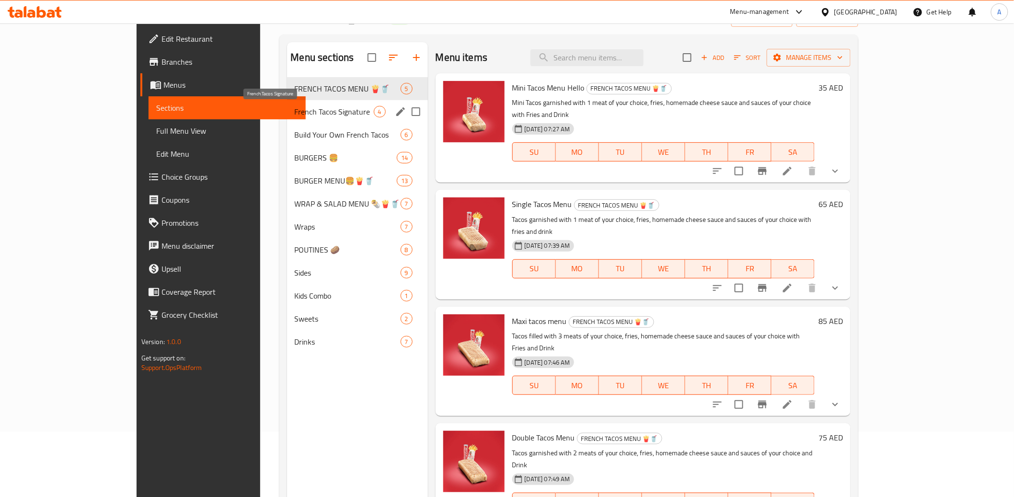
click at [295, 113] on span "French Tacos Signature" at bounding box center [334, 111] width 79 height 11
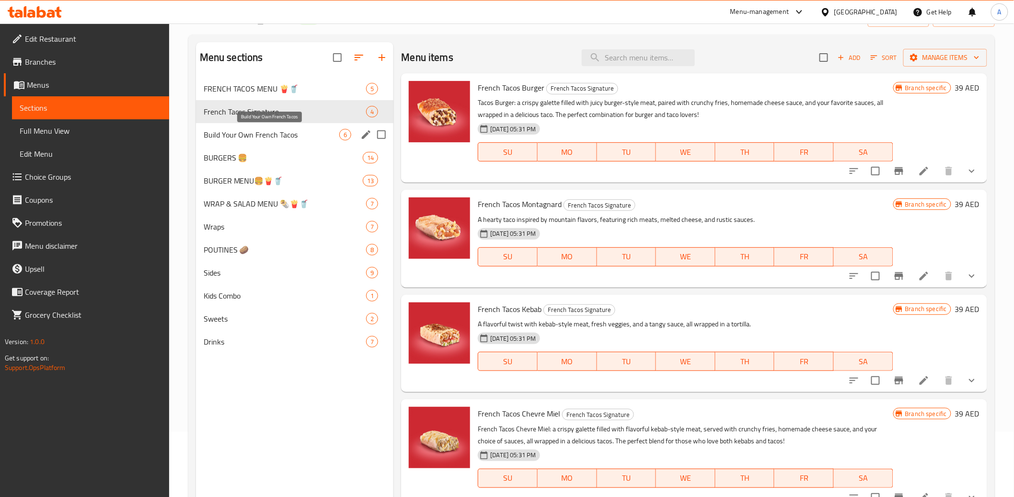
click at [253, 139] on span "Build Your Own French Tacos" at bounding box center [272, 134] width 136 height 11
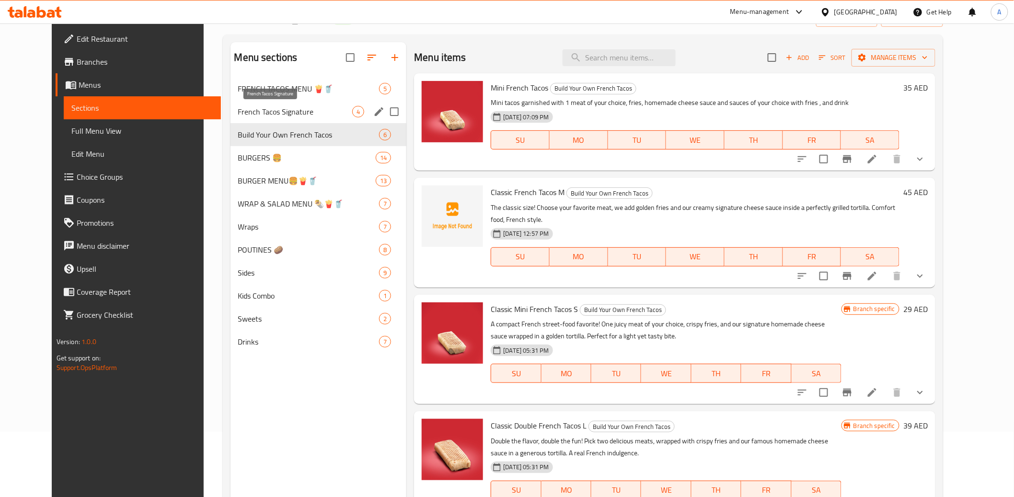
click at [255, 107] on span "French Tacos Signature" at bounding box center [295, 111] width 115 height 11
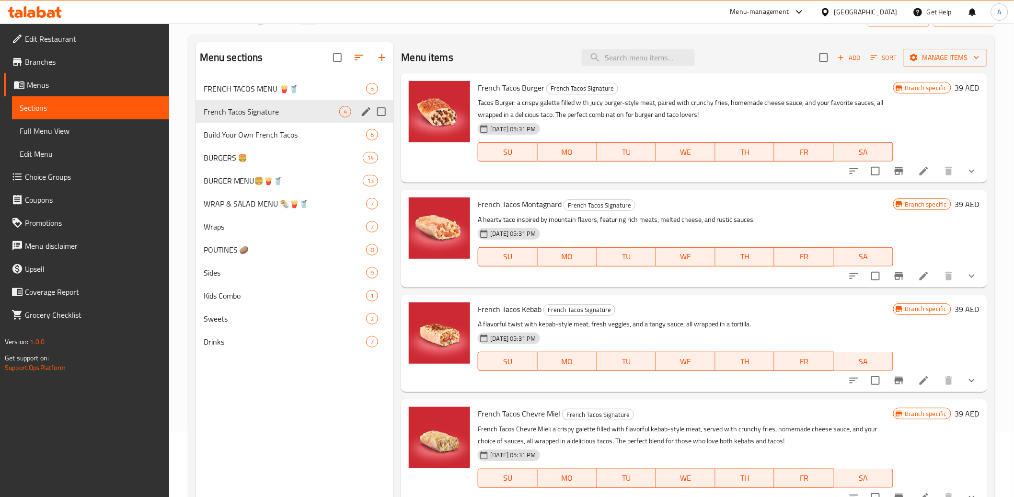
click at [255, 88] on span "FRENCH TACOS MENU 🍟🥤" at bounding box center [285, 88] width 163 height 11
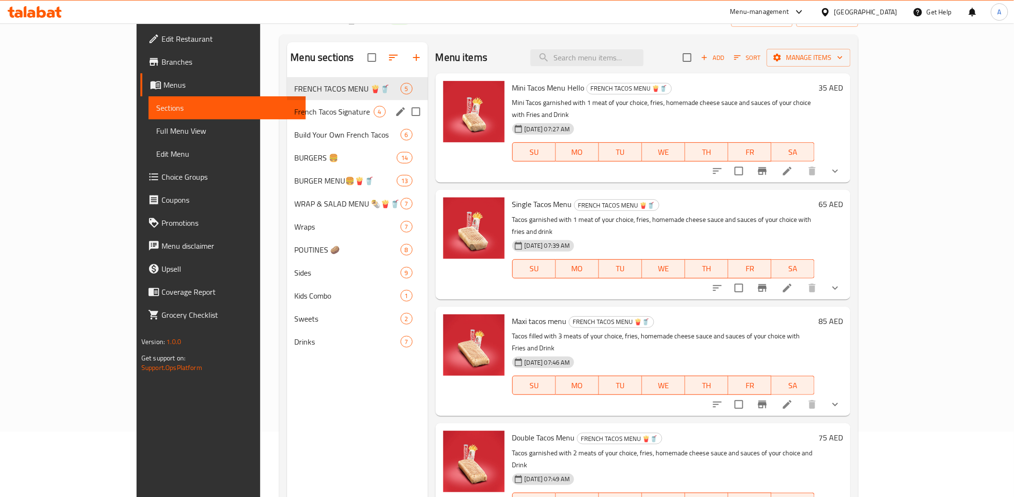
click at [287, 118] on div "French Tacos Signature 4" at bounding box center [357, 111] width 141 height 23
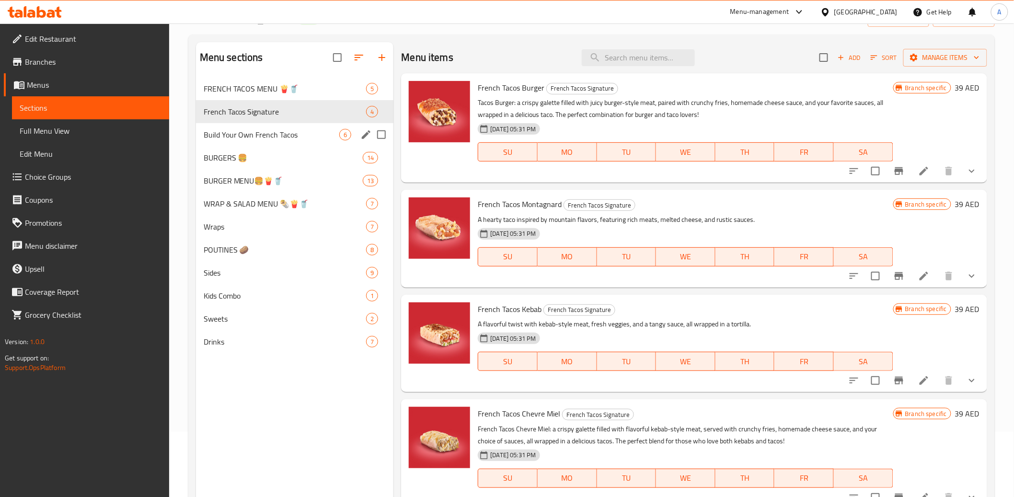
drag, startPoint x: 268, startPoint y: 143, endPoint x: 263, endPoint y: 117, distance: 25.9
click at [268, 142] on div "Build Your Own French Tacos 6" at bounding box center [295, 134] width 198 height 23
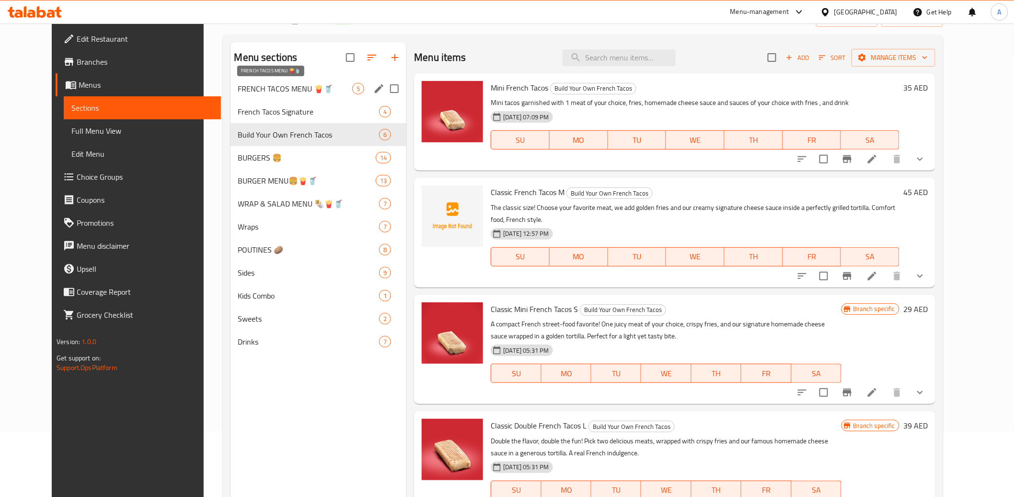
drag, startPoint x: 260, startPoint y: 86, endPoint x: 309, endPoint y: 98, distance: 50.3
click at [261, 86] on span "FRENCH TACOS MENU 🍟🥤" at bounding box center [295, 88] width 115 height 11
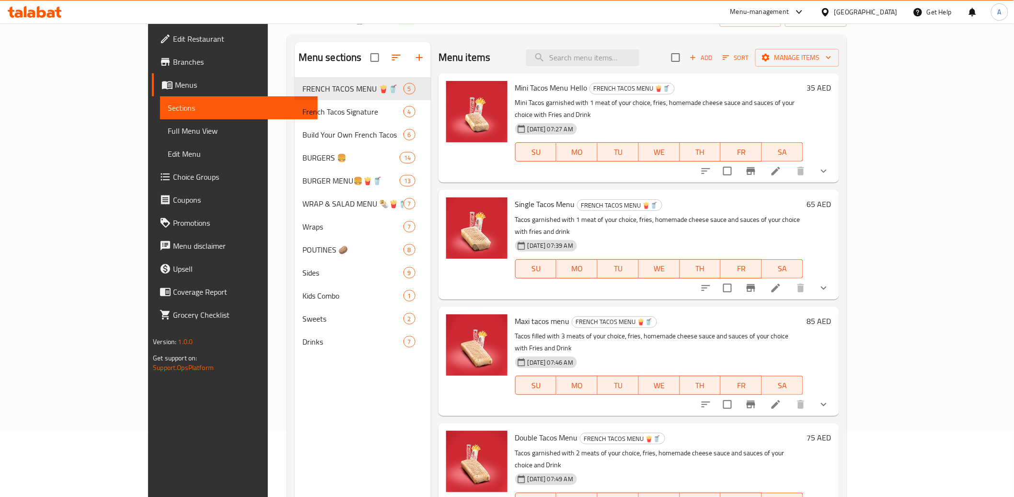
drag, startPoint x: 438, startPoint y: 124, endPoint x: 151, endPoint y: 0, distance: 313.1
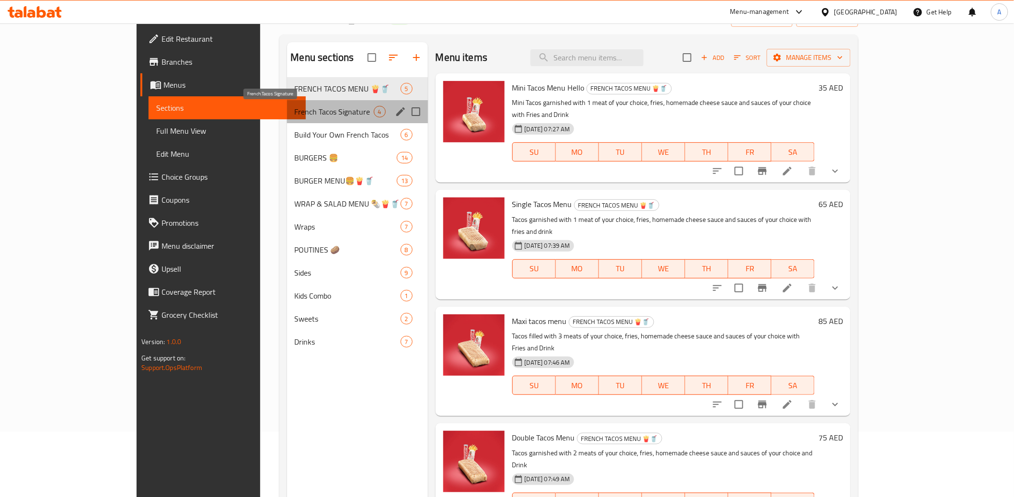
click at [304, 113] on span "French Tacos Signature" at bounding box center [334, 111] width 79 height 11
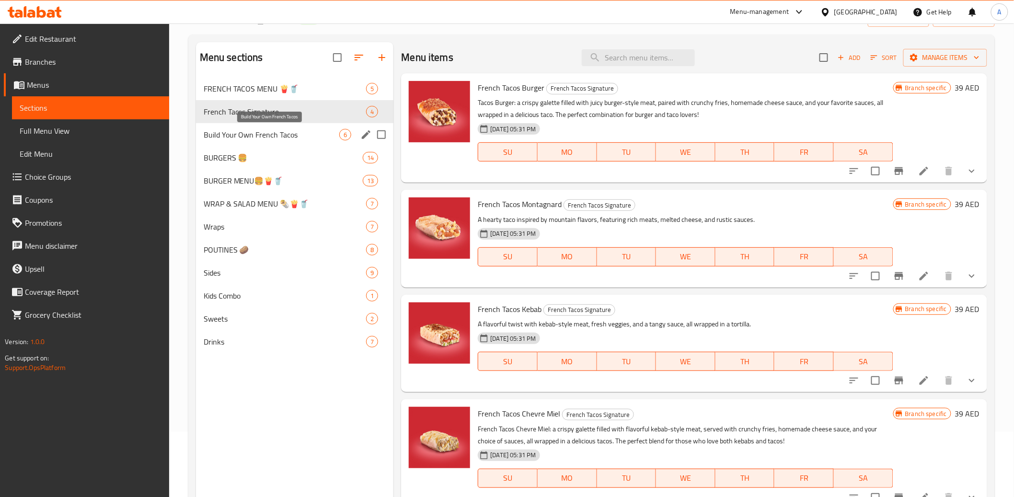
click at [298, 138] on span "Build Your Own French Tacos" at bounding box center [272, 134] width 136 height 11
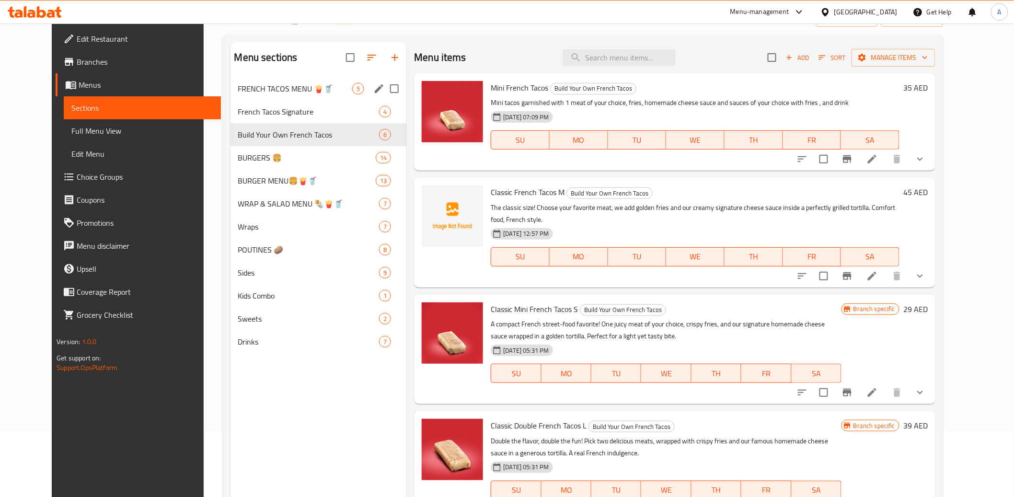
click at [303, 90] on span "FRENCH TACOS MENU 🍟🥤" at bounding box center [295, 88] width 115 height 11
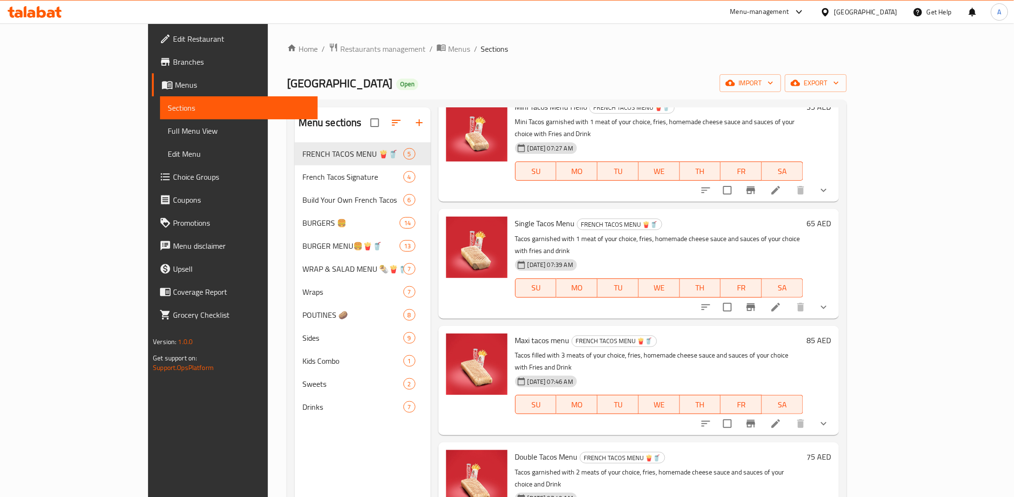
scroll to position [49, 0]
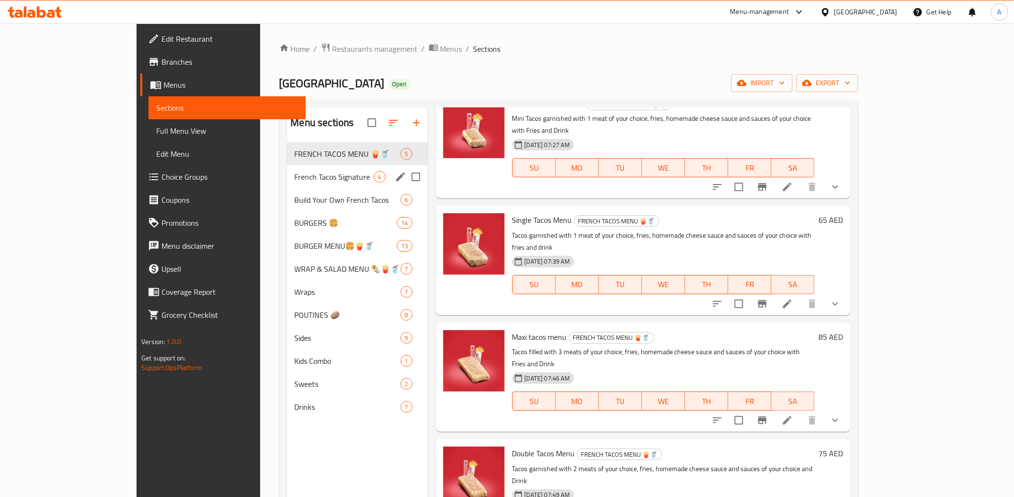
click at [311, 170] on div "French Tacos Signature 4" at bounding box center [357, 176] width 141 height 23
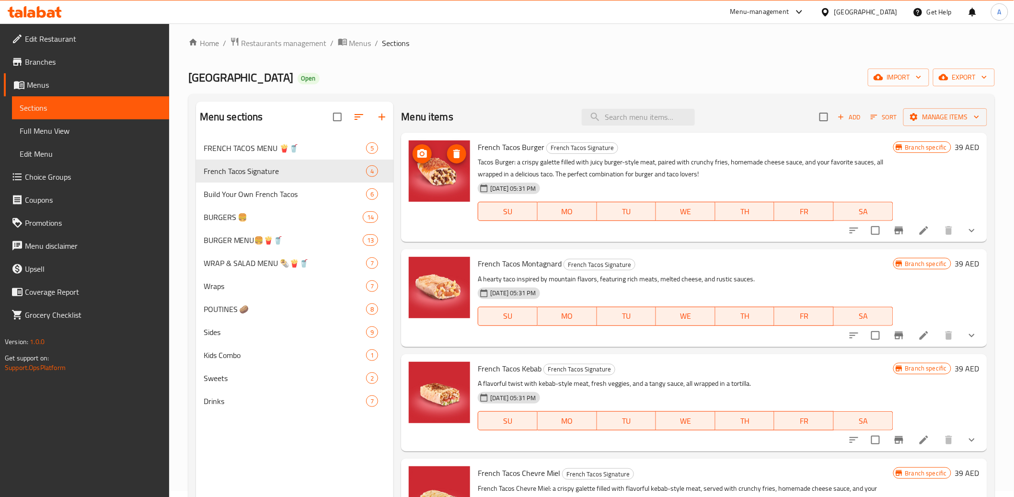
scroll to position [13, 0]
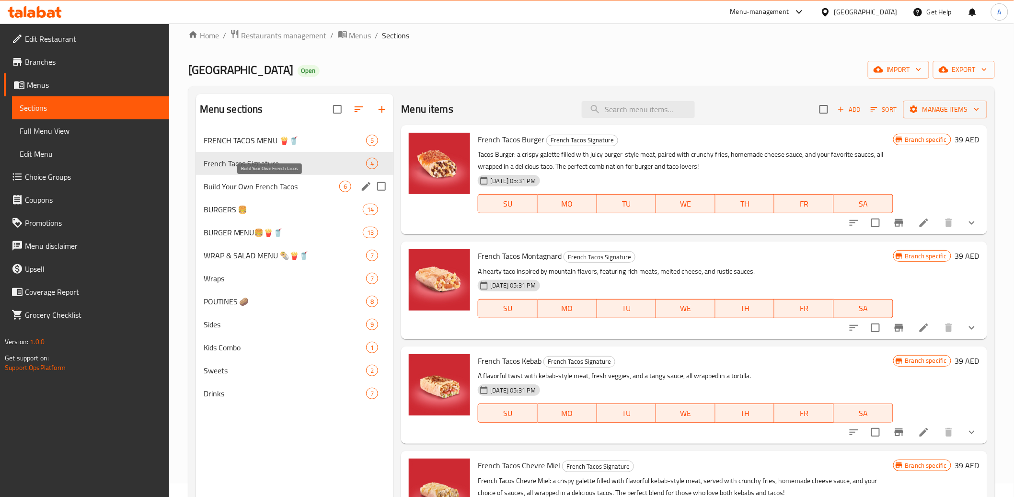
click at [289, 187] on span "Build Your Own French Tacos" at bounding box center [272, 186] width 136 height 11
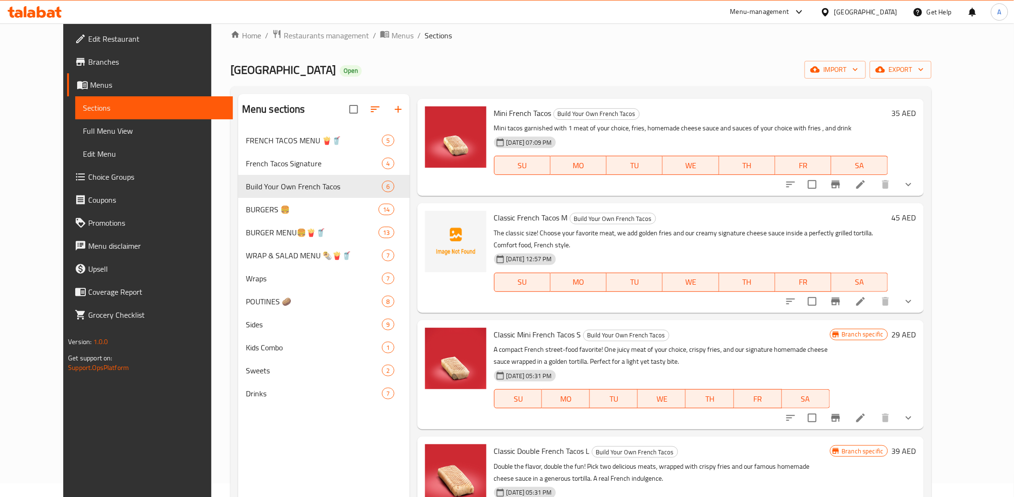
scroll to position [80, 0]
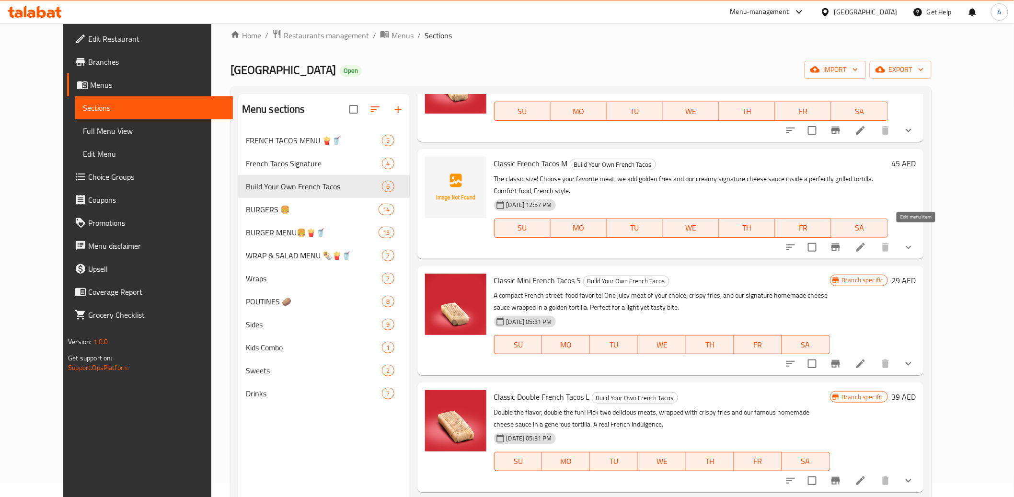
click at [865, 243] on icon at bounding box center [860, 247] width 9 height 9
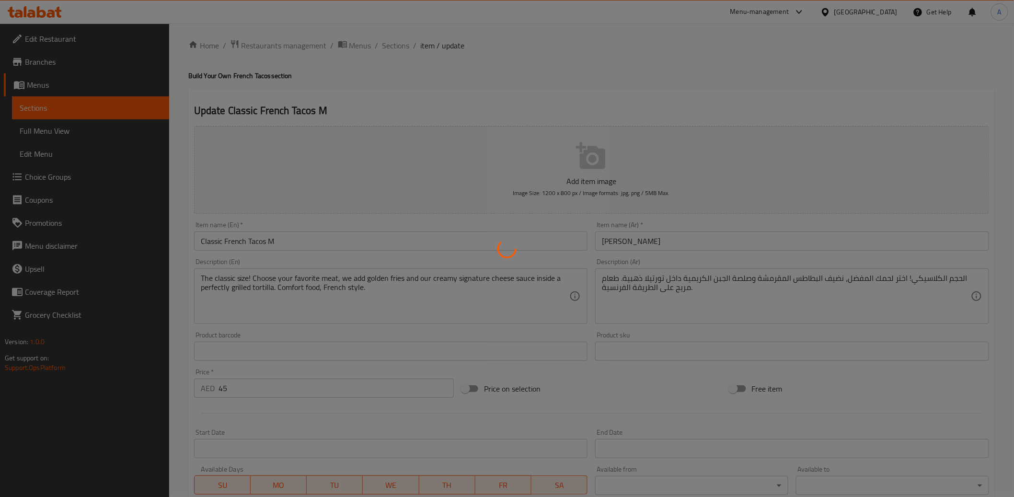
type input "صلصة"
type input "1"
type input "2"
type input "أطباق جانبية"
type input "0"
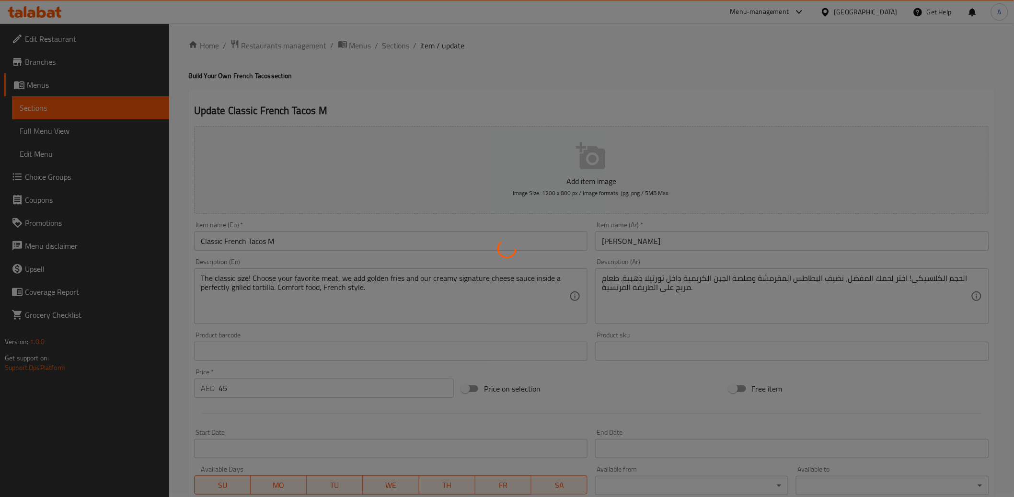
type input "7"
type input "اختيار اللحوم مفردة"
type input "1"
type input "إضافي"
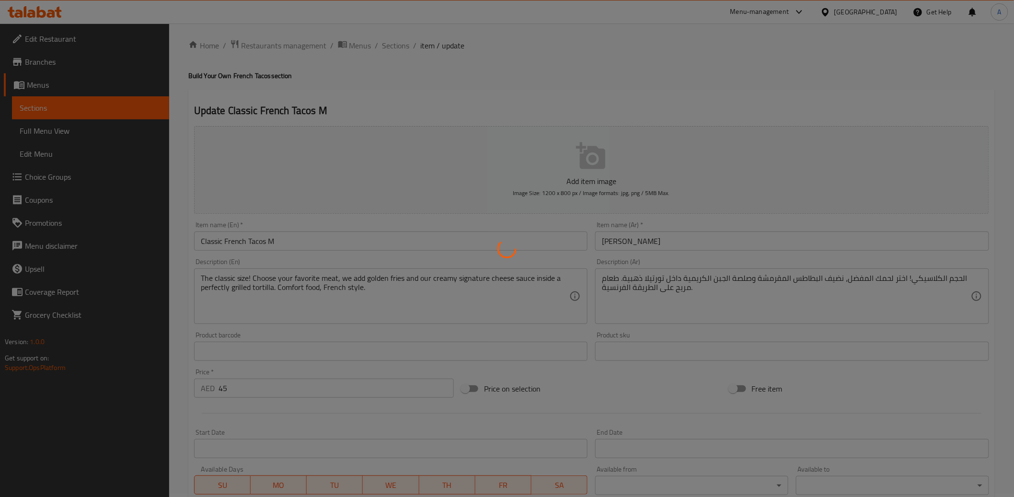
type input "0"
type input "18"
type input "المشروبات"
type input "1"
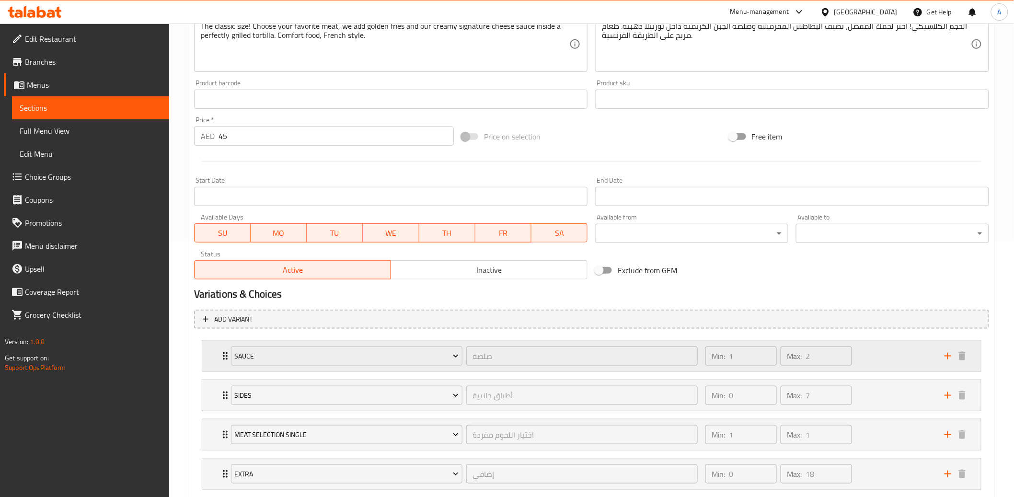
scroll to position [352, 0]
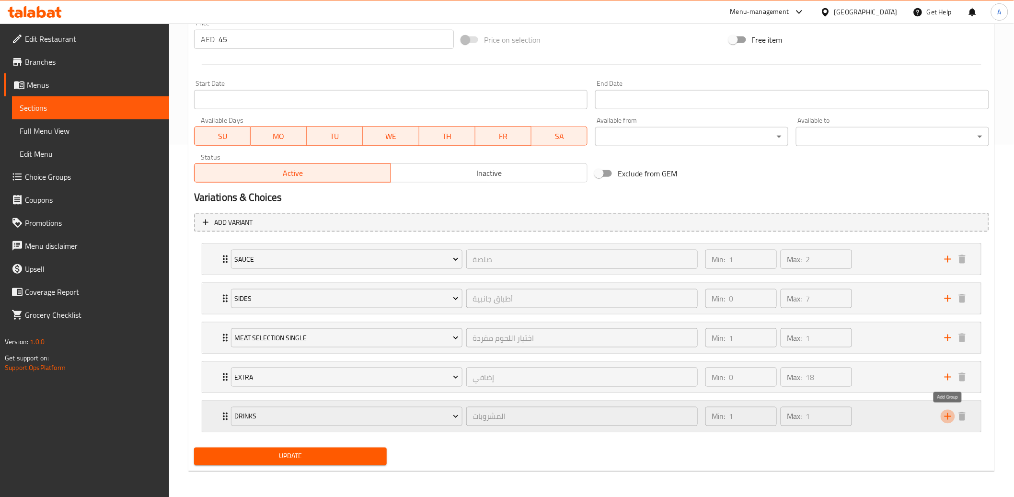
click at [944, 417] on icon "add" at bounding box center [947, 416] width 11 height 11
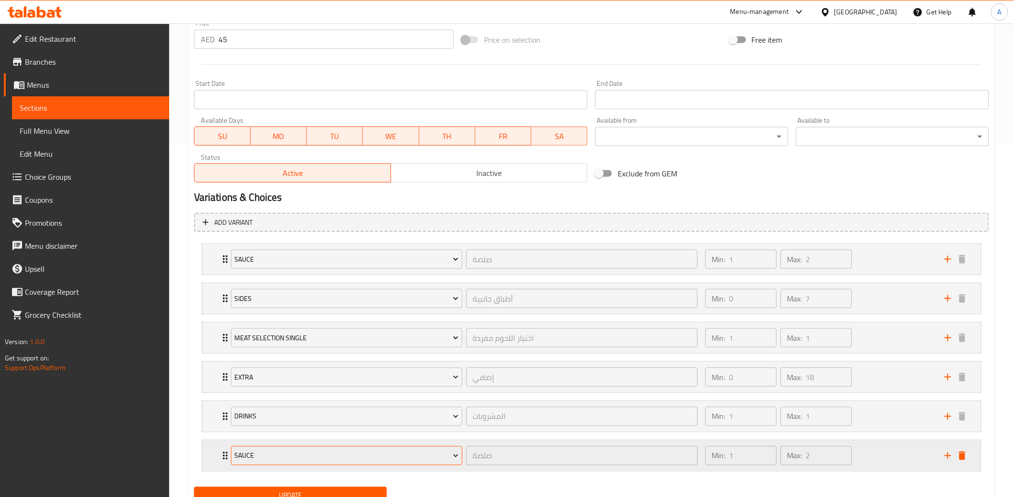
click at [434, 454] on span "Sauce" at bounding box center [346, 456] width 224 height 12
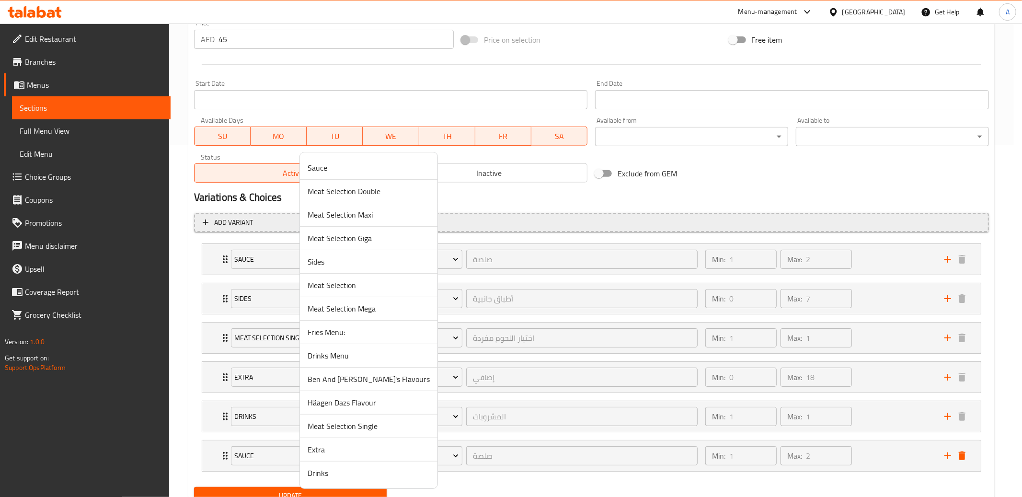
drag, startPoint x: 663, startPoint y: 213, endPoint x: 652, endPoint y: 225, distance: 16.3
click at [663, 212] on div at bounding box center [511, 248] width 1022 height 497
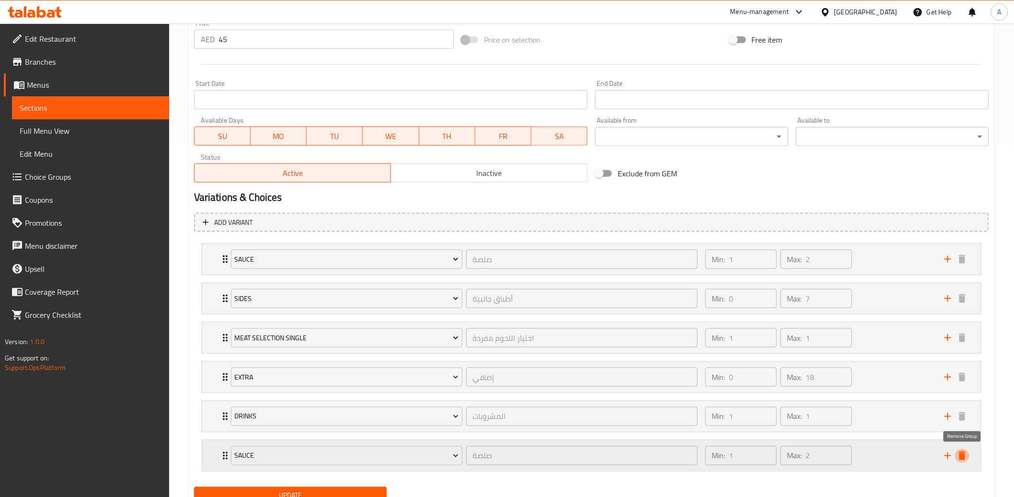
click at [960, 451] on icon "delete" at bounding box center [961, 455] width 11 height 11
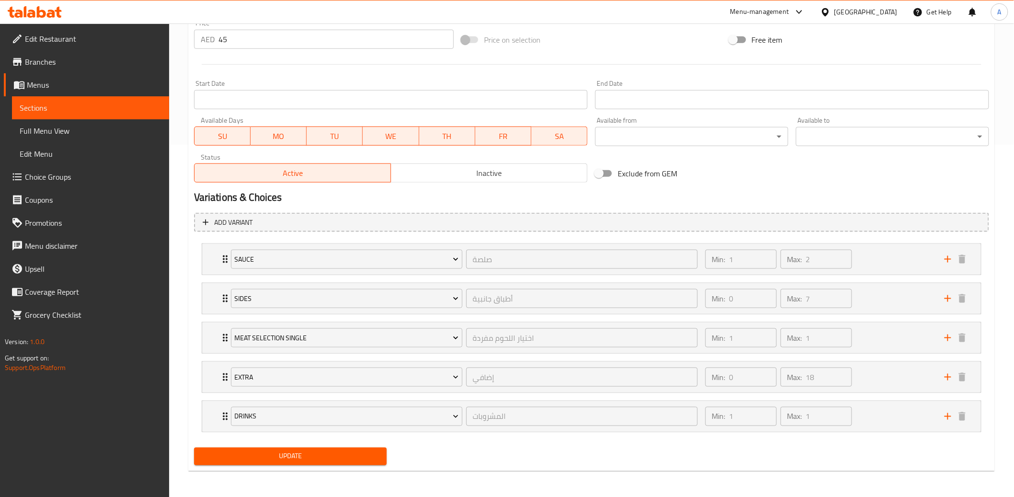
scroll to position [350, 0]
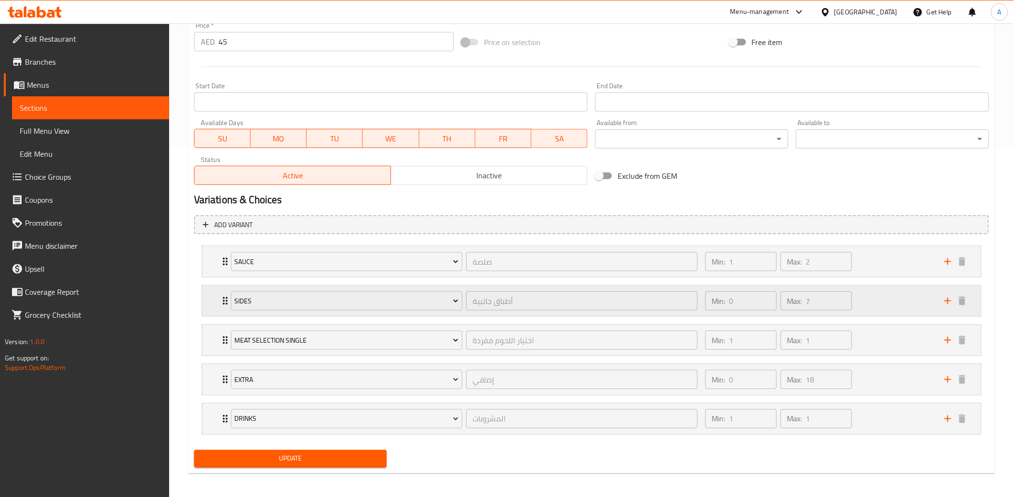
click at [885, 302] on div "Min: 0 ​ Max: 7 ​" at bounding box center [818, 301] width 239 height 31
click at [884, 302] on div "Min: 0 ​ Max: 7 ​" at bounding box center [818, 301] width 239 height 31
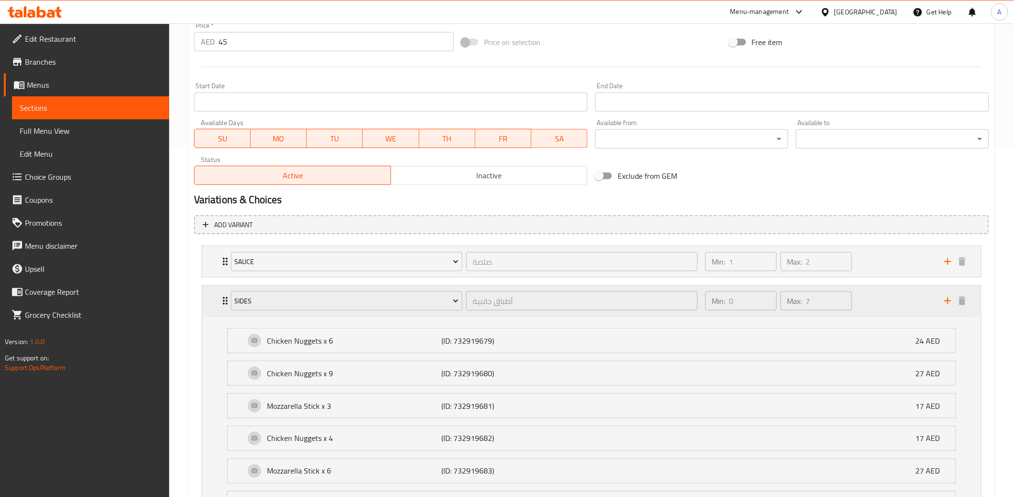
click at [884, 302] on div "Min: 0 ​ Max: 7 ​" at bounding box center [818, 301] width 239 height 31
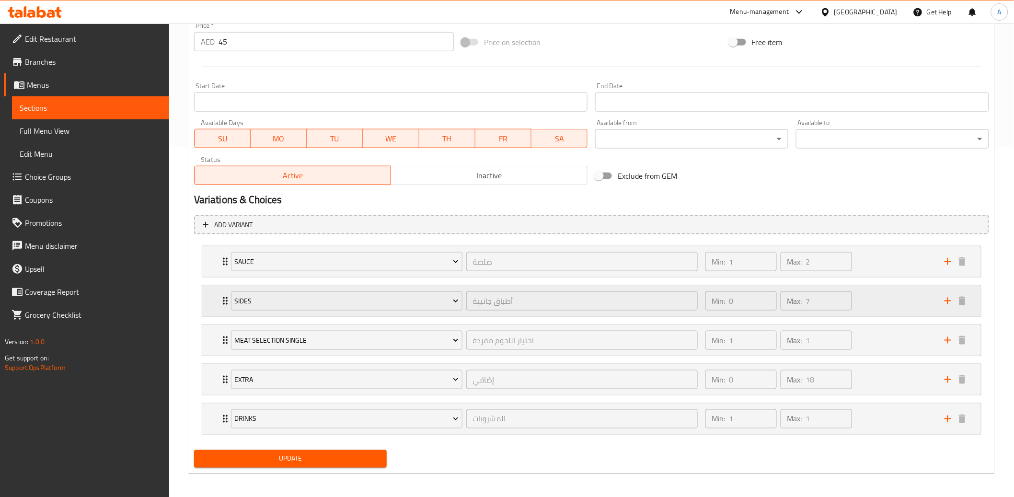
click at [884, 302] on div "Min: 0 ​ Max: 7 ​" at bounding box center [818, 301] width 239 height 31
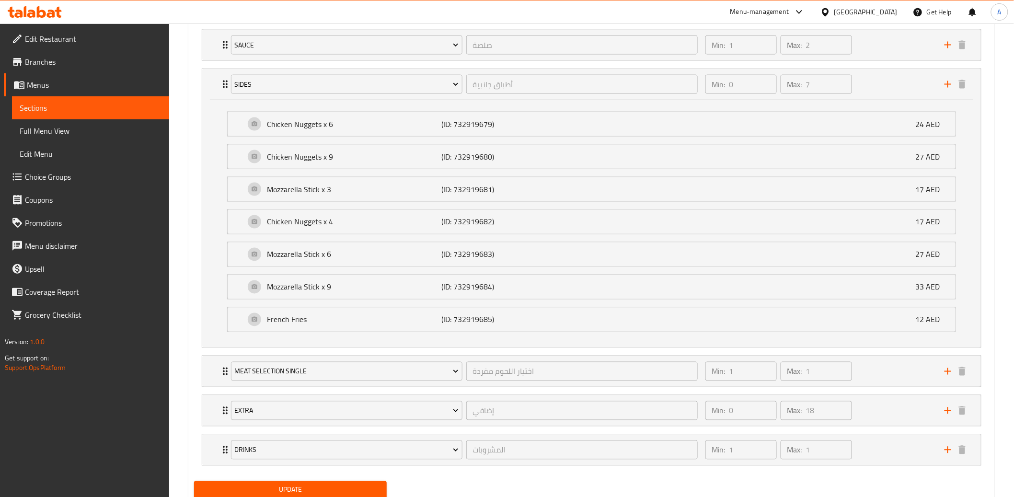
scroll to position [491, 0]
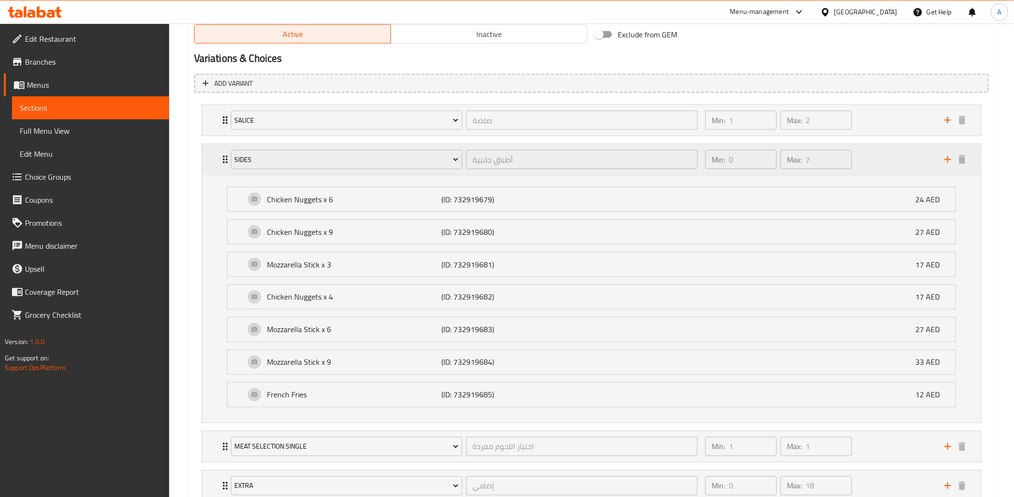
click at [901, 159] on div "Min: 0 ​ Max: 7 ​" at bounding box center [818, 159] width 239 height 31
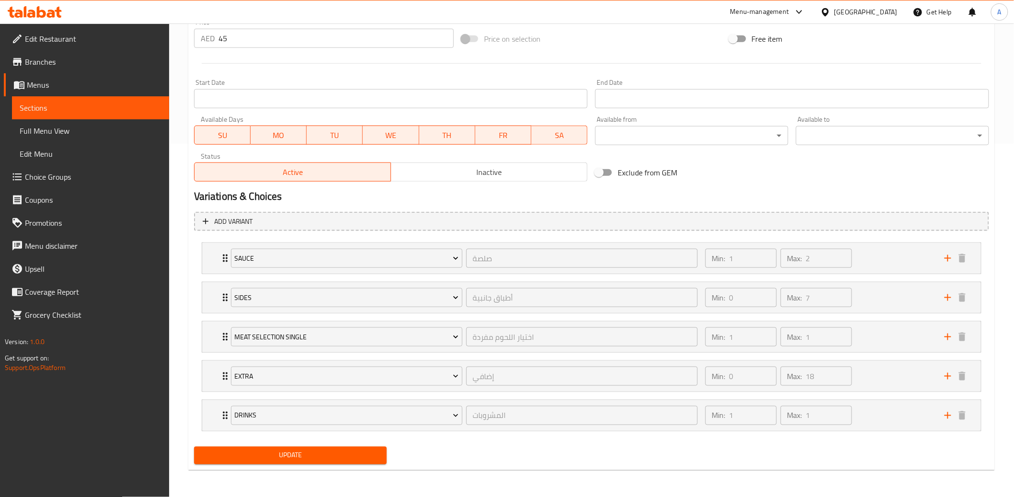
scroll to position [352, 0]
click at [882, 420] on div "Min: 1 ​ Max: 1 ​" at bounding box center [818, 416] width 239 height 31
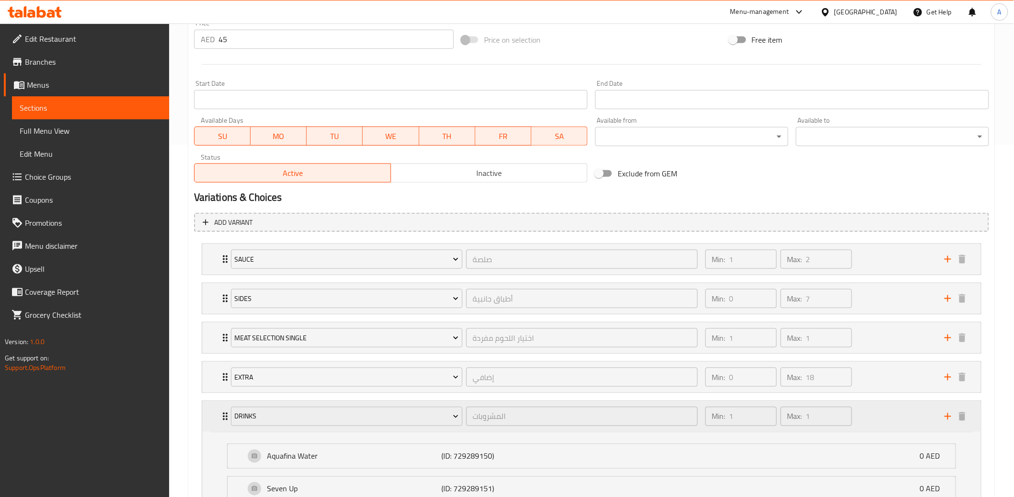
scroll to position [491, 0]
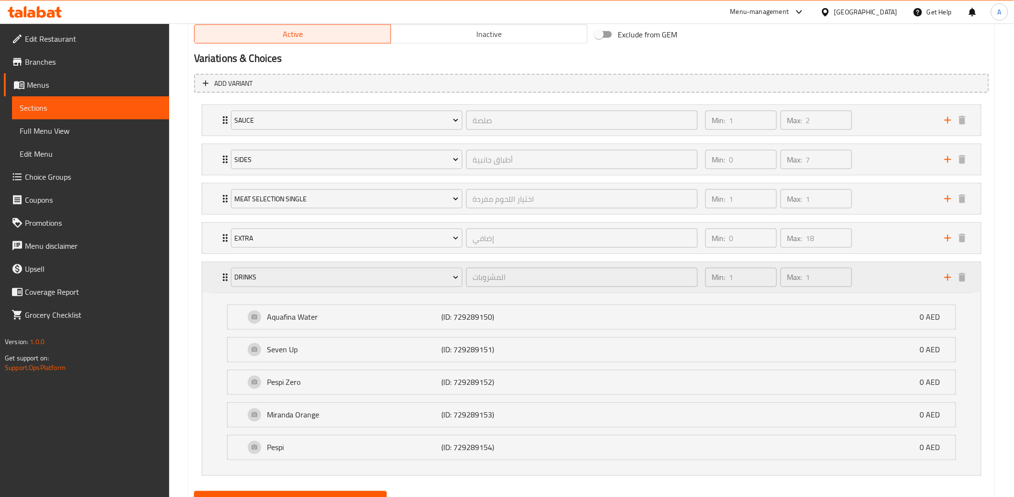
click at [899, 266] on div "Min: 1 ​ Max: 1 ​" at bounding box center [818, 277] width 239 height 31
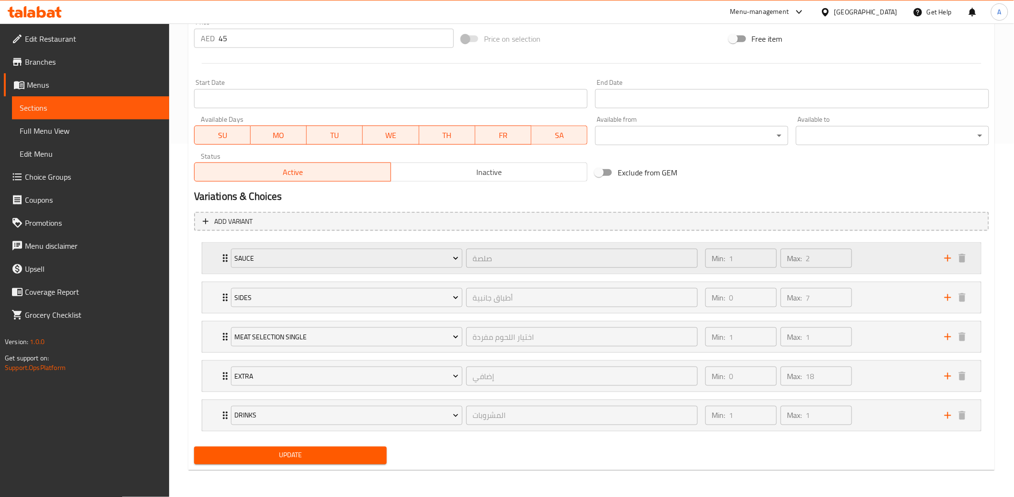
scroll to position [352, 0]
drag, startPoint x: 301, startPoint y: 464, endPoint x: 302, endPoint y: 456, distance: 8.2
click at [301, 464] on button "Update" at bounding box center [290, 456] width 193 height 18
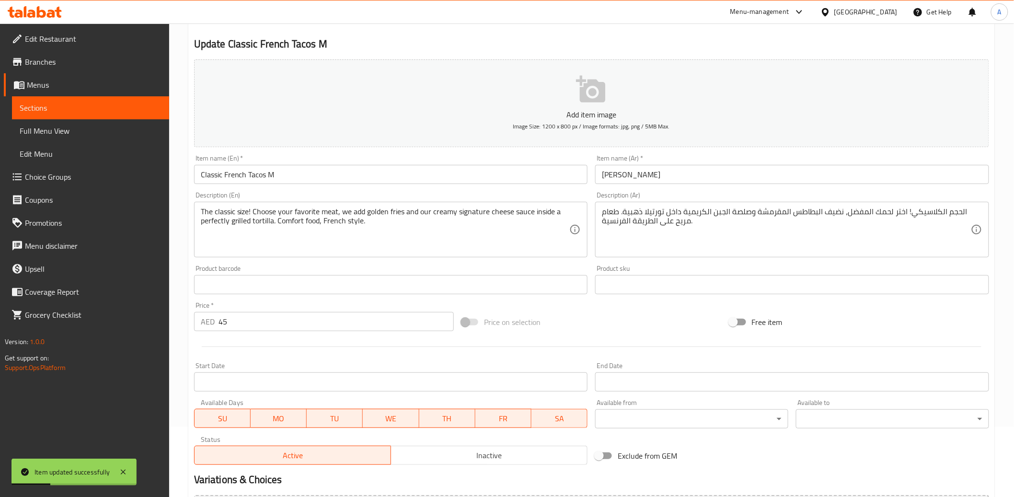
scroll to position [0, 0]
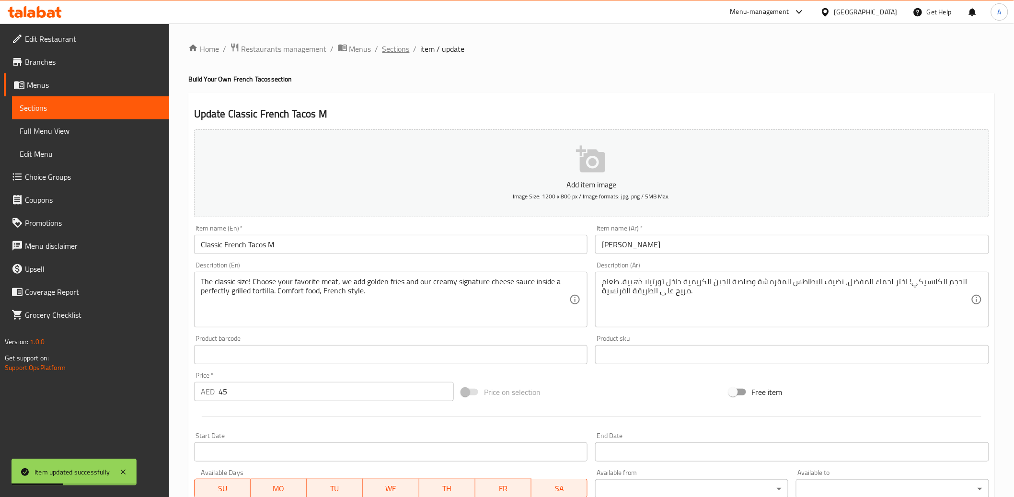
click at [389, 46] on span "Sections" at bounding box center [395, 48] width 27 height 11
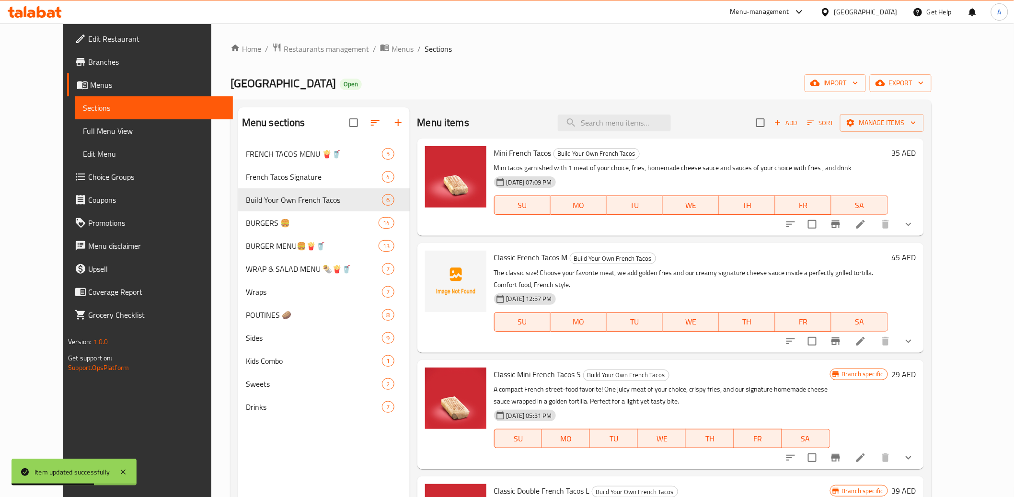
click at [88, 173] on span "Choice Groups" at bounding box center [156, 176] width 137 height 11
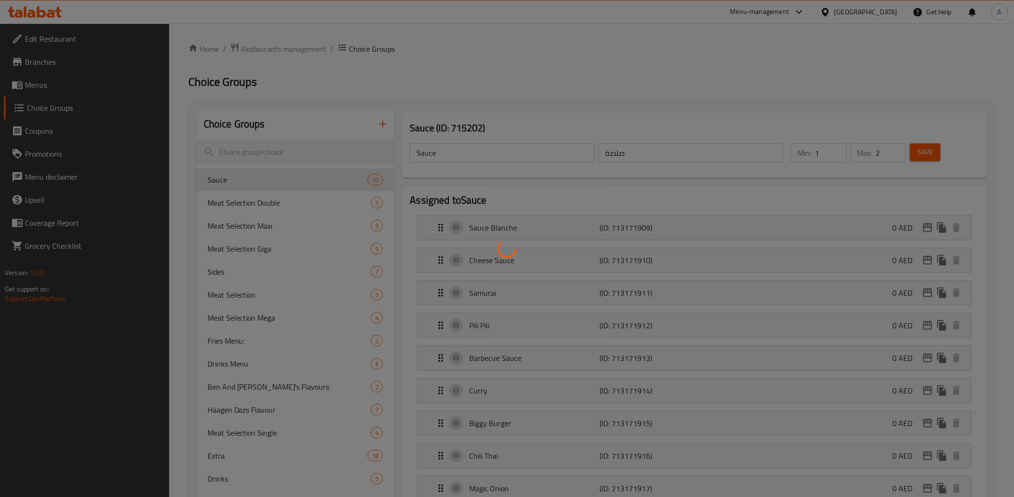
click at [301, 282] on div at bounding box center [507, 248] width 1014 height 497
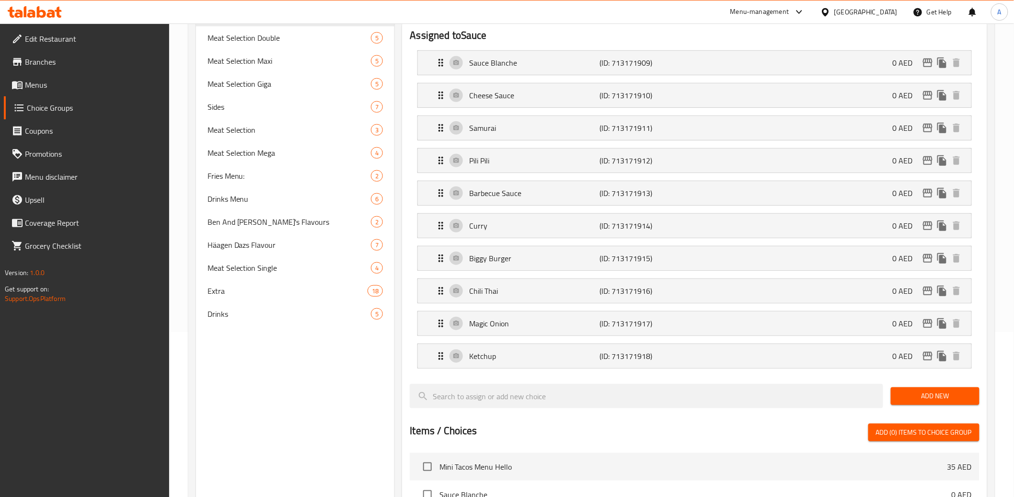
scroll to position [144, 0]
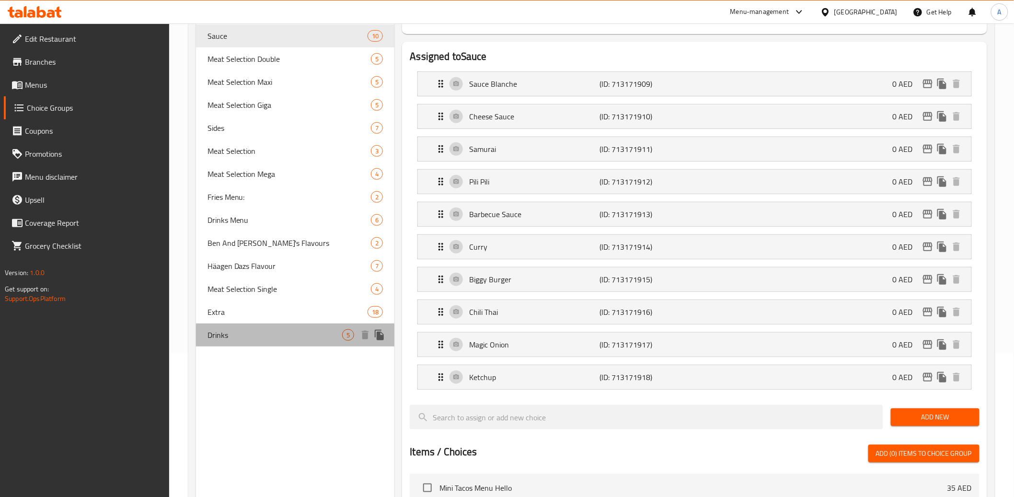
click at [261, 328] on div "Drinks 5" at bounding box center [295, 334] width 199 height 23
type input "Drinks"
type input "المشروبات"
type input "1"
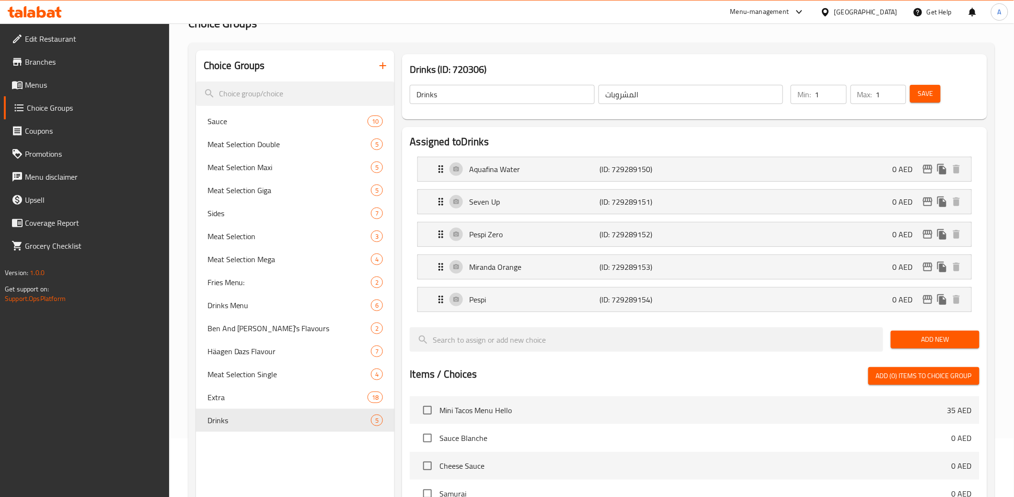
scroll to position [46, 0]
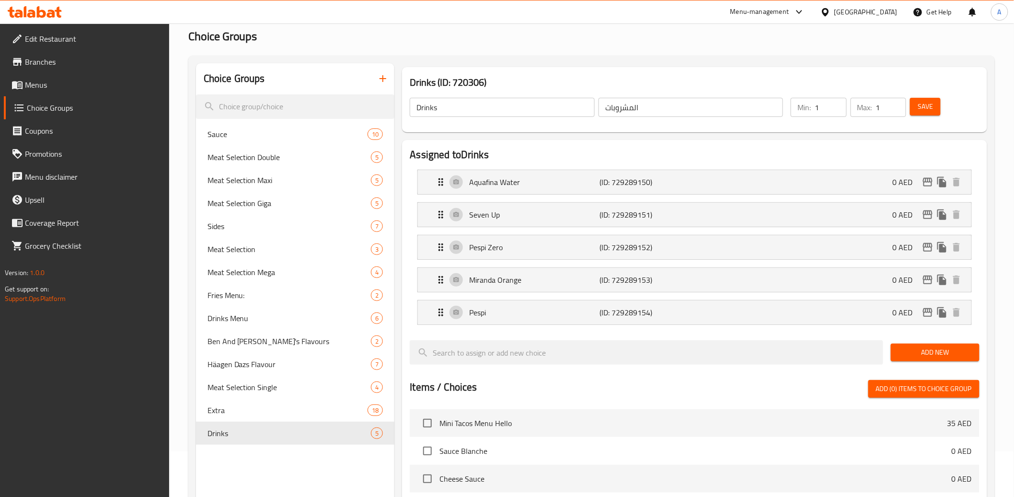
click at [824, 108] on input "1" at bounding box center [830, 107] width 32 height 19
type input "0"
click at [835, 110] on input "0" at bounding box center [830, 107] width 32 height 19
click at [921, 109] on span "Save" at bounding box center [924, 107] width 15 height 12
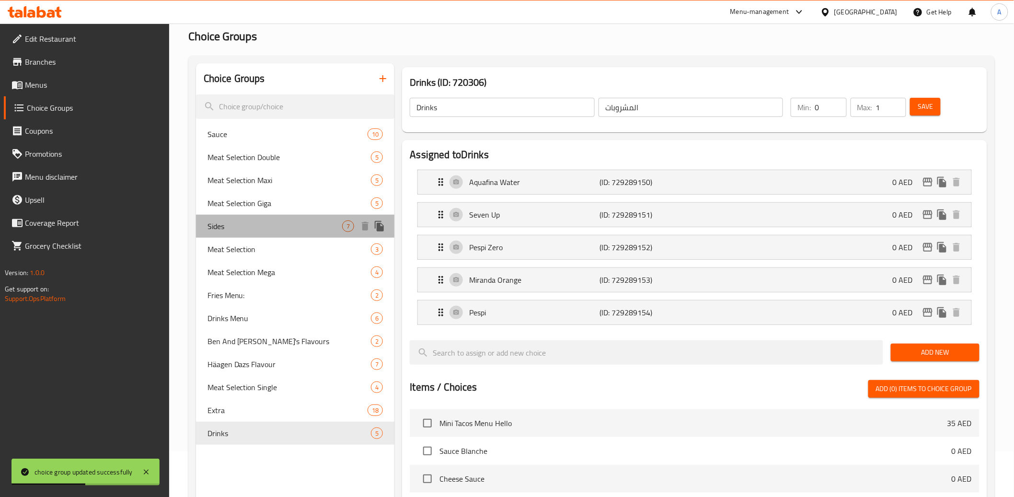
click at [254, 221] on span "Sides" at bounding box center [274, 225] width 135 height 11
type input "Sides"
type input "أطباق جانبية"
type input "7"
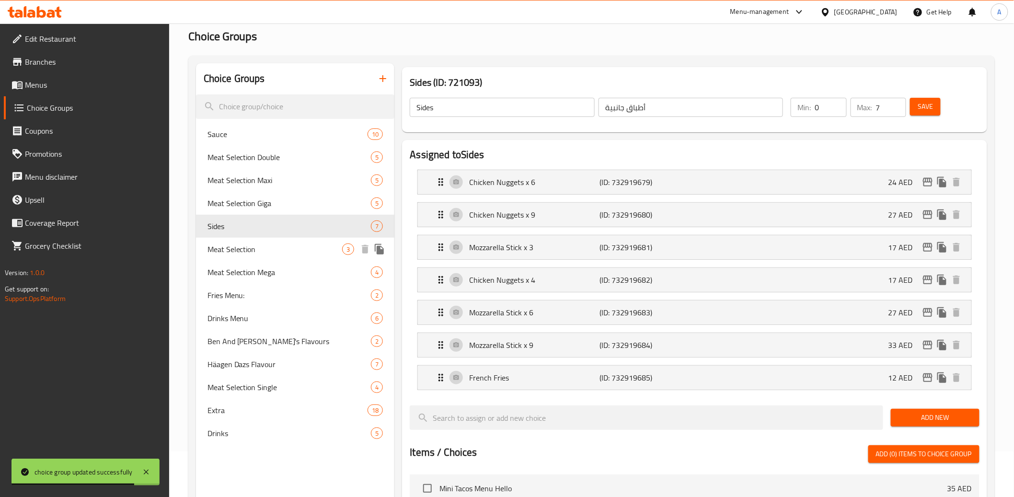
click at [265, 254] on span "Meat Selection" at bounding box center [274, 248] width 135 height 11
type input "Meat Selection"
type input "اختيار اللحوم"
type input "1"
